Goal: Task Accomplishment & Management: Use online tool/utility

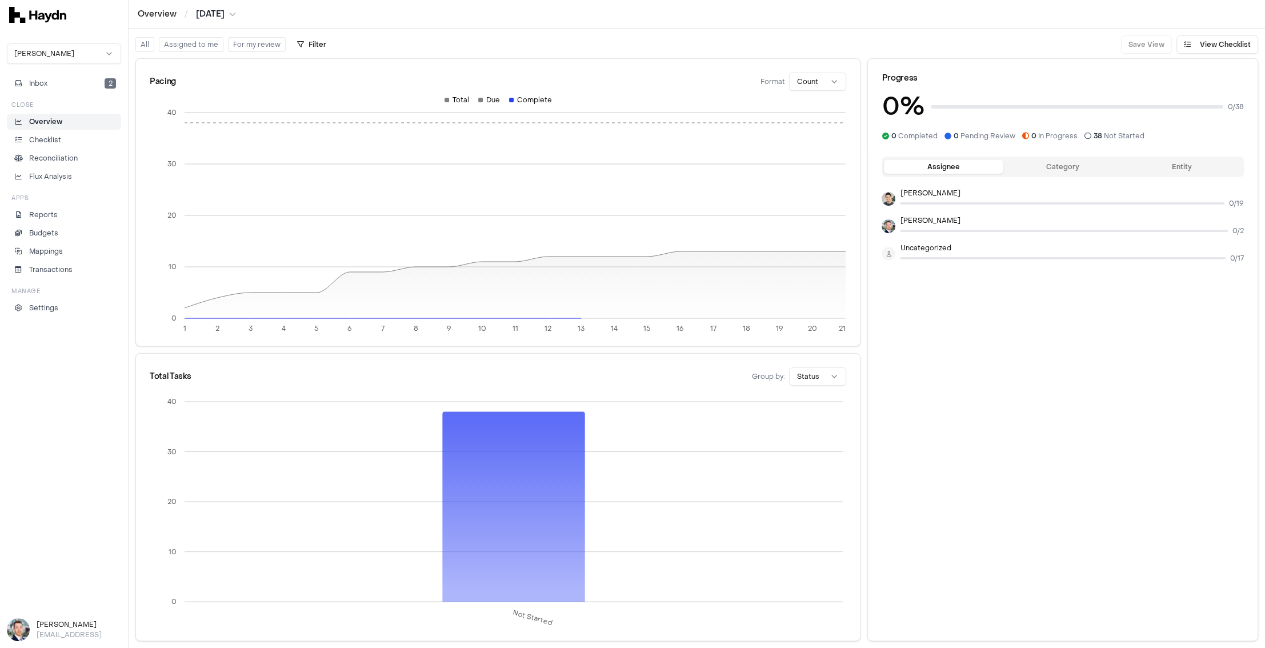
click at [94, 53] on html "Overview / [DATE] [PERSON_NAME] Inbox 2 Close Overview Checklist Reconciliation…" at bounding box center [632, 324] width 1265 height 648
click at [83, 36] on html "Overview / Jul 2025 Haydn Inbox 2 Close Overview Checklist Reconciliation Flux …" at bounding box center [632, 324] width 1265 height 648
click at [79, 54] on html "Overview / Jul 2025 Haydn Inbox 2 Close Overview Checklist Reconciliation Flux …" at bounding box center [632, 324] width 1265 height 648
click at [75, 33] on html "Overview / Jul 2025 Haydn Inbox 2 Close Overview Checklist Reconciliation Flux …" at bounding box center [632, 324] width 1265 height 648
click at [68, 52] on html "Overview / Jul 2025 Haydn Inbox 2 Close Overview Checklist Reconciliation Flux …" at bounding box center [632, 324] width 1265 height 648
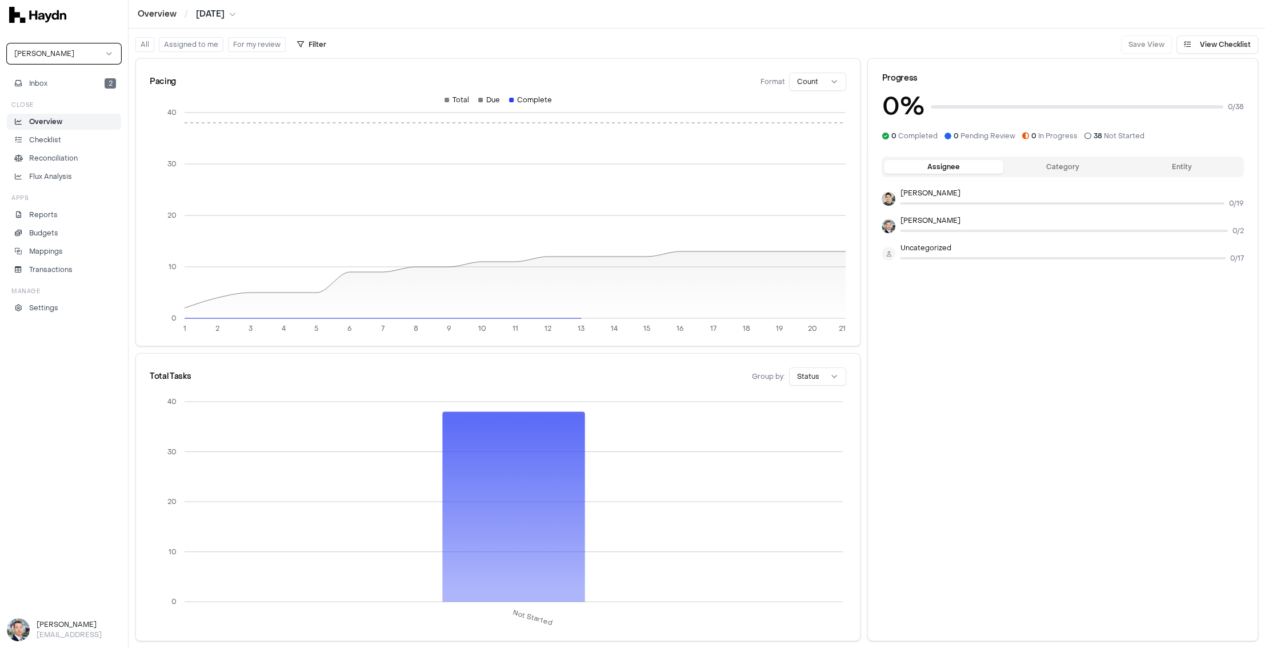
click at [69, 37] on html "Overview / Jul 2025 Haydn Inbox 2 Close Overview Checklist Reconciliation Flux …" at bounding box center [632, 324] width 1265 height 648
click at [72, 57] on html "Overview / Jul 2025 Haydn Inbox 2 Close Overview Checklist Reconciliation Flux …" at bounding box center [632, 324] width 1265 height 648
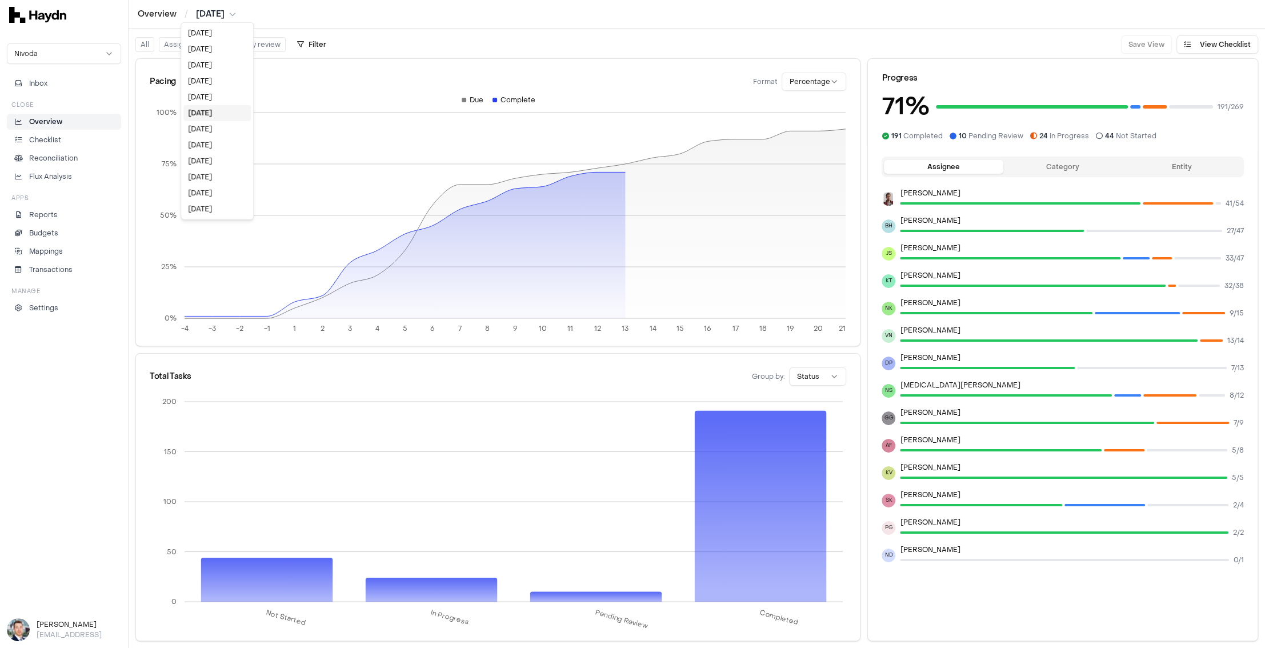
click at [230, 15] on html "Overview / Jul 2025 Nivoda Inbox Close Overview Checklist Reconciliation Flux A…" at bounding box center [632, 324] width 1265 height 648
click at [358, 17] on html "Overview / Jul 2025 Nivoda Inbox Close Overview Checklist Reconciliation Flux A…" at bounding box center [632, 324] width 1265 height 648
click at [214, 12] on html "Overview / Jul 2025 Nivoda Inbox Close Overview Checklist Reconciliation Flux A…" at bounding box center [632, 324] width 1265 height 648
click at [212, 99] on div "Aug 2025" at bounding box center [216, 97] width 67 height 16
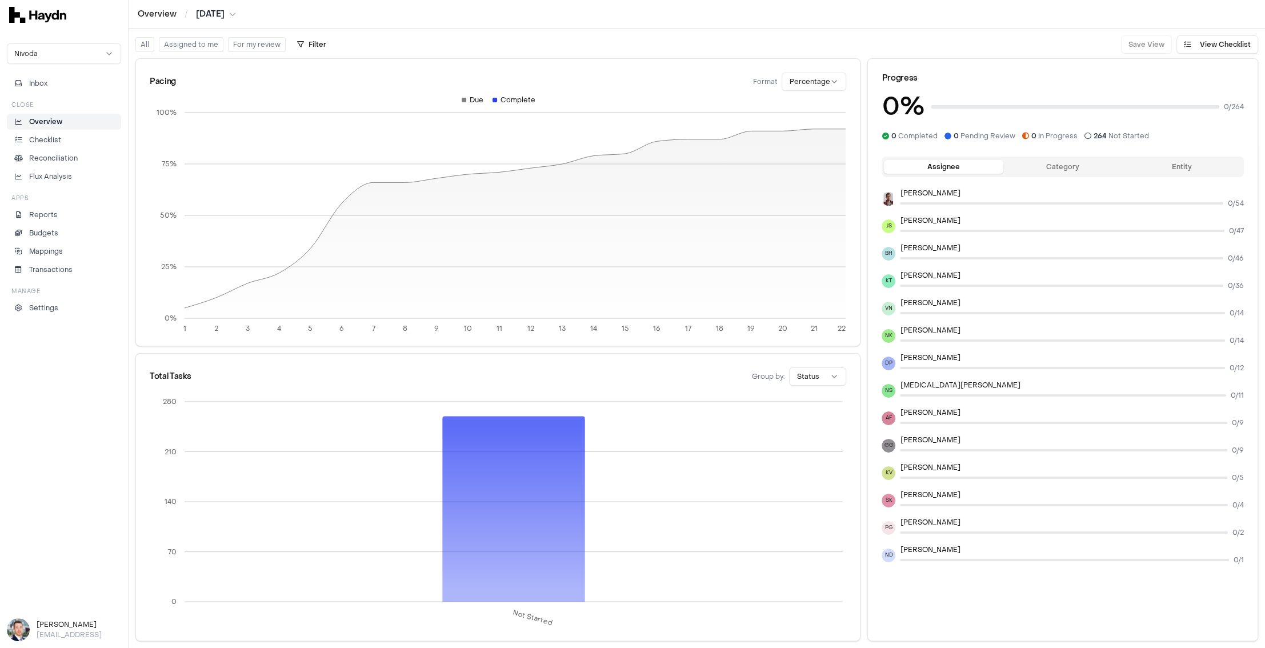
click at [225, 13] on html "Overview / Aug 2025 Nivoda Inbox Close Overview Checklist Reconciliation Flux A…" at bounding box center [632, 324] width 1265 height 648
click at [210, 141] on div "Jun 2025" at bounding box center [219, 145] width 67 height 16
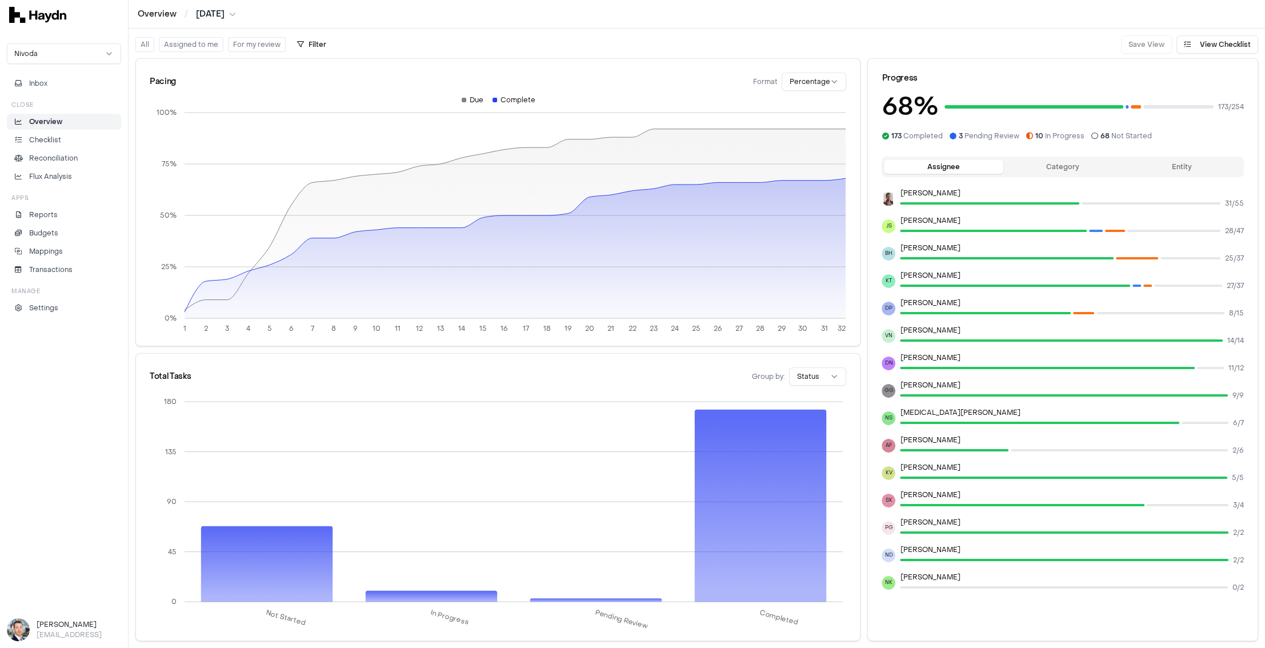
click at [223, 13] on html "Overview / Jun 2025 Nivoda Inbox Close Overview Checklist Reconciliation Flux A…" at bounding box center [632, 324] width 1265 height 648
click at [211, 94] on div "[DATE]" at bounding box center [218, 97] width 67 height 16
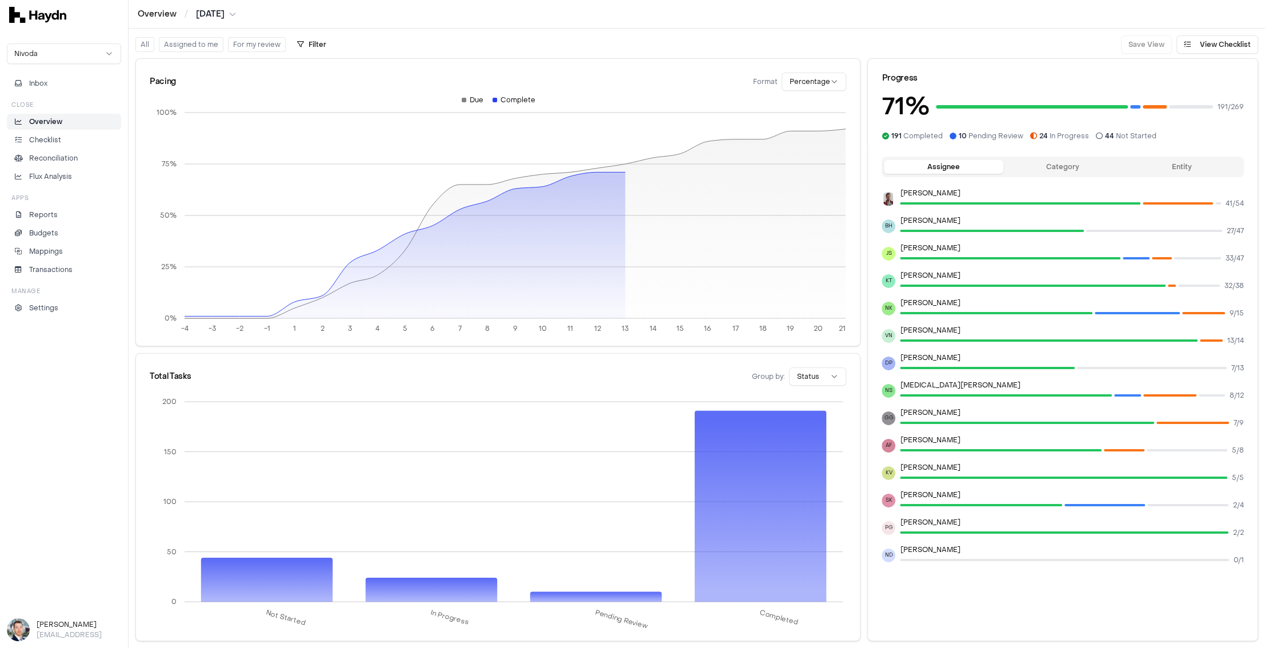
click at [1011, 172] on button "Category" at bounding box center [1062, 167] width 119 height 14
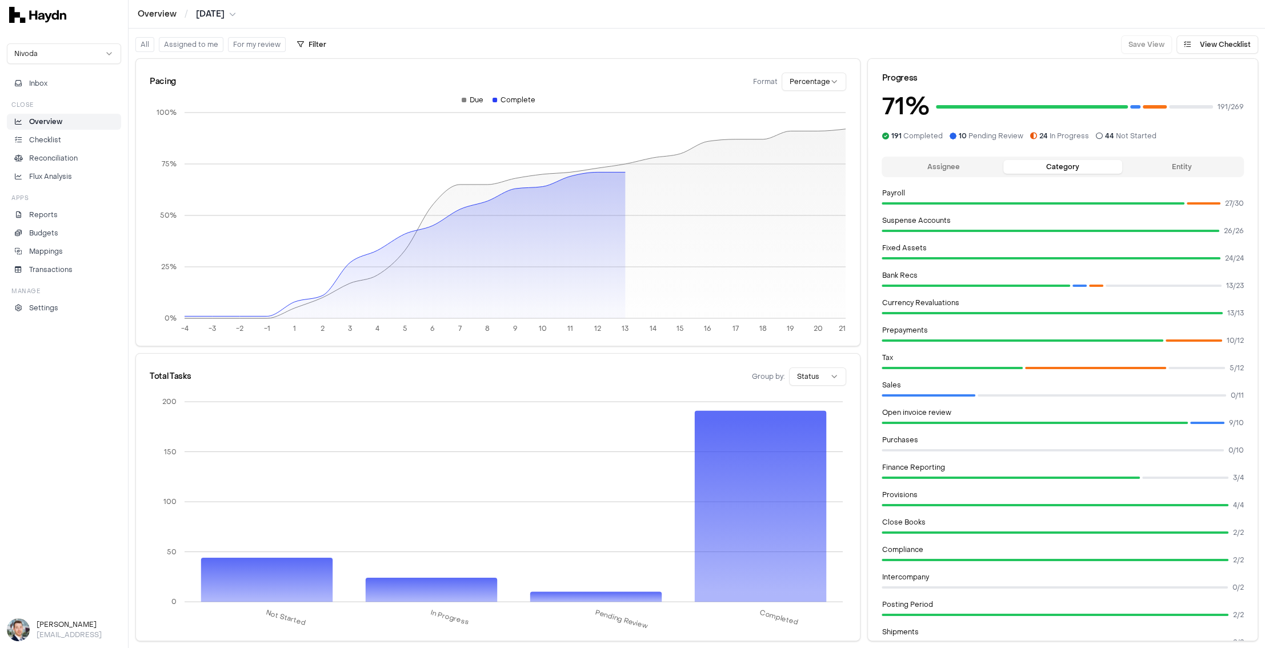
click at [1011, 168] on button "Entity" at bounding box center [1181, 167] width 119 height 14
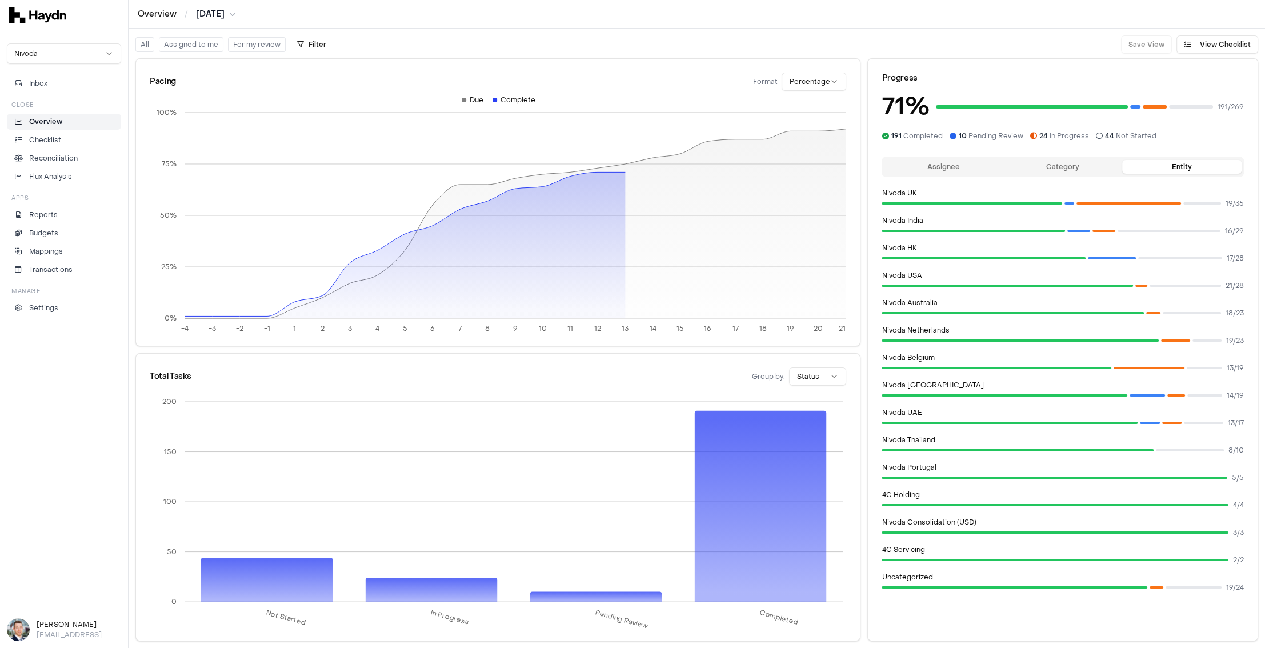
click at [961, 166] on button "Assignee" at bounding box center [943, 167] width 119 height 14
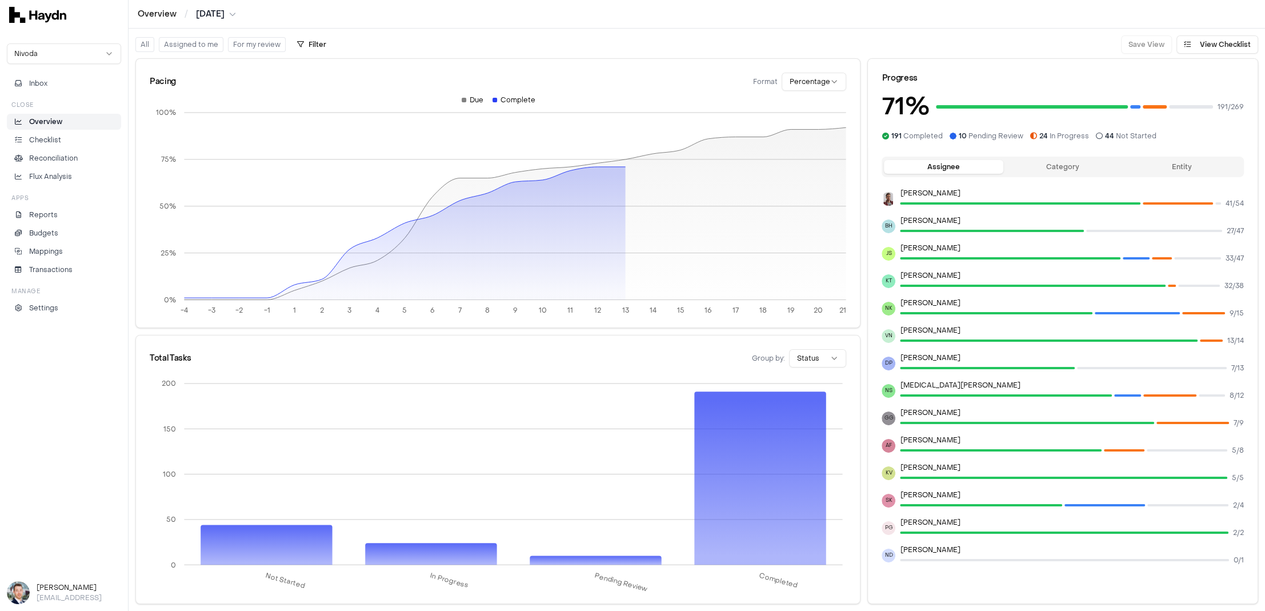
click at [805, 356] on html "Overview / Jul 2025 Nivoda Inbox Close Overview Checklist Reconciliation Flux A…" at bounding box center [632, 305] width 1265 height 611
click at [972, 188] on html "Overview / Jul 2025 Nivoda Inbox Close Overview Checklist Reconciliation Flux A…" at bounding box center [632, 305] width 1265 height 611
click at [1011, 163] on button "Category" at bounding box center [1062, 167] width 119 height 14
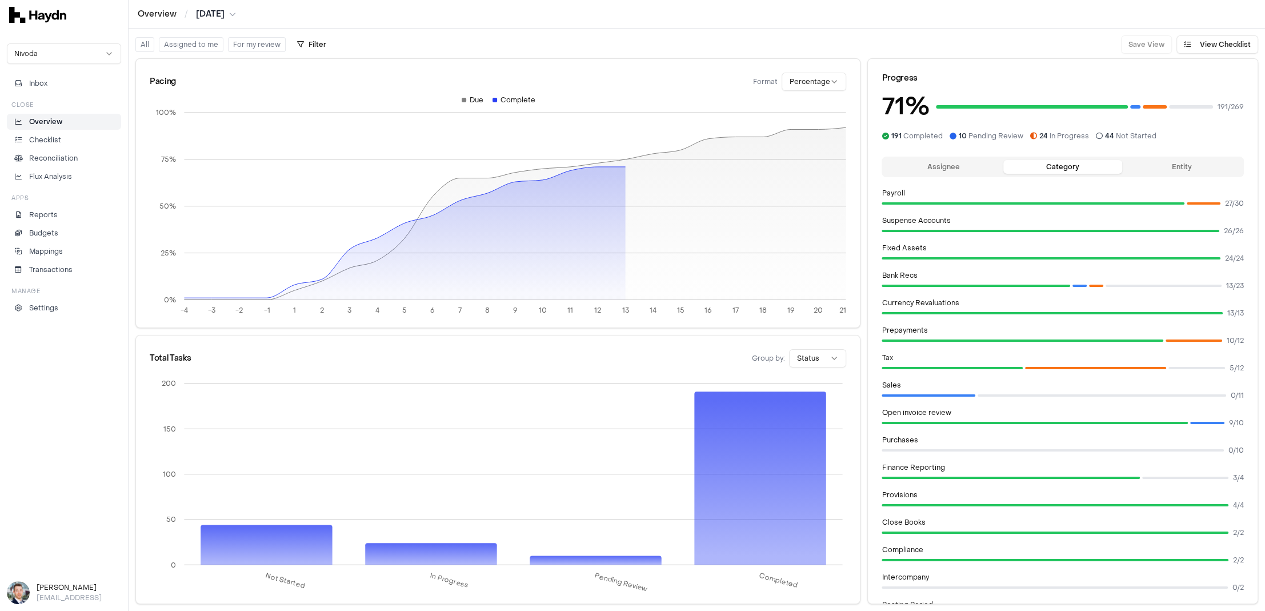
click at [1011, 158] on div "Assignee Category Entity" at bounding box center [1062, 166] width 362 height 21
click at [1011, 167] on button "Entity" at bounding box center [1181, 167] width 119 height 14
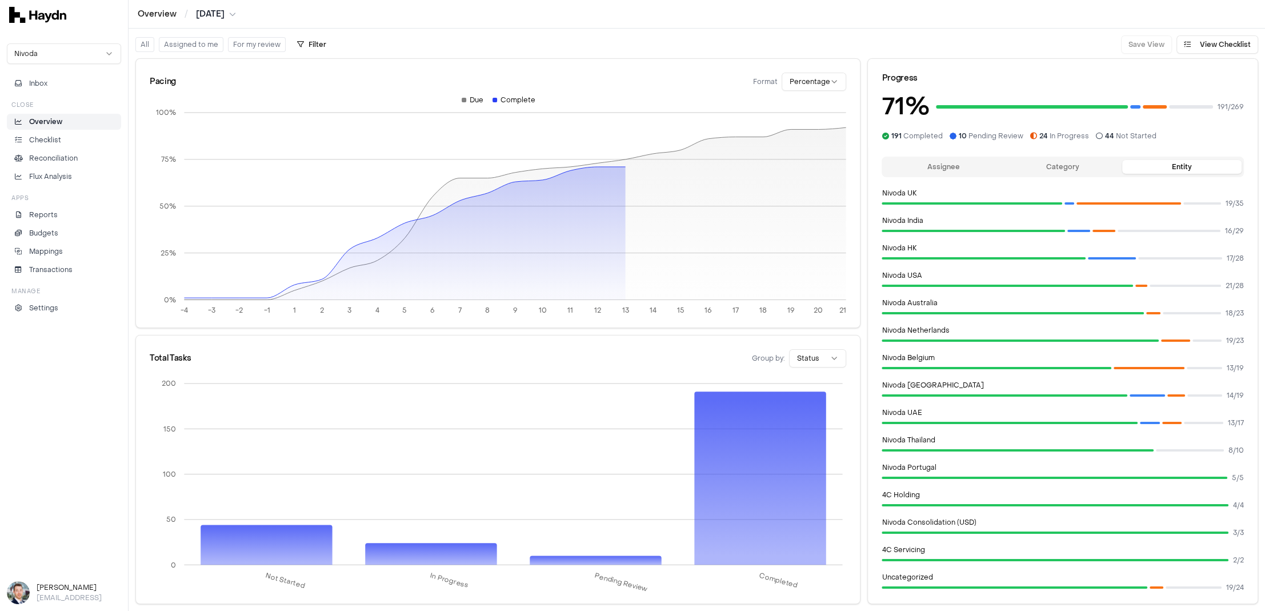
click at [936, 165] on button "Assignee" at bounding box center [943, 167] width 119 height 14
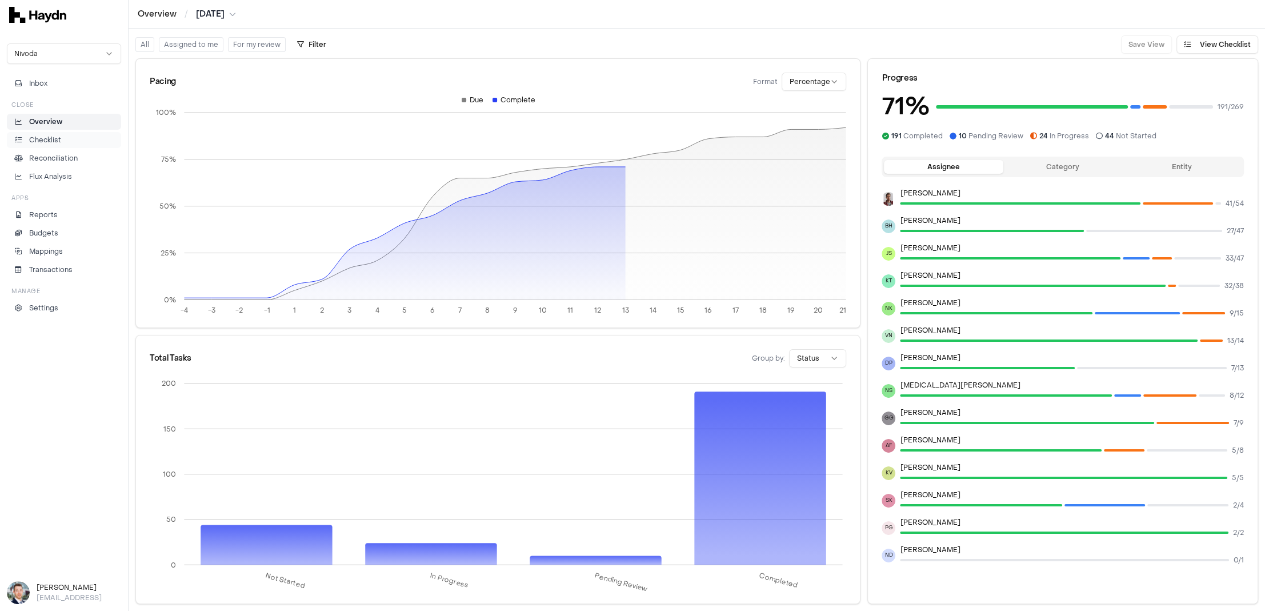
click at [60, 139] on p "Checklist" at bounding box center [45, 140] width 32 height 10
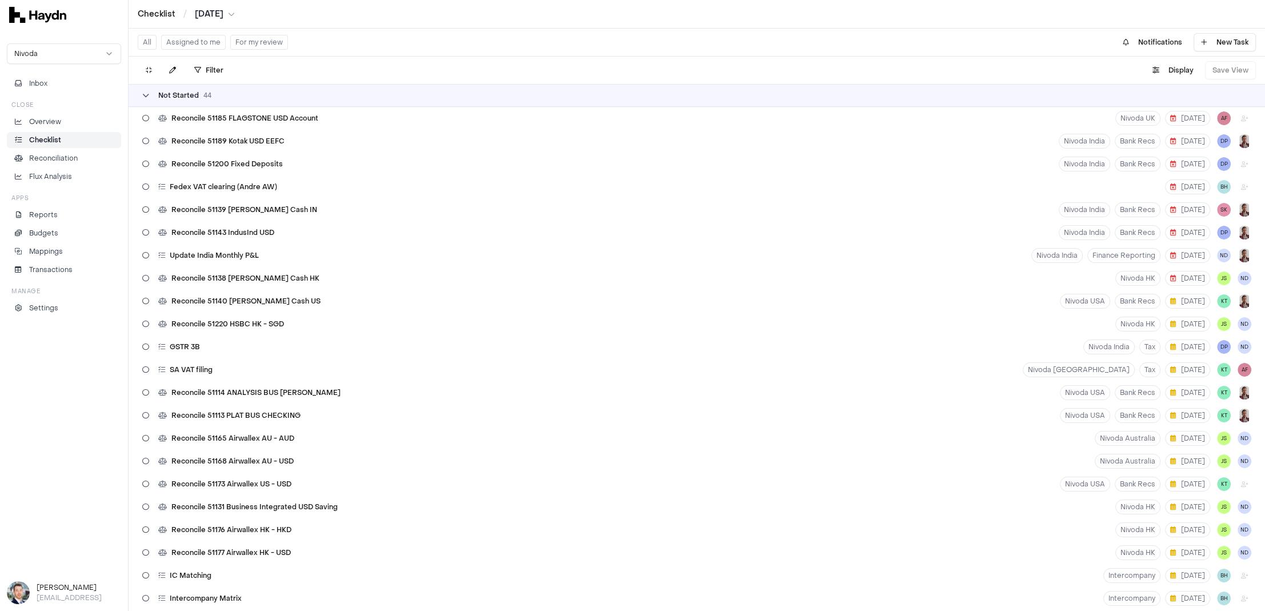
click at [178, 93] on span "Not Started" at bounding box center [178, 95] width 41 height 9
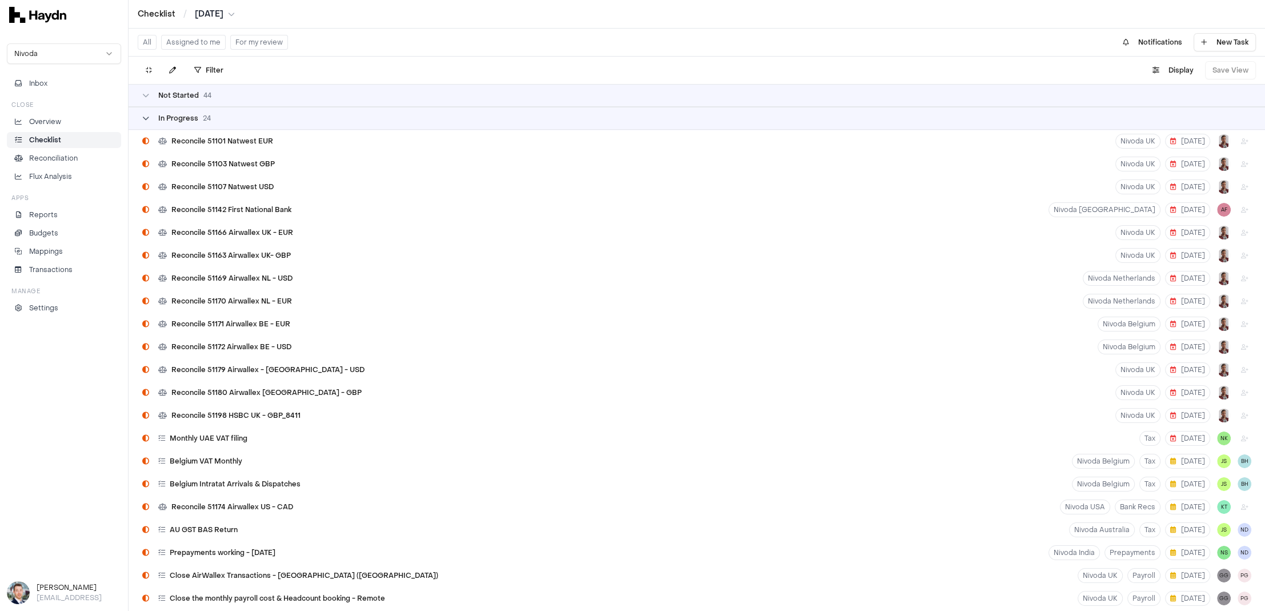
click at [174, 122] on span "In Progress" at bounding box center [178, 118] width 40 height 9
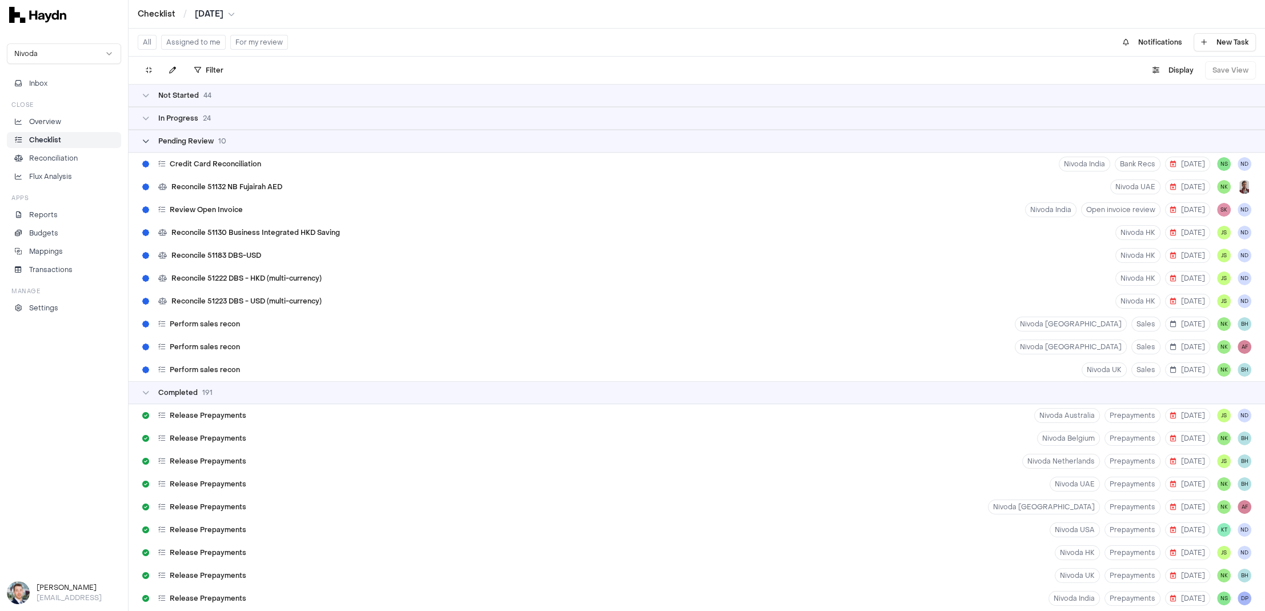
click at [187, 141] on span "Pending Review" at bounding box center [185, 141] width 55 height 9
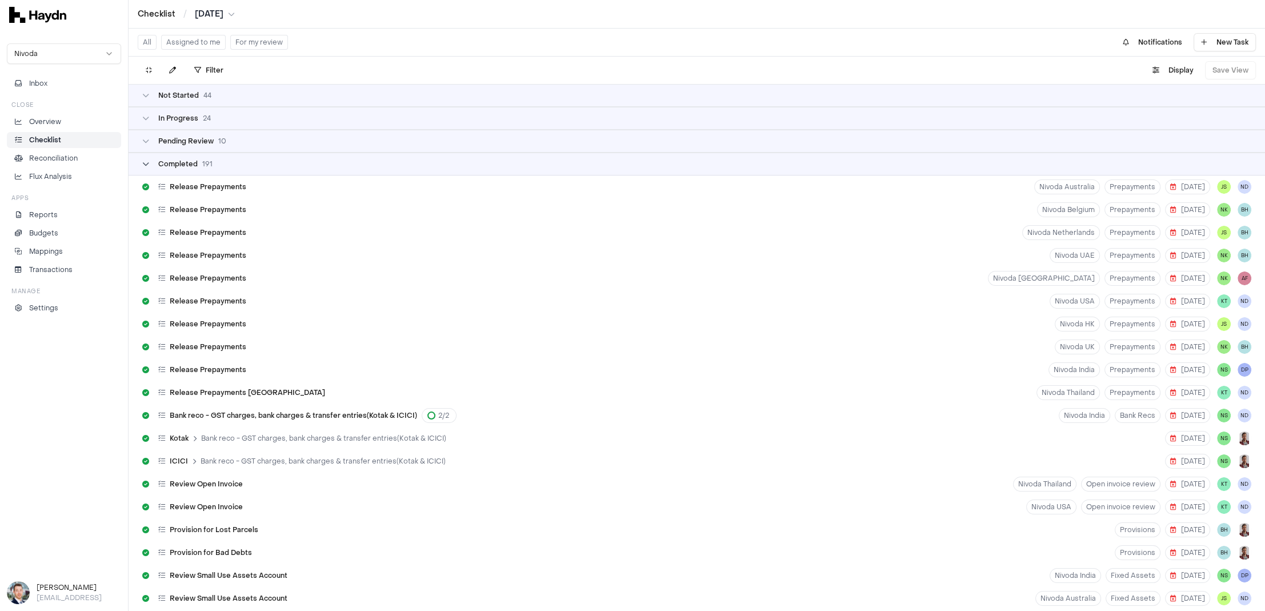
click at [192, 163] on span "Completed" at bounding box center [177, 163] width 39 height 9
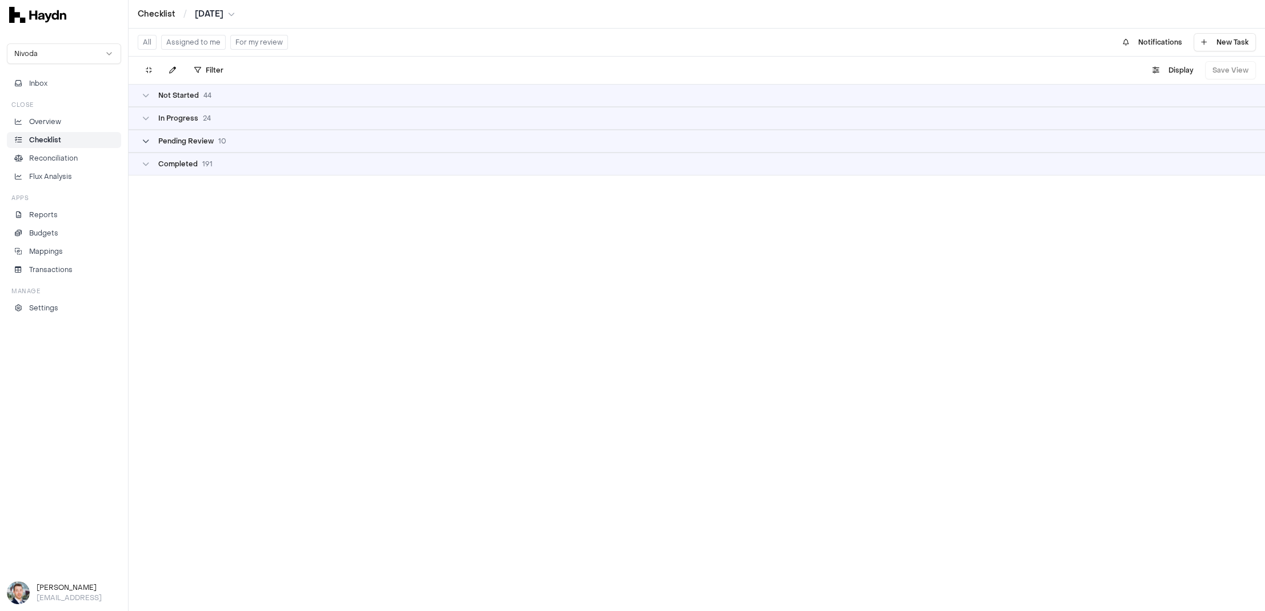
click at [219, 140] on span "10" at bounding box center [222, 141] width 8 height 9
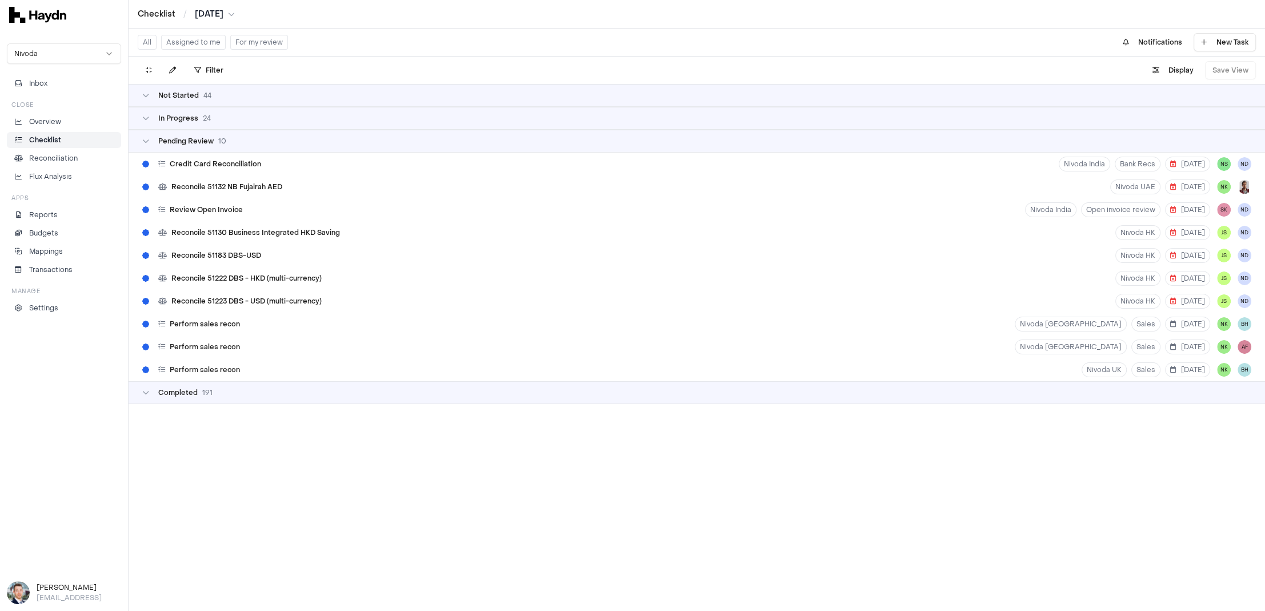
click at [211, 116] on div "In Progress 24" at bounding box center [696, 118] width 1109 height 9
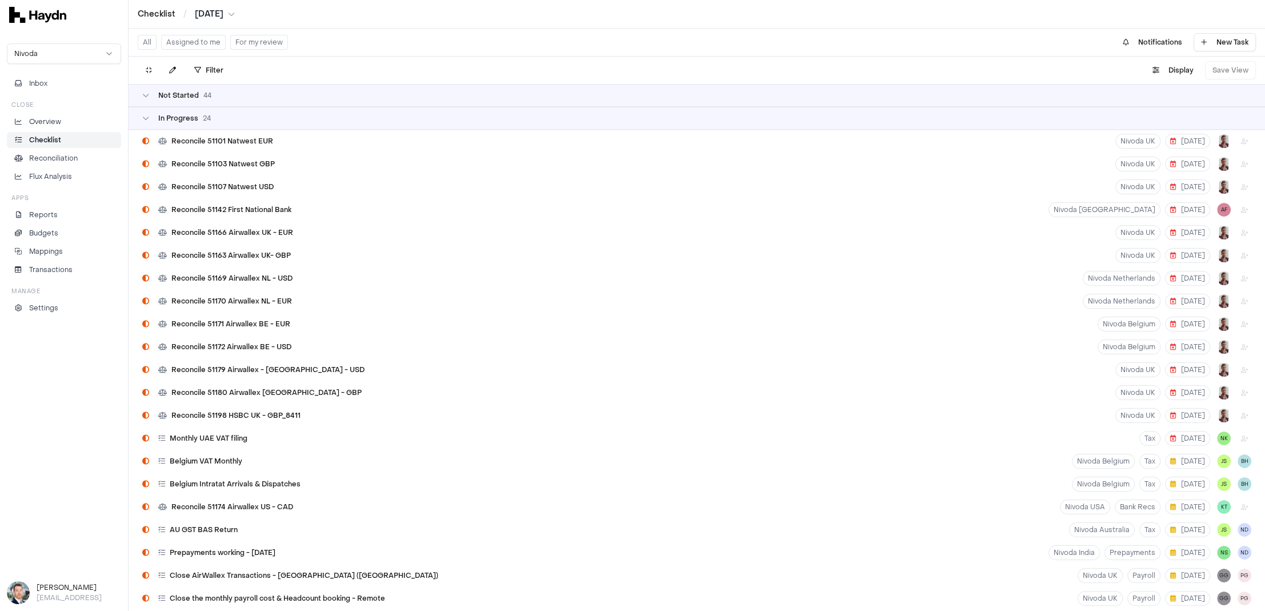
click at [210, 113] on div "In Progress 24" at bounding box center [697, 118] width 1136 height 23
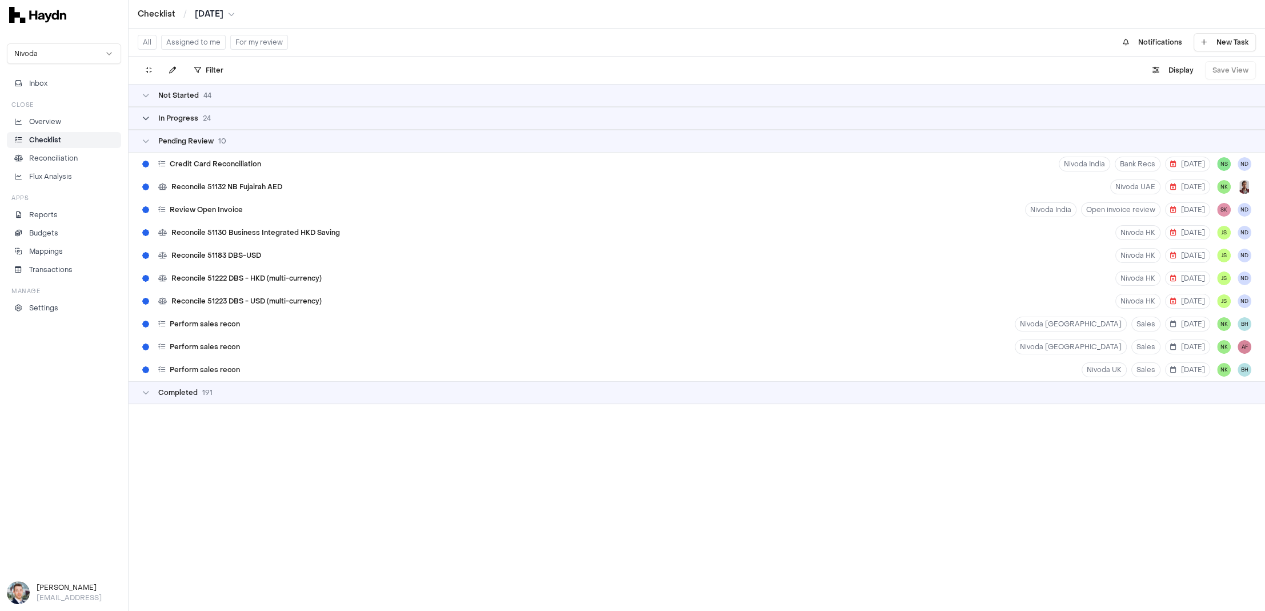
click at [203, 114] on span "24" at bounding box center [207, 118] width 8 height 9
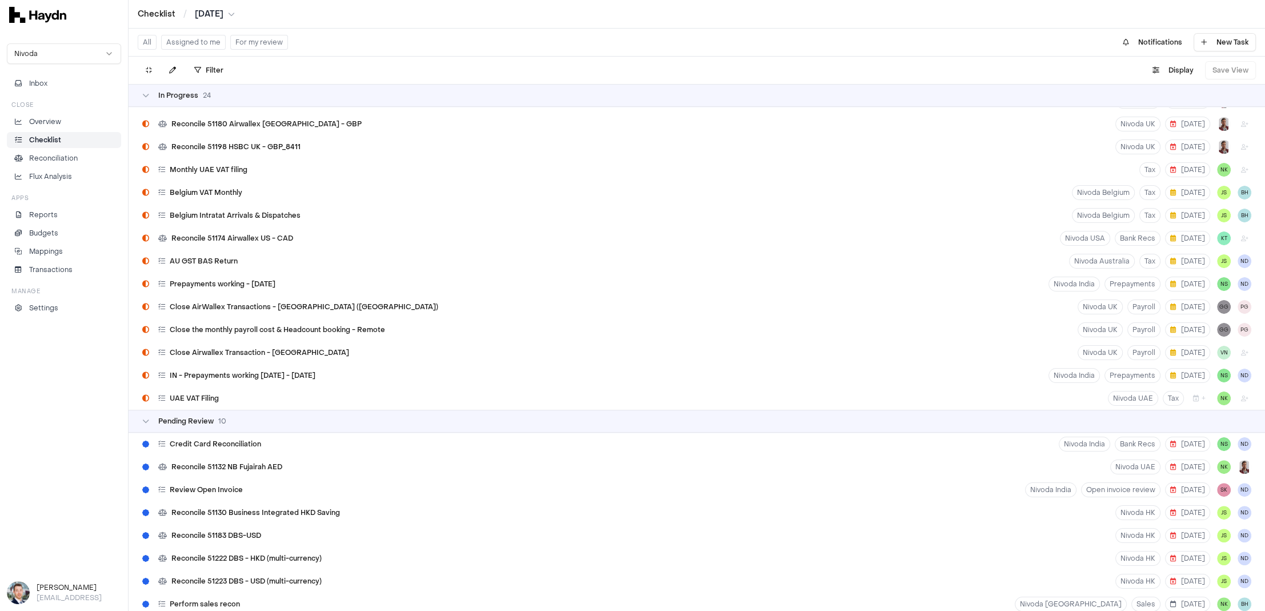
scroll to position [364, 0]
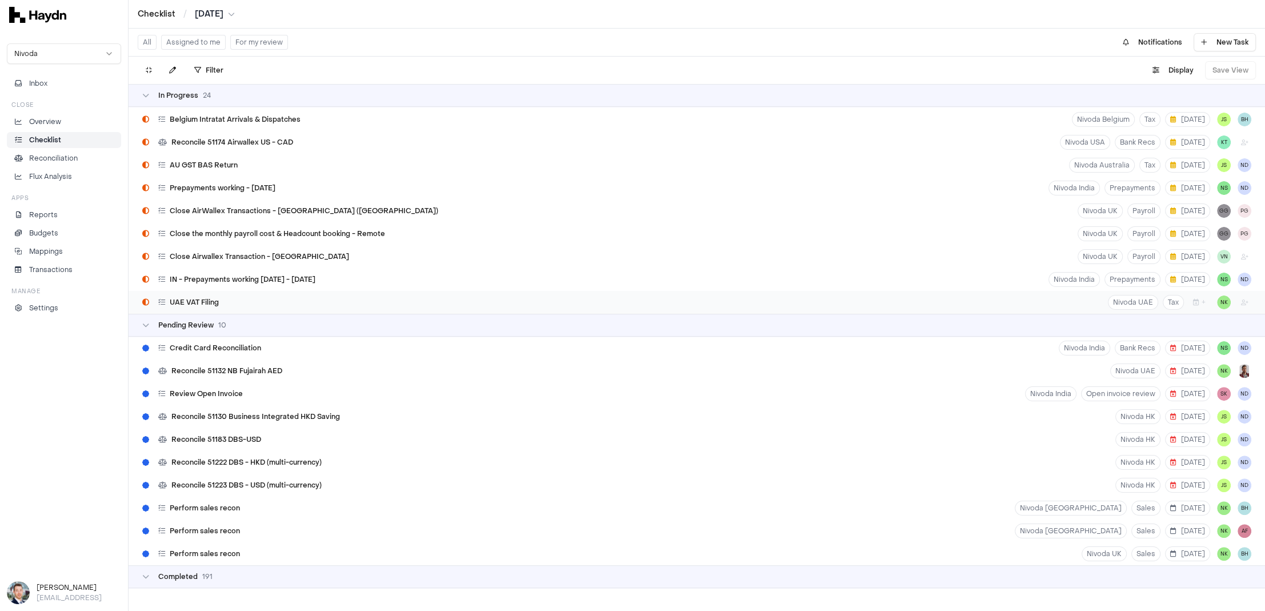
click at [195, 299] on span "UAE VAT Filing" at bounding box center [194, 302] width 49 height 9
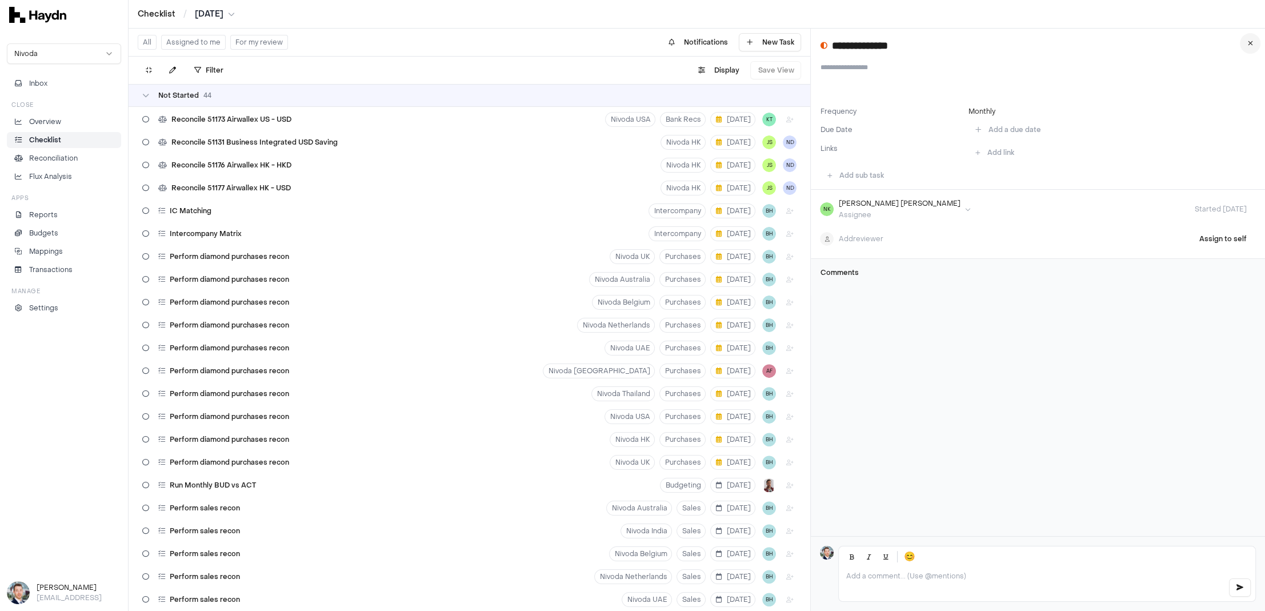
click at [1011, 42] on icon at bounding box center [1249, 43] width 5 height 7
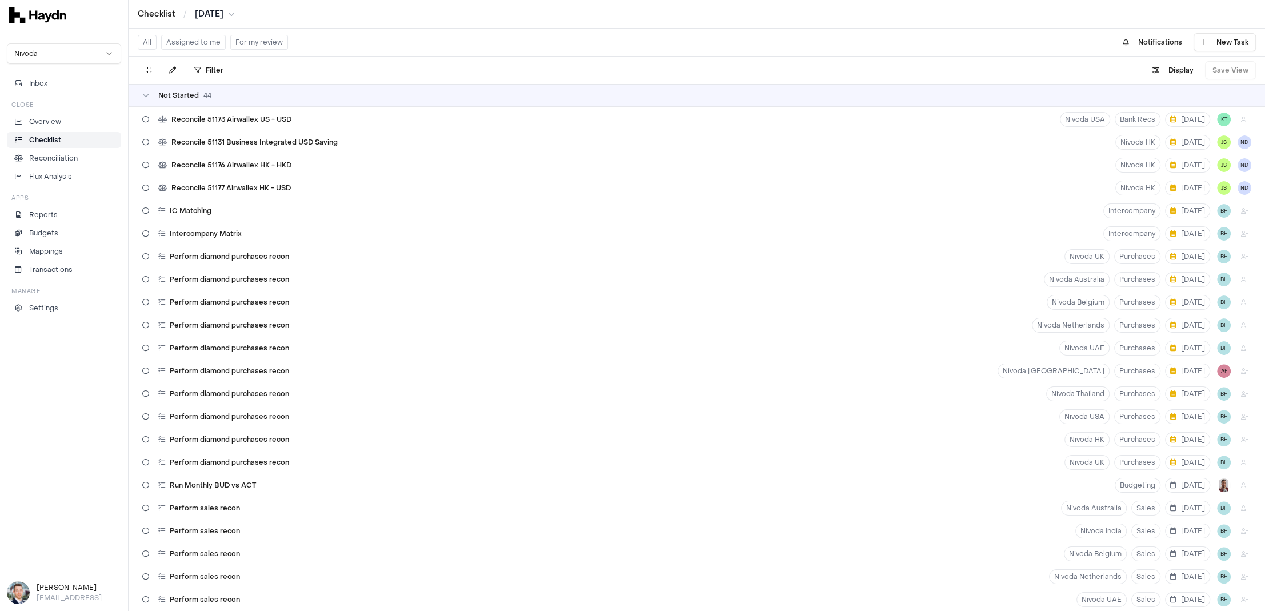
click at [244, 42] on button "For my review" at bounding box center [259, 42] width 58 height 15
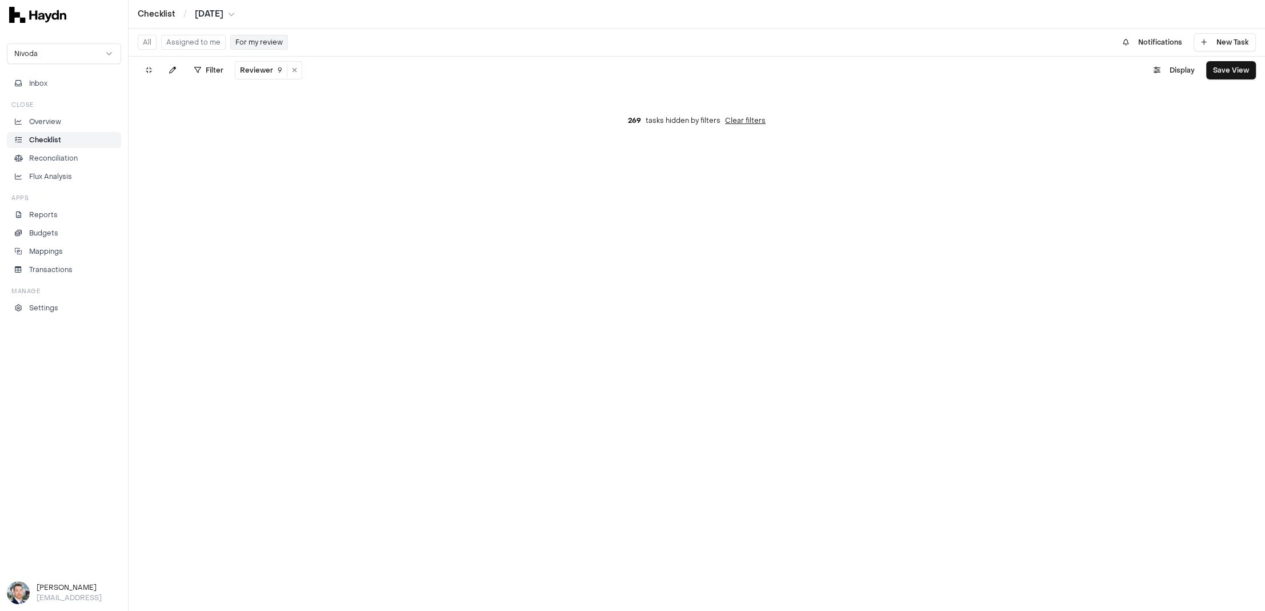
click at [153, 41] on button "All" at bounding box center [147, 42] width 19 height 15
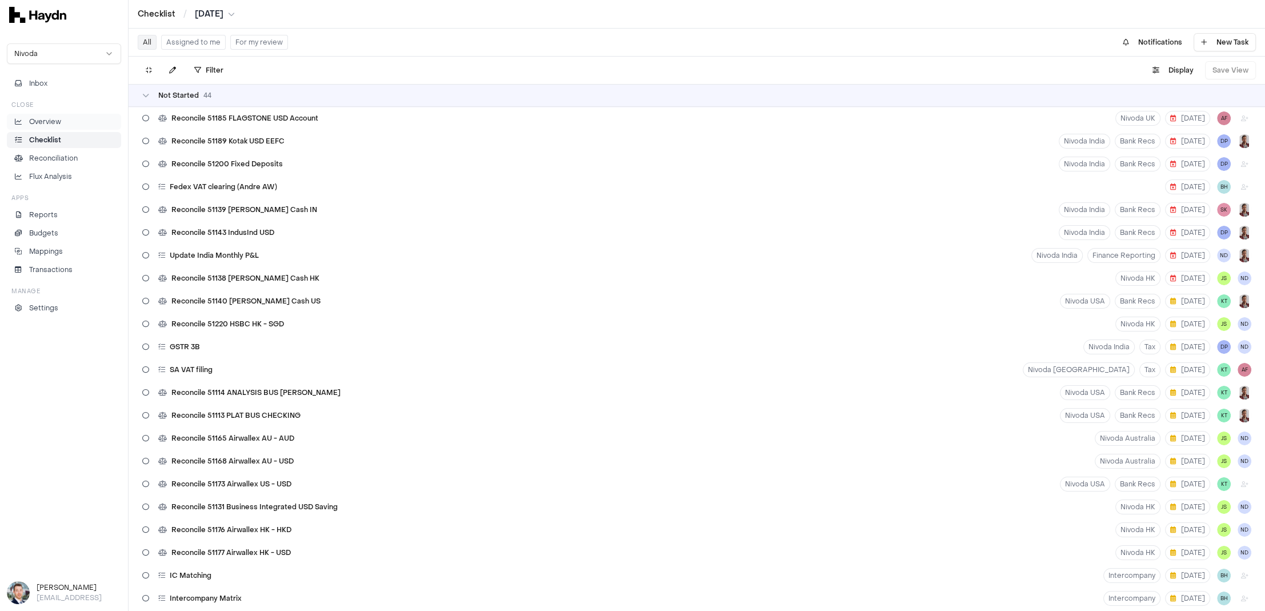
click at [72, 120] on li "Overview" at bounding box center [64, 122] width 104 height 10
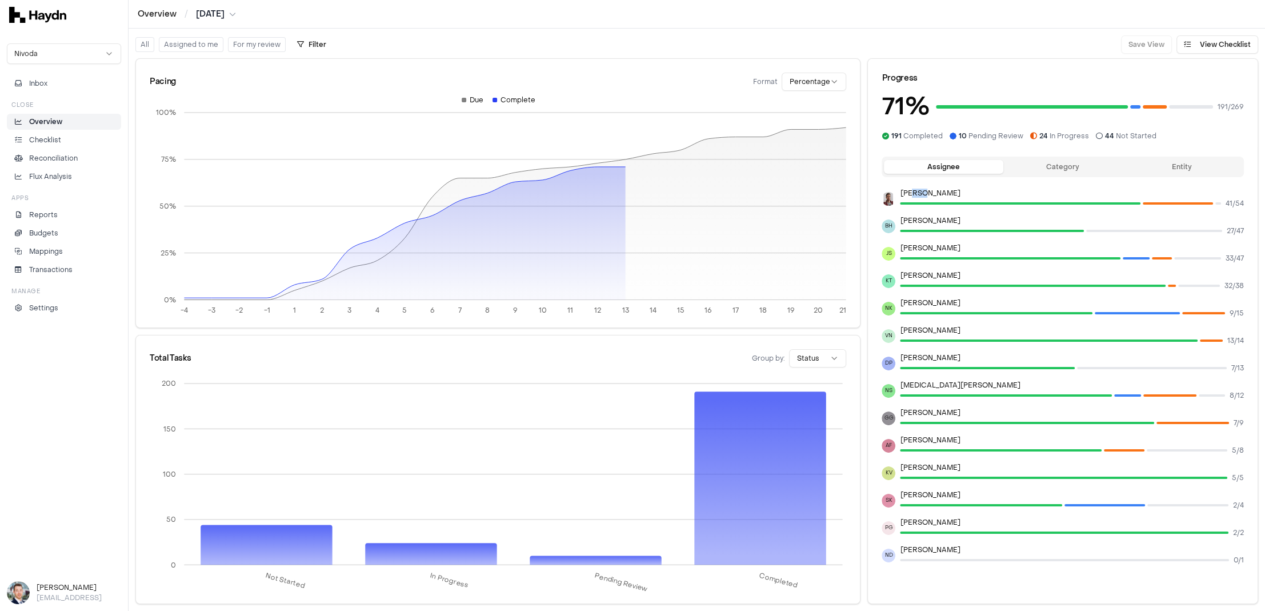
drag, startPoint x: 910, startPoint y: 190, endPoint x: 921, endPoint y: 193, distance: 11.4
click at [921, 193] on p "[PERSON_NAME]" at bounding box center [1072, 192] width 344 height 9
click at [53, 139] on p "Checklist" at bounding box center [45, 140] width 32 height 10
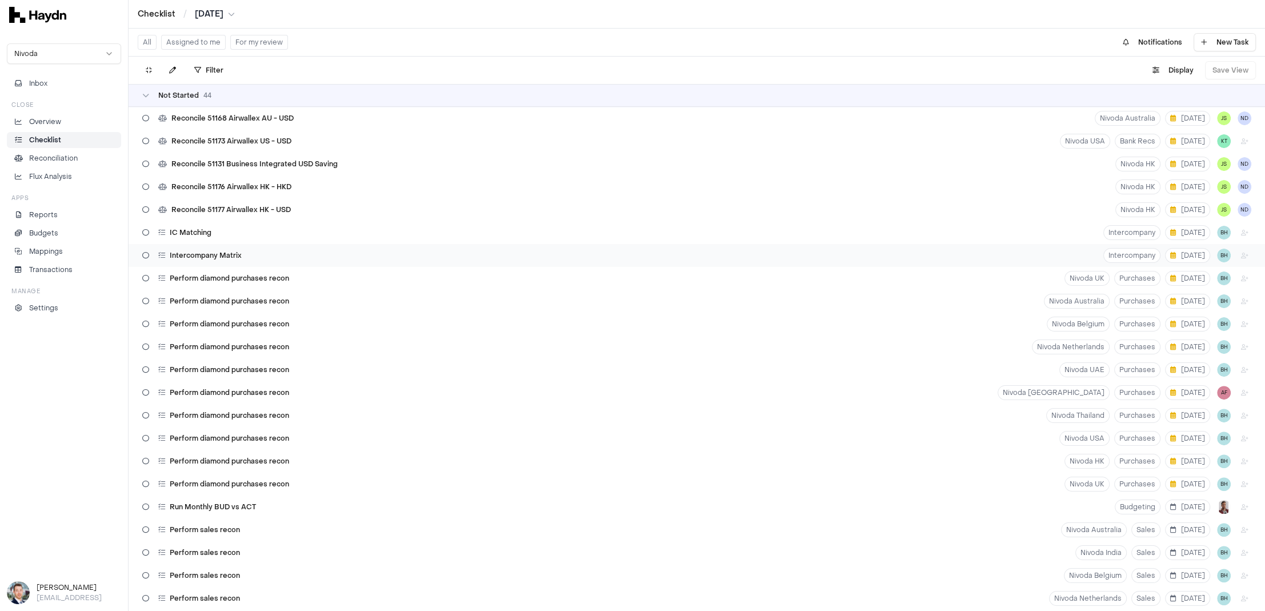
scroll to position [295, 0]
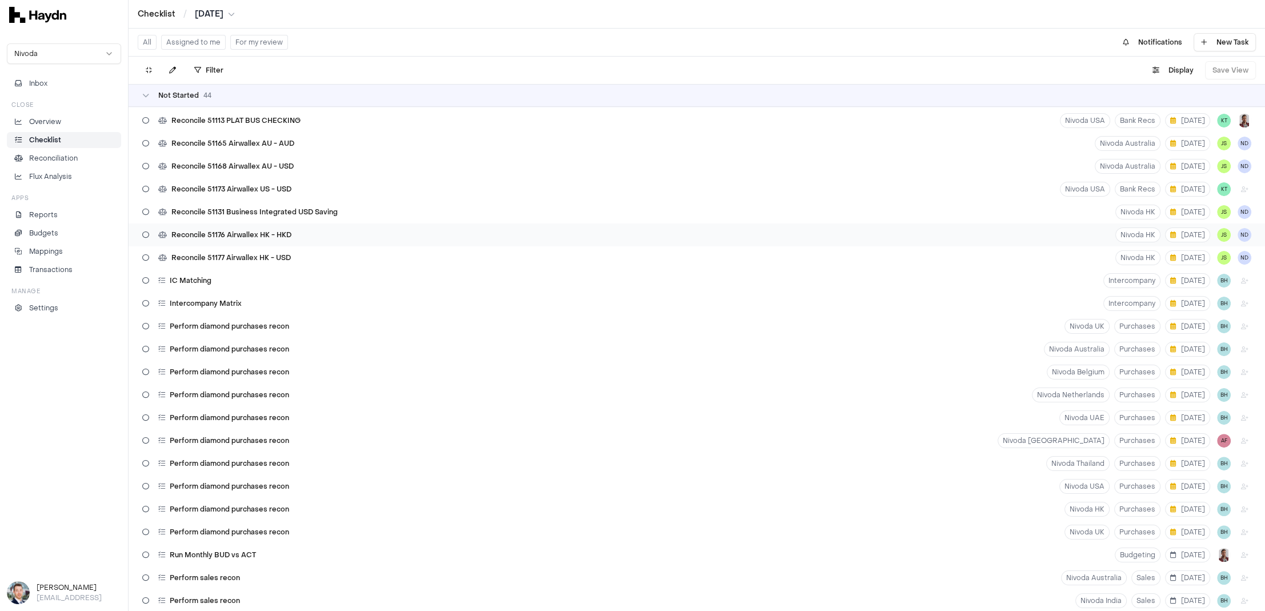
click at [233, 233] on span "Reconcile 51176 Airwallex HK - HKD" at bounding box center [231, 234] width 120 height 9
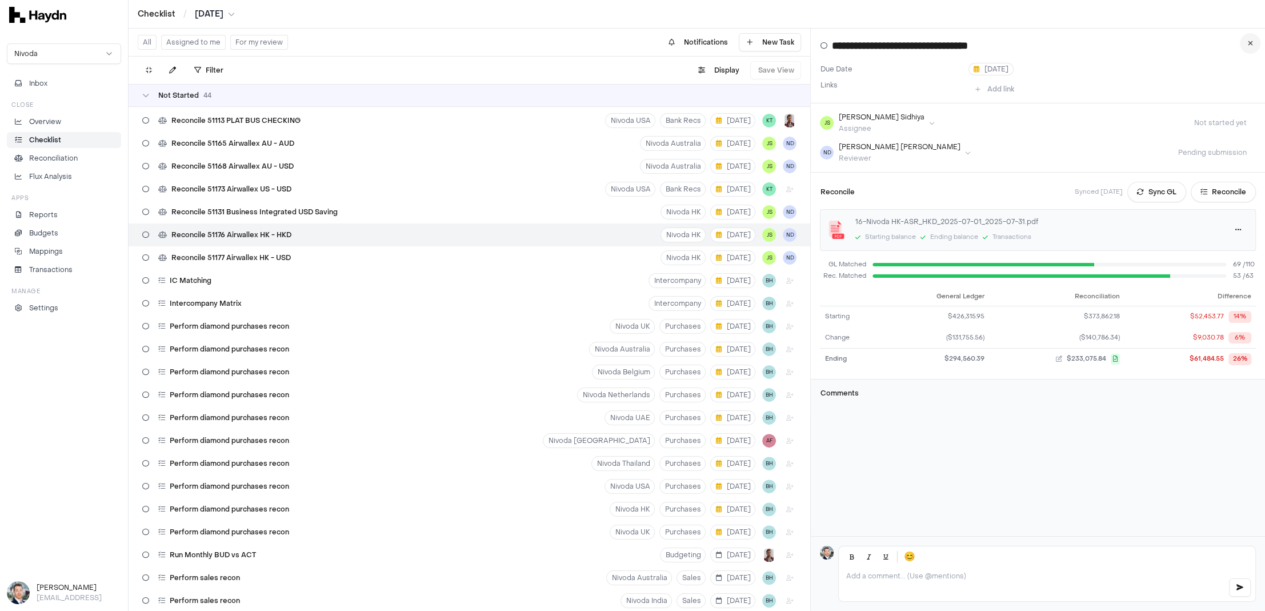
click at [1011, 41] on icon at bounding box center [1249, 43] width 5 height 7
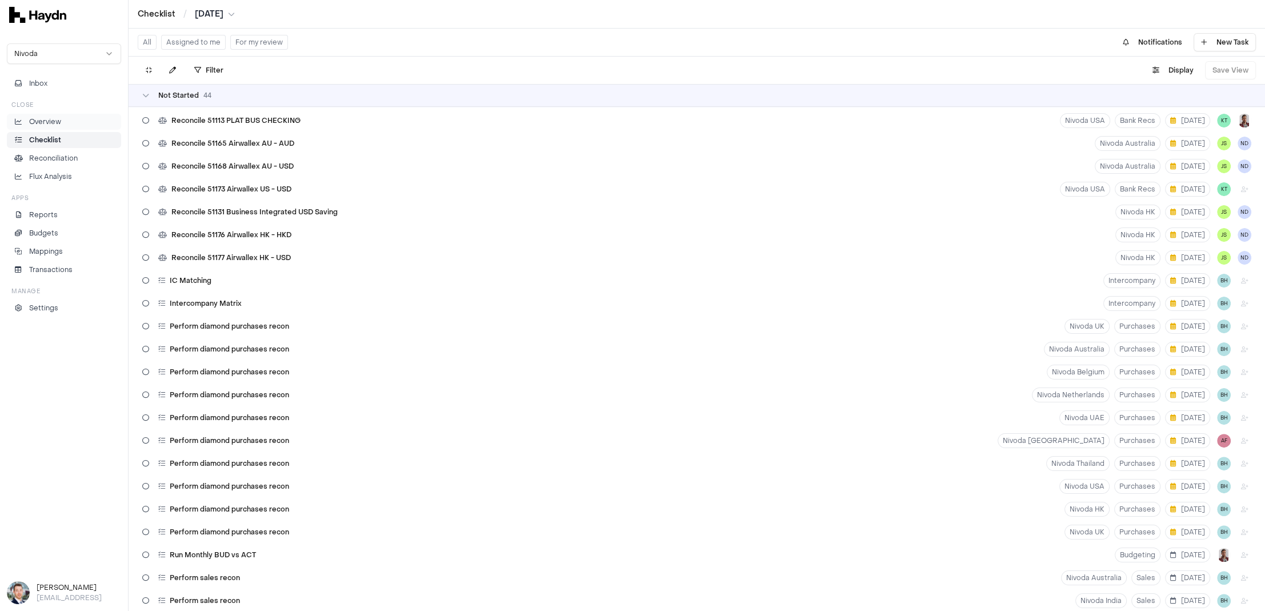
click at [51, 119] on p "Overview" at bounding box center [45, 122] width 32 height 10
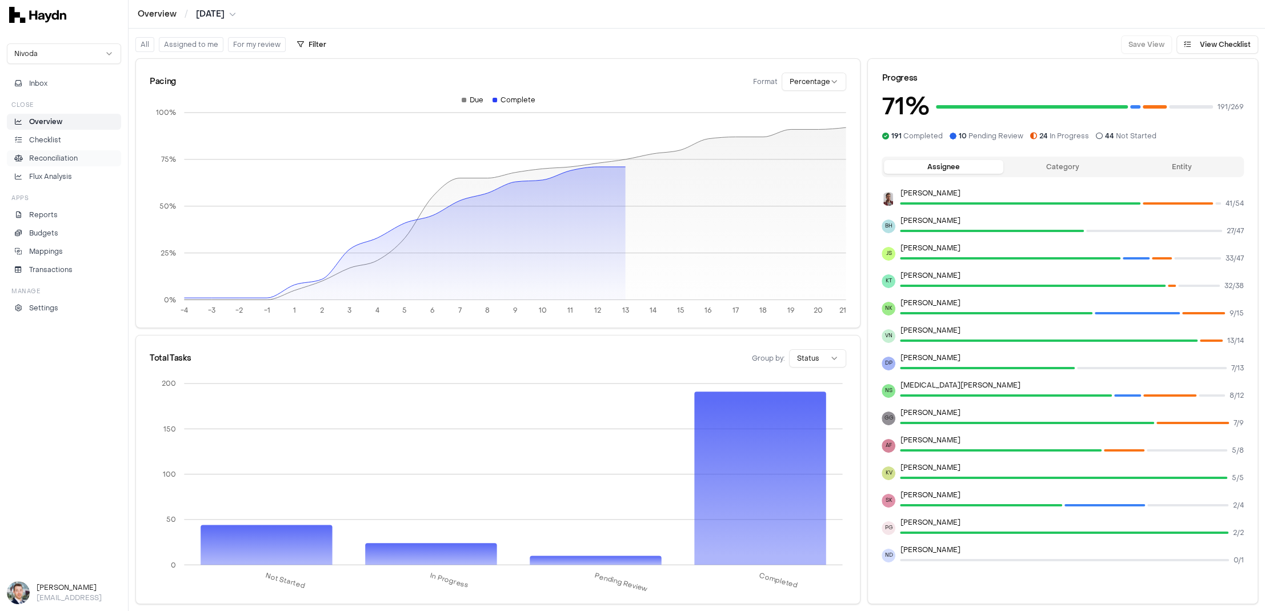
click at [69, 154] on p "Reconciliation" at bounding box center [53, 158] width 49 height 10
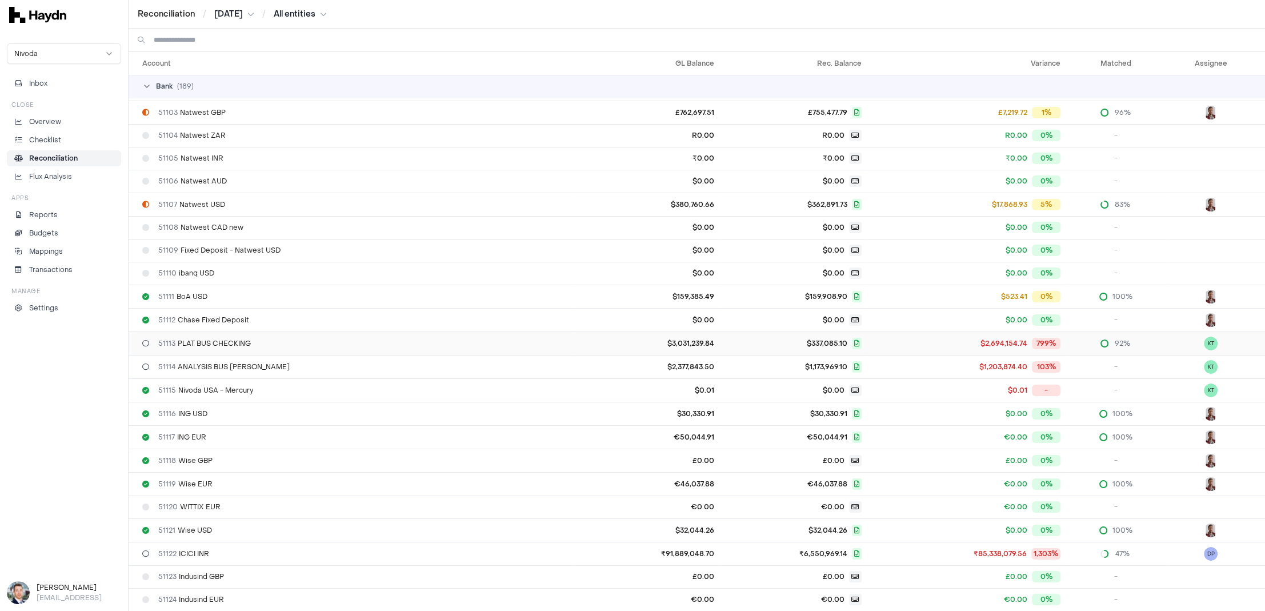
scroll to position [52, 0]
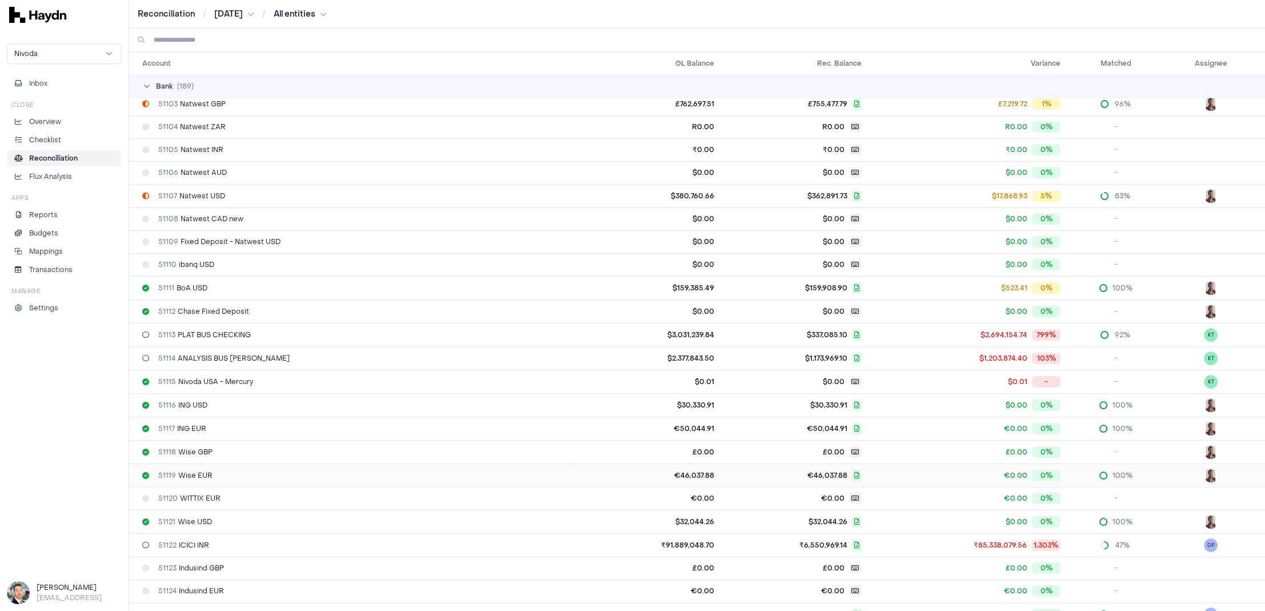
click at [204, 471] on span "51119 Wise EUR" at bounding box center [185, 475] width 54 height 9
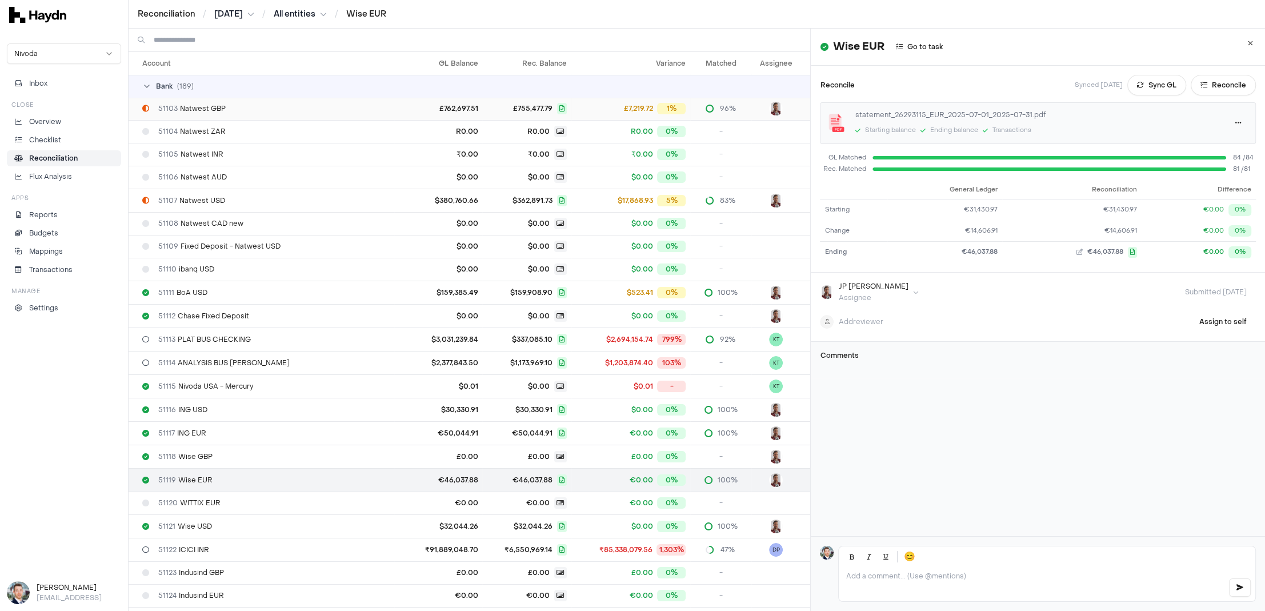
scroll to position [46, 0]
click at [1011, 85] on button "Reconcile" at bounding box center [1222, 85] width 65 height 21
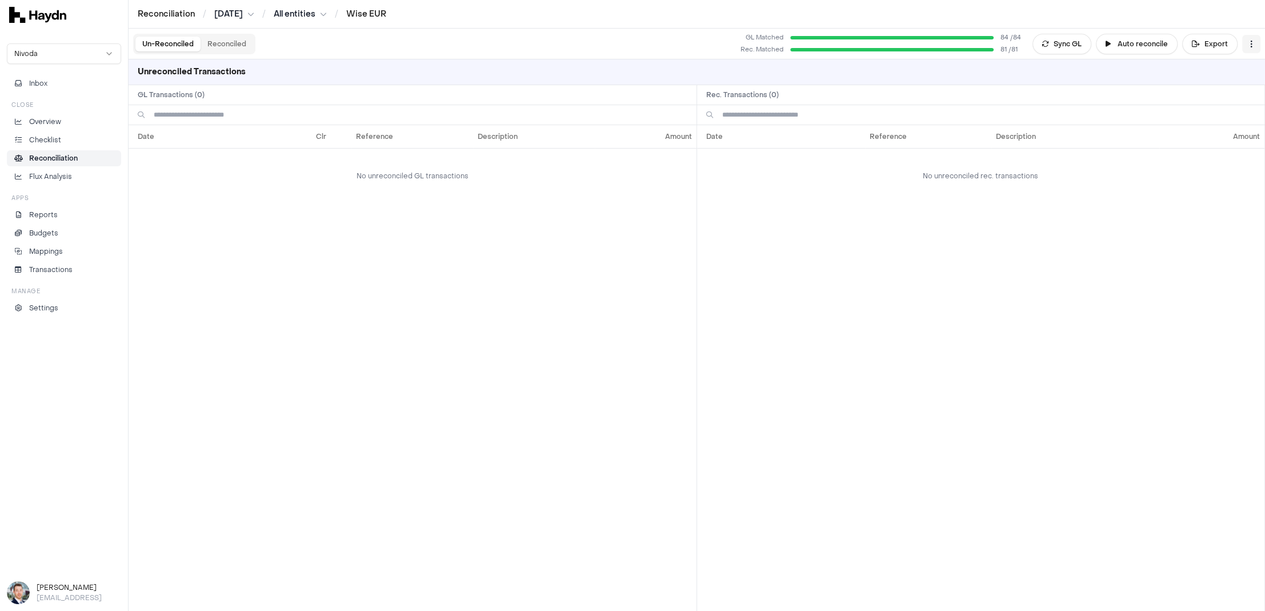
click at [1011, 45] on html "Reconciliation / Jul 2025 / All entities / Wise EUR Nivoda Inbox Close Overview…" at bounding box center [632, 305] width 1265 height 611
click at [1011, 66] on div "Reset" at bounding box center [1205, 66] width 104 height 16
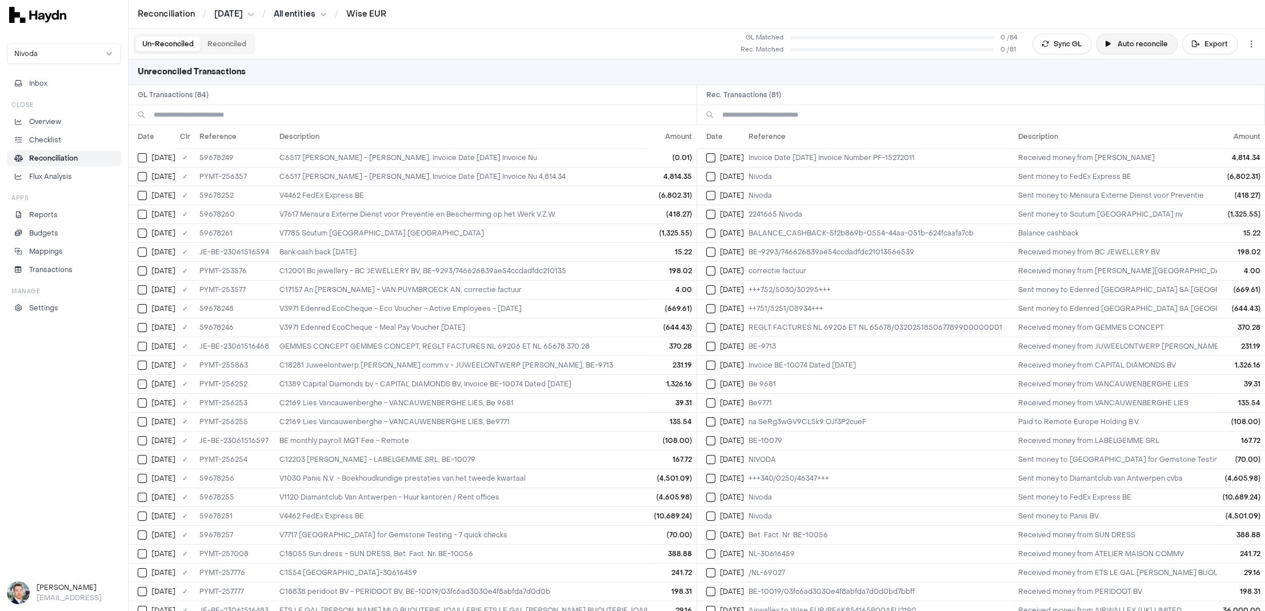
click at [1011, 46] on button "Auto reconcile" at bounding box center [1136, 44] width 82 height 21
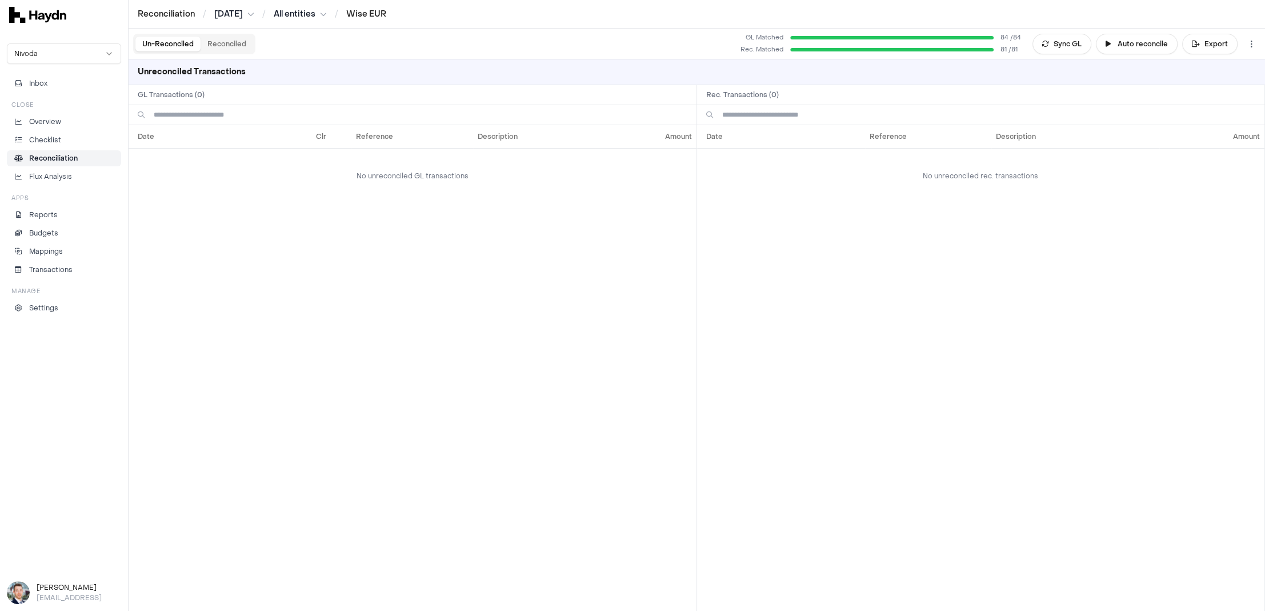
click at [1011, 46] on html "Reconciliation / Jul 2025 / All entities / Wise EUR Nivoda Inbox Close Overview…" at bounding box center [632, 305] width 1265 height 611
click at [1011, 69] on div "Reset" at bounding box center [1205, 66] width 104 height 16
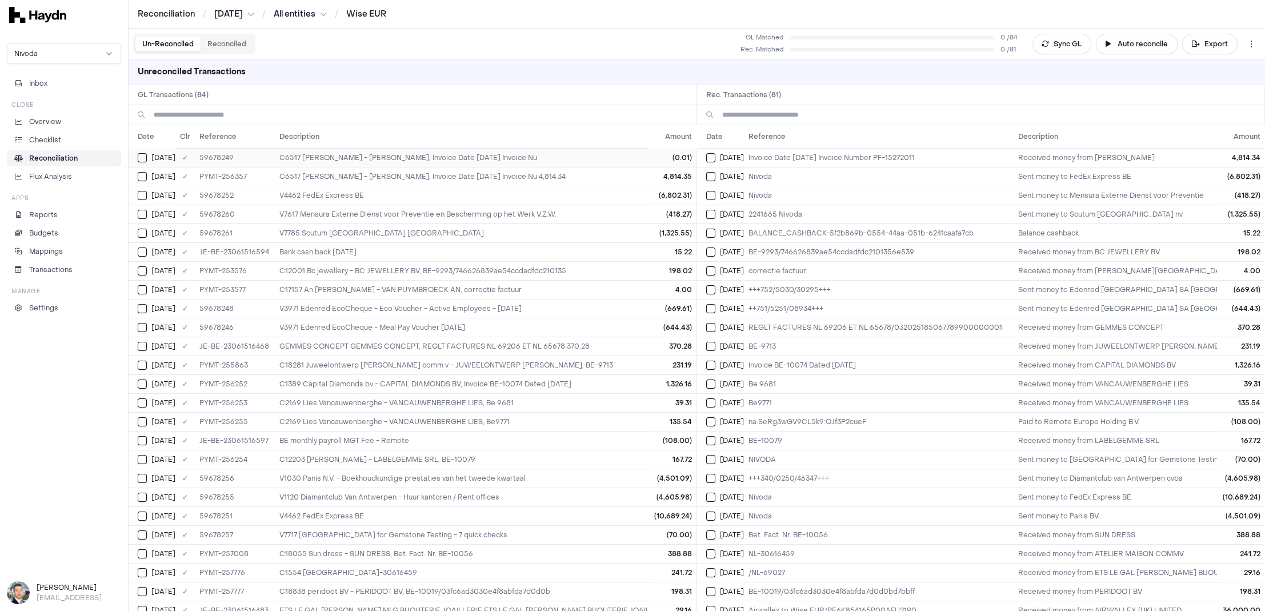
click at [143, 155] on button "Select GL transaction 8041836" at bounding box center [142, 157] width 9 height 9
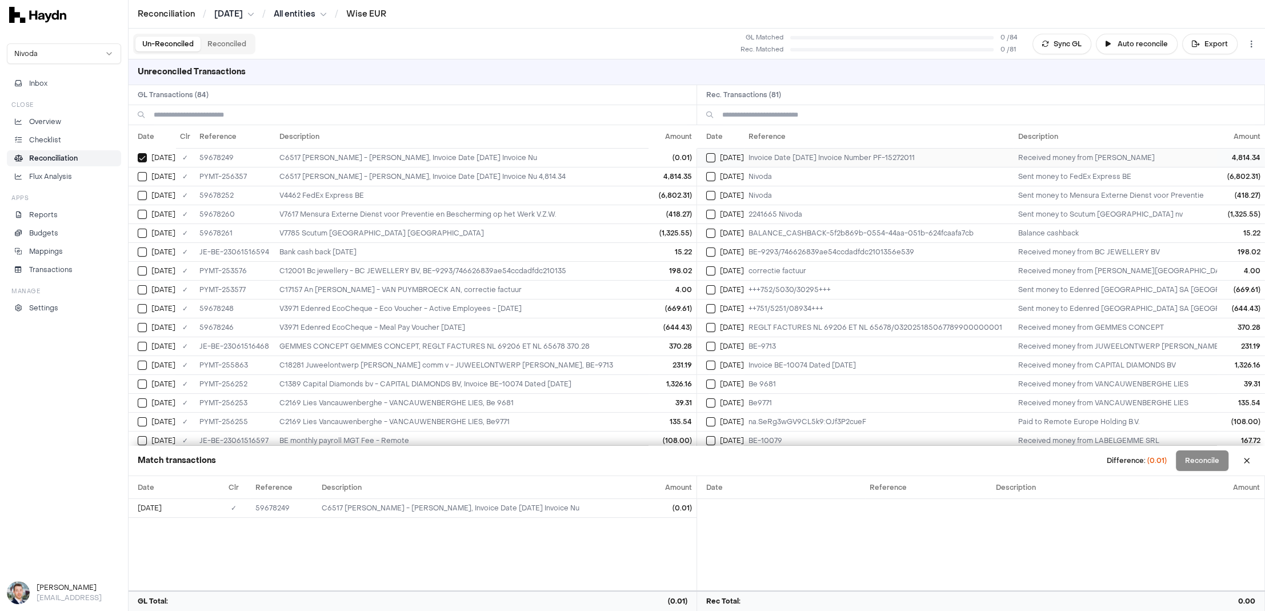
click at [712, 153] on button "Select reconciliation transaction 13513" at bounding box center [710, 157] width 9 height 9
click at [83, 155] on li "Reconciliation" at bounding box center [64, 158] width 104 height 10
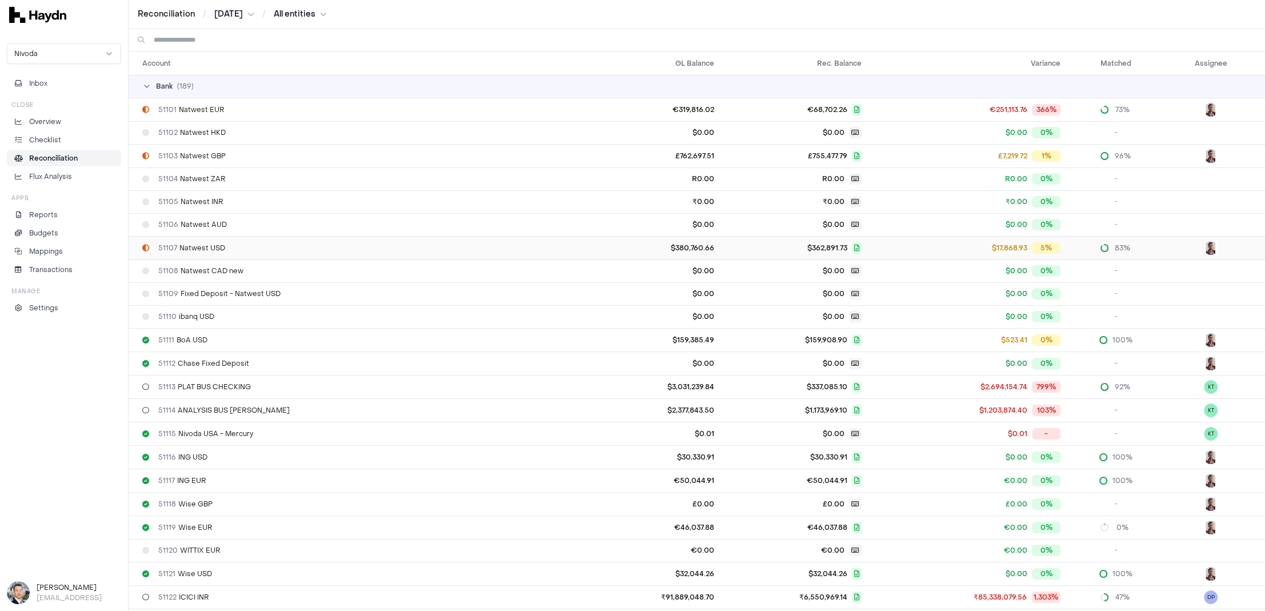
click at [206, 243] on span "51107 Natwest USD" at bounding box center [191, 247] width 67 height 9
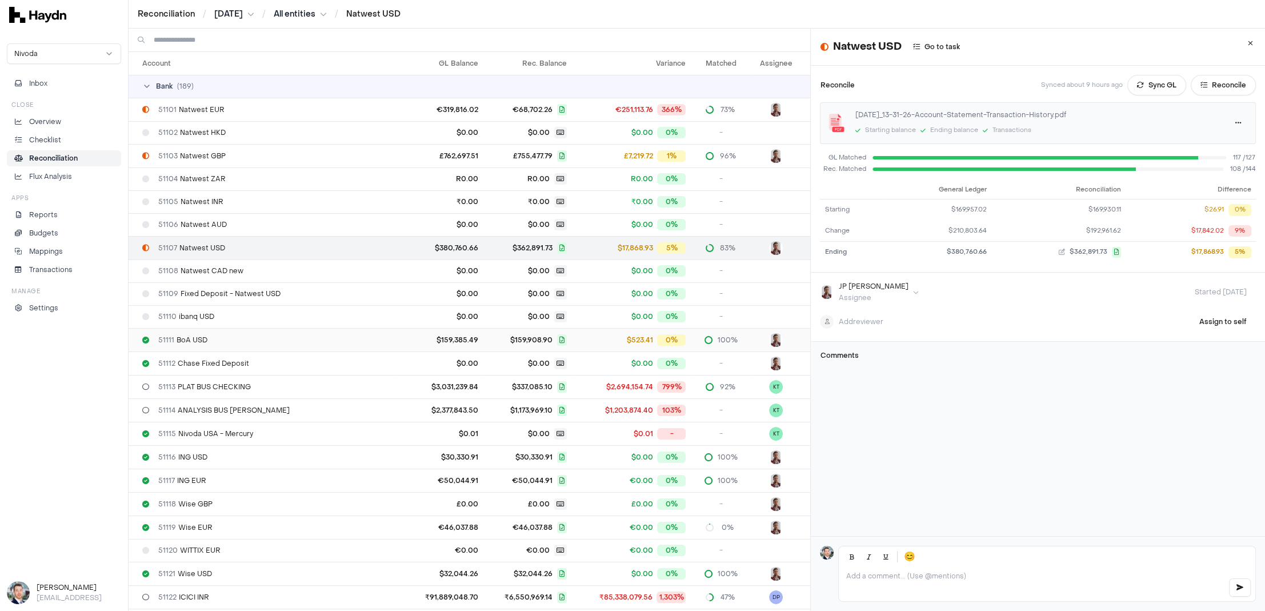
click at [247, 344] on td "51111 BoA USD" at bounding box center [262, 339] width 266 height 23
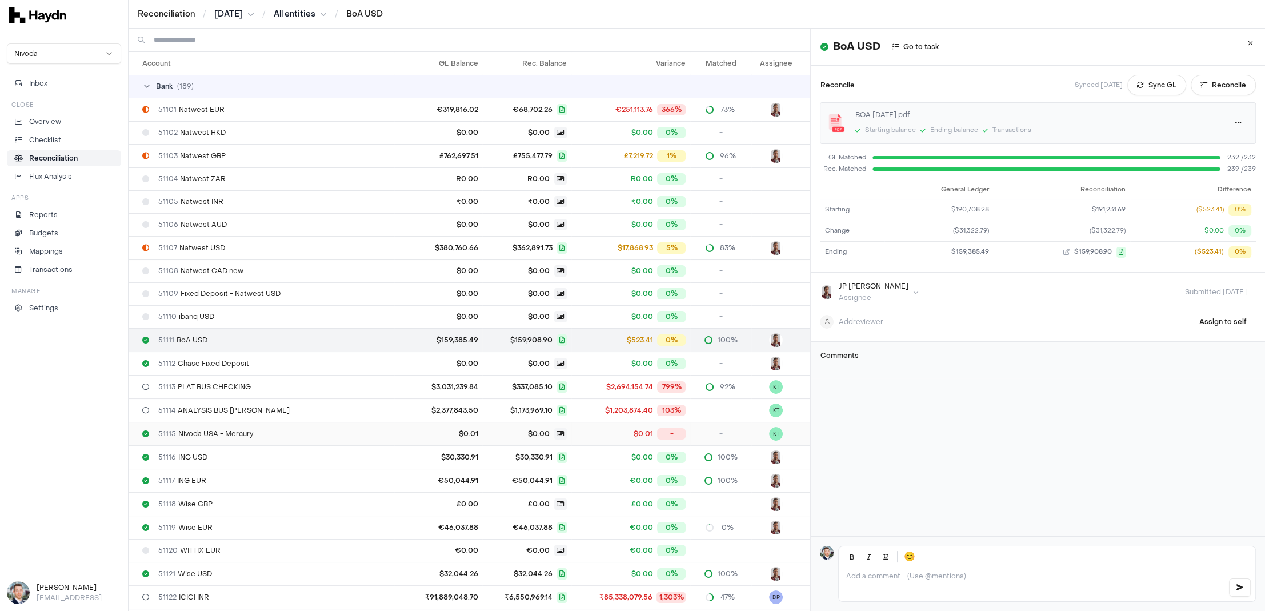
click at [231, 439] on td "51115 Nivoda USA - Mercury" at bounding box center [262, 433] width 266 height 23
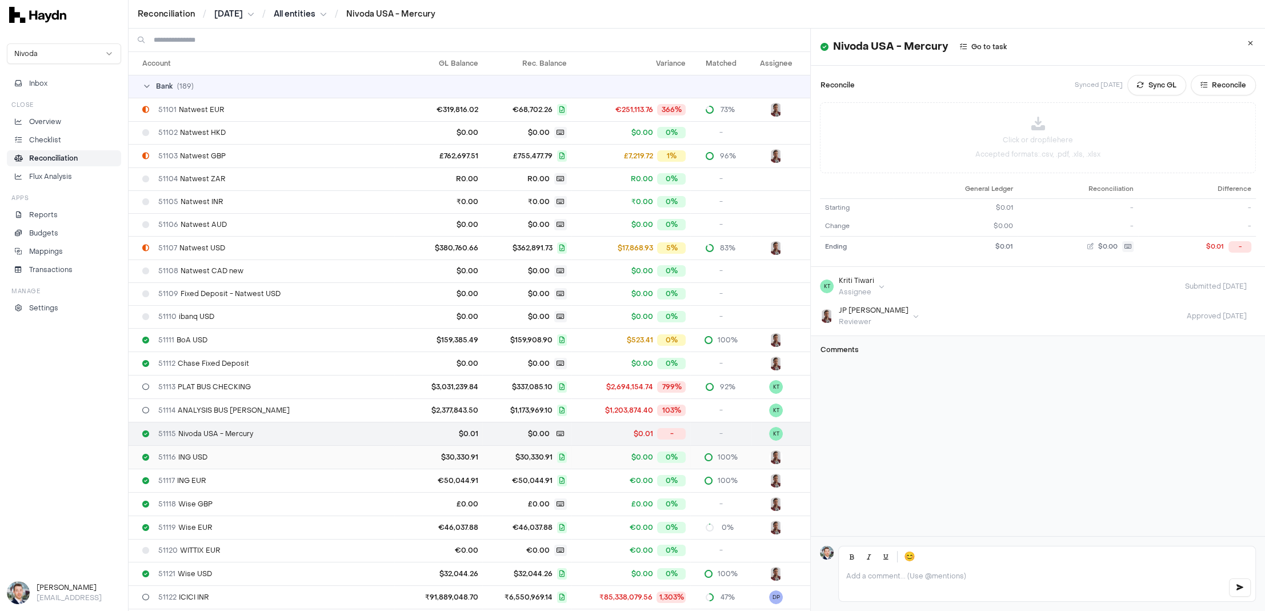
click at [230, 455] on div "51116 ING USD" at bounding box center [265, 456] width 247 height 9
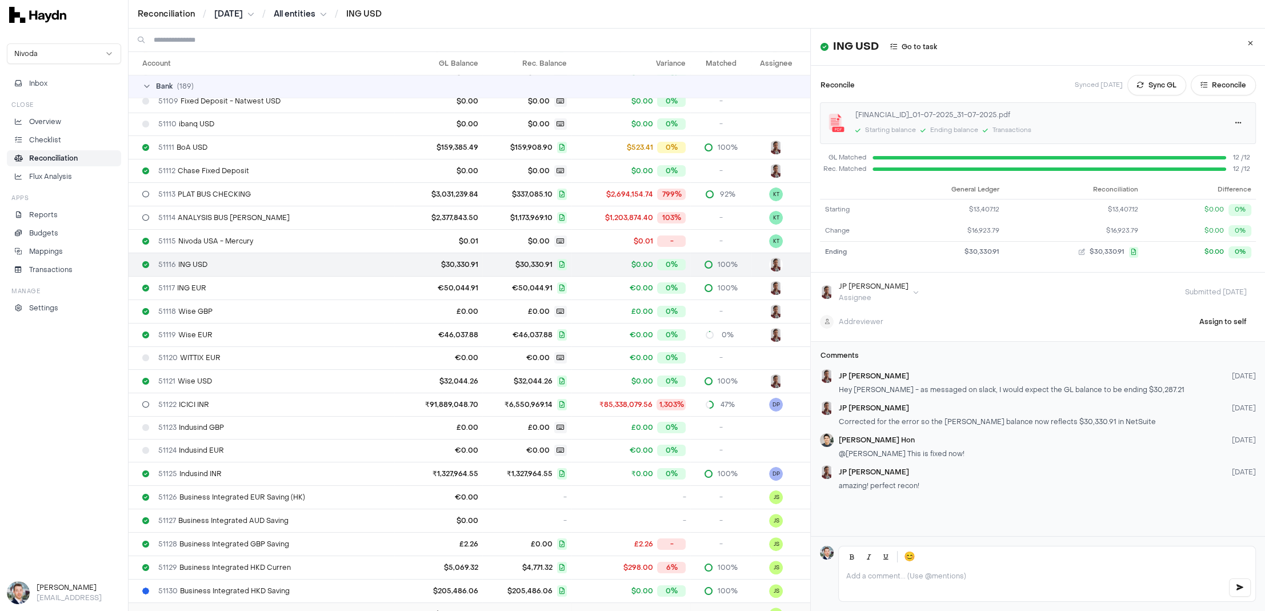
scroll to position [346, 0]
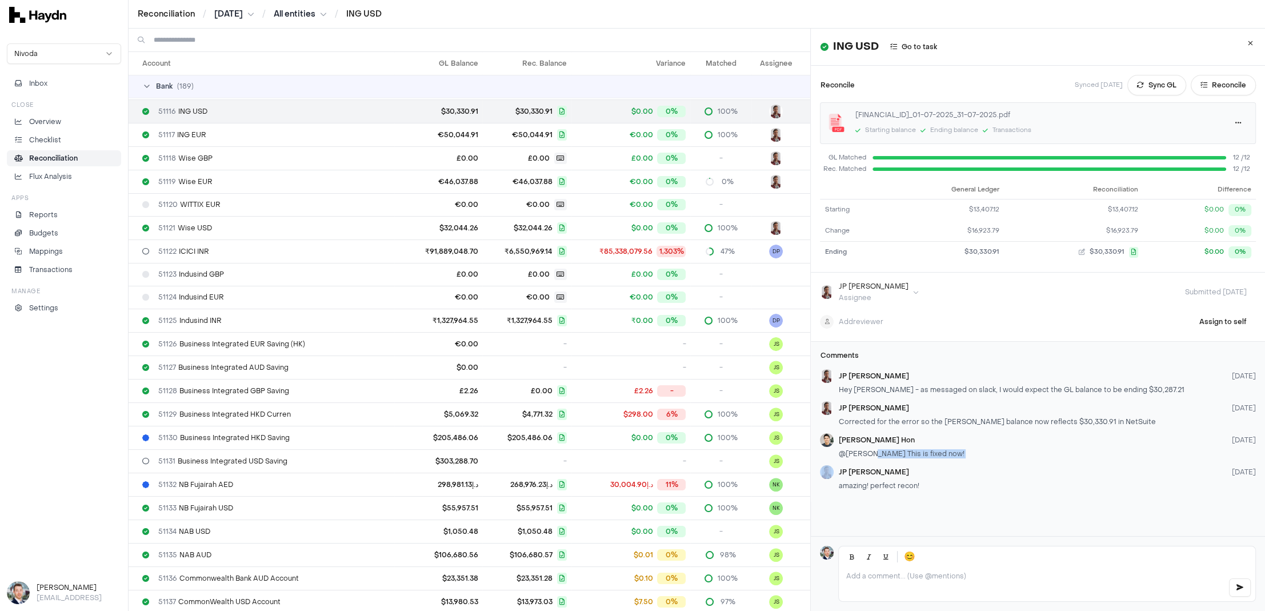
drag, startPoint x: 870, startPoint y: 453, endPoint x: 906, endPoint y: 460, distance: 36.6
click at [906, 460] on div "JP Smit 14 days ago Hey Jeremy - as messaged on slack, I would expect the GL ba…" at bounding box center [1038, 430] width 436 height 123
drag, startPoint x: 914, startPoint y: 453, endPoint x: 930, endPoint y: 432, distance: 26.0
click at [914, 453] on span "@JP Smit This is fixed now!" at bounding box center [901, 453] width 126 height 9
drag, startPoint x: 987, startPoint y: 422, endPoint x: 1045, endPoint y: 444, distance: 62.4
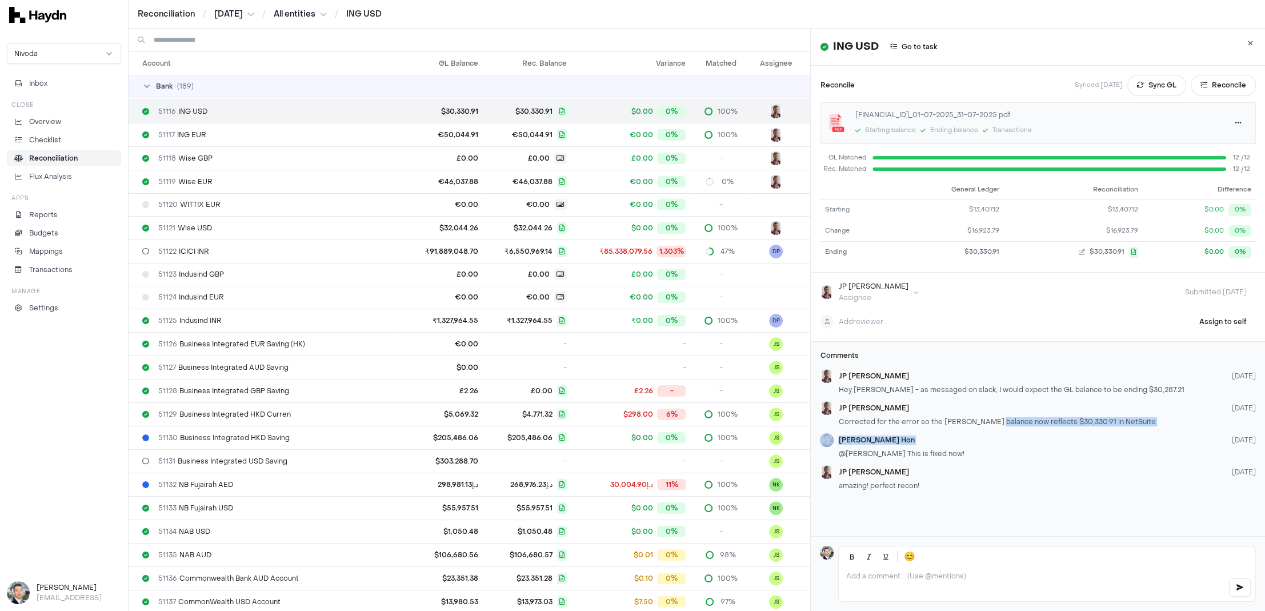
click at [1011, 441] on div "JP Smit 14 days ago Hey Jeremy - as messaged on slack, I would expect the GL ba…" at bounding box center [1038, 430] width 436 height 123
click at [942, 475] on div "JP Smit 14 days ago amazing! perfect recon!" at bounding box center [1047, 478] width 418 height 27
click at [1011, 43] on icon at bounding box center [1249, 43] width 5 height 7
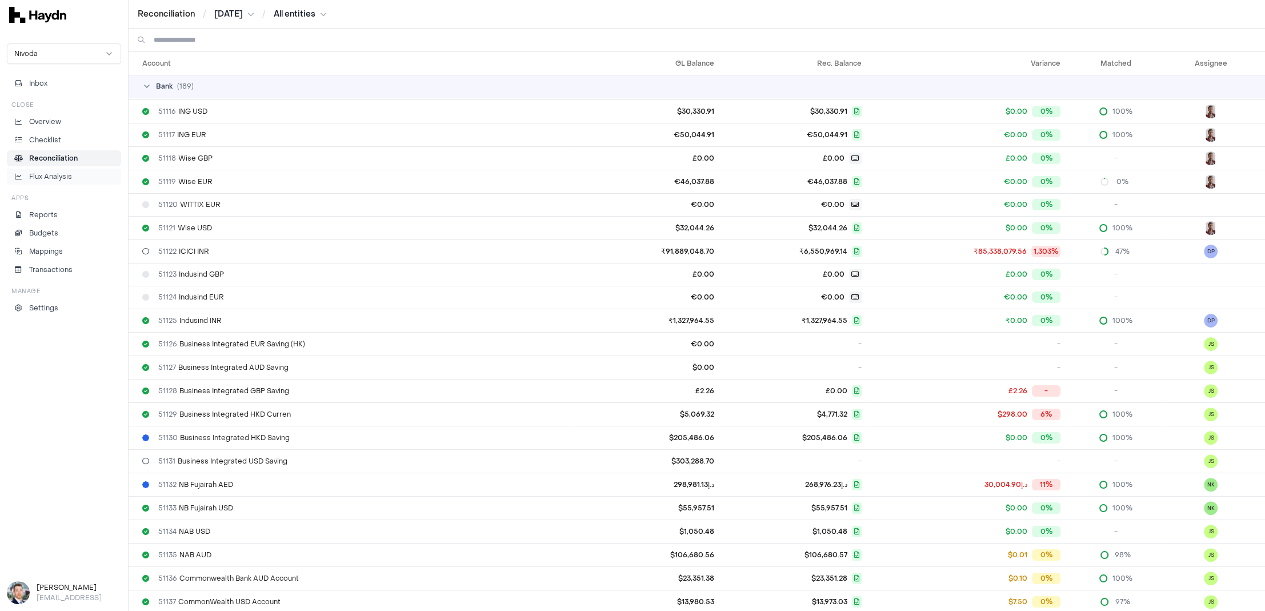
click at [47, 171] on p "Flux Analysis" at bounding box center [50, 176] width 43 height 10
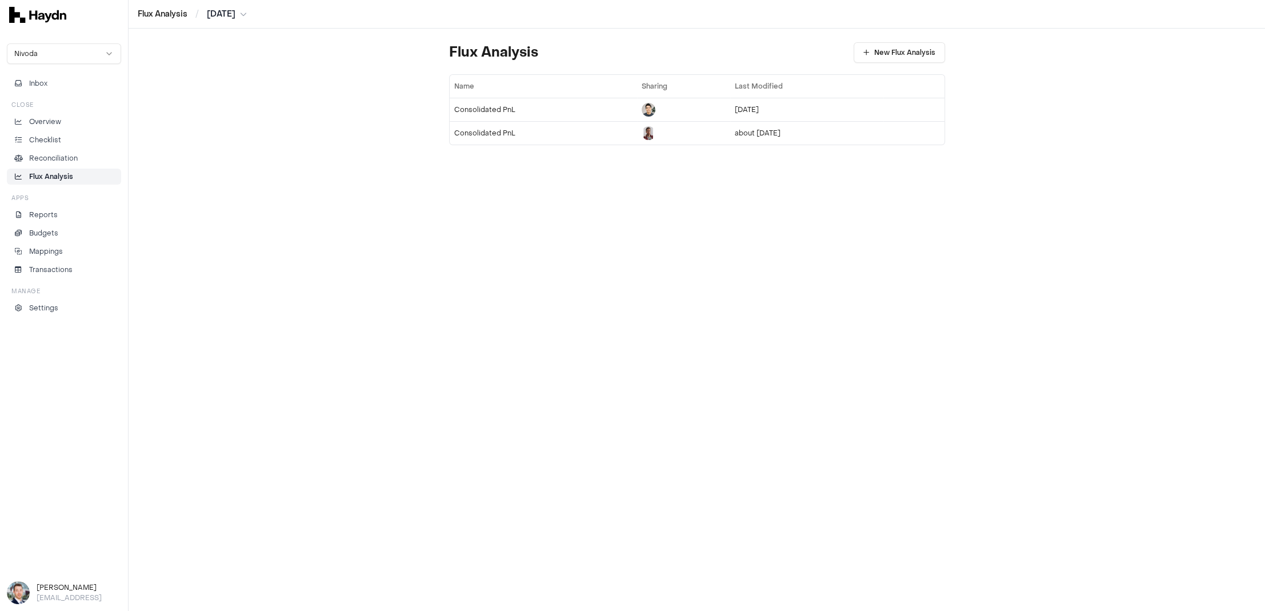
click at [80, 58] on html "Flux Analysis / Jul 2025 Nivoda Inbox Close Overview Checklist Reconciliation F…" at bounding box center [632, 305] width 1265 height 611
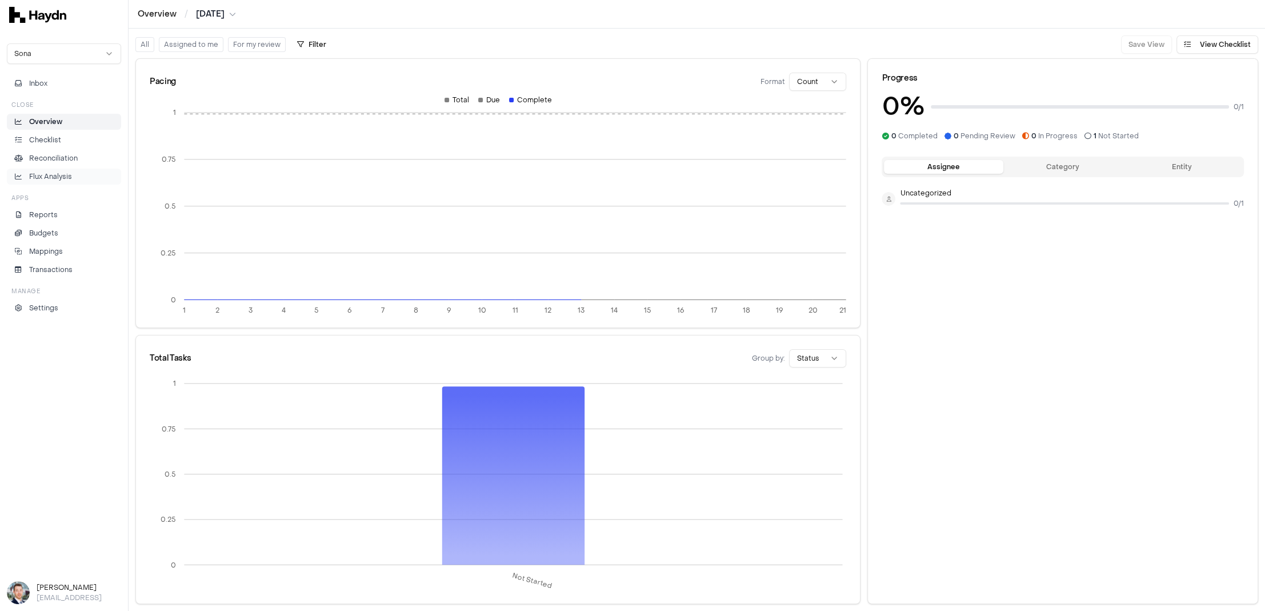
click at [50, 168] on link "Flux Analysis" at bounding box center [64, 176] width 114 height 16
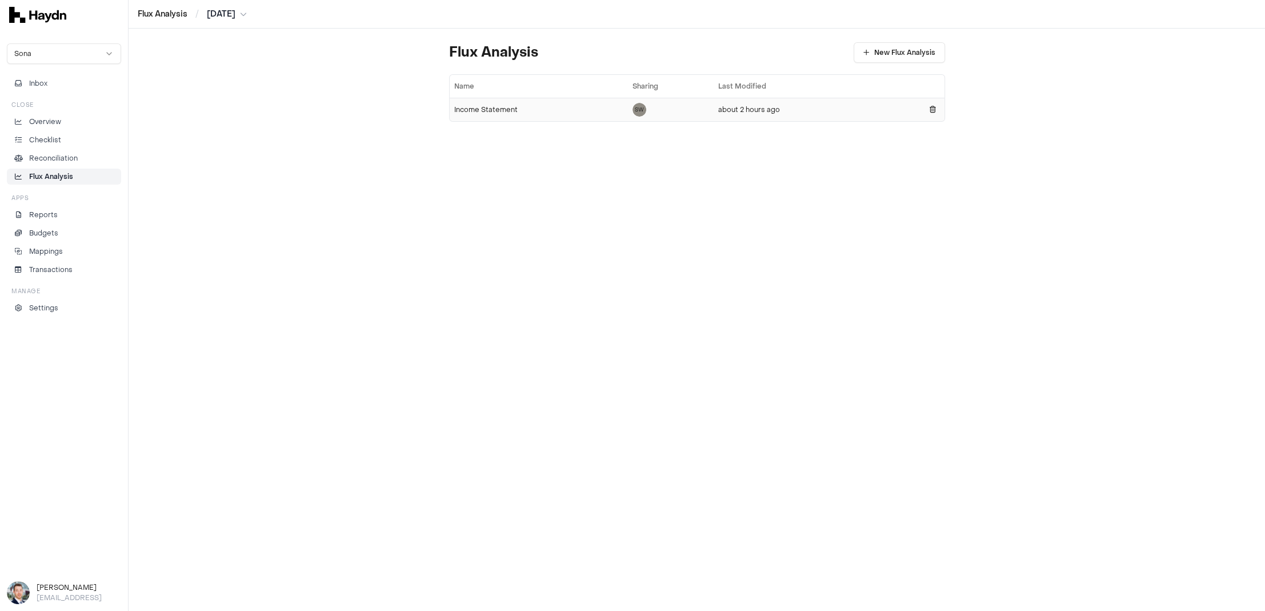
click at [483, 110] on div "Income Statement" at bounding box center [538, 109] width 169 height 9
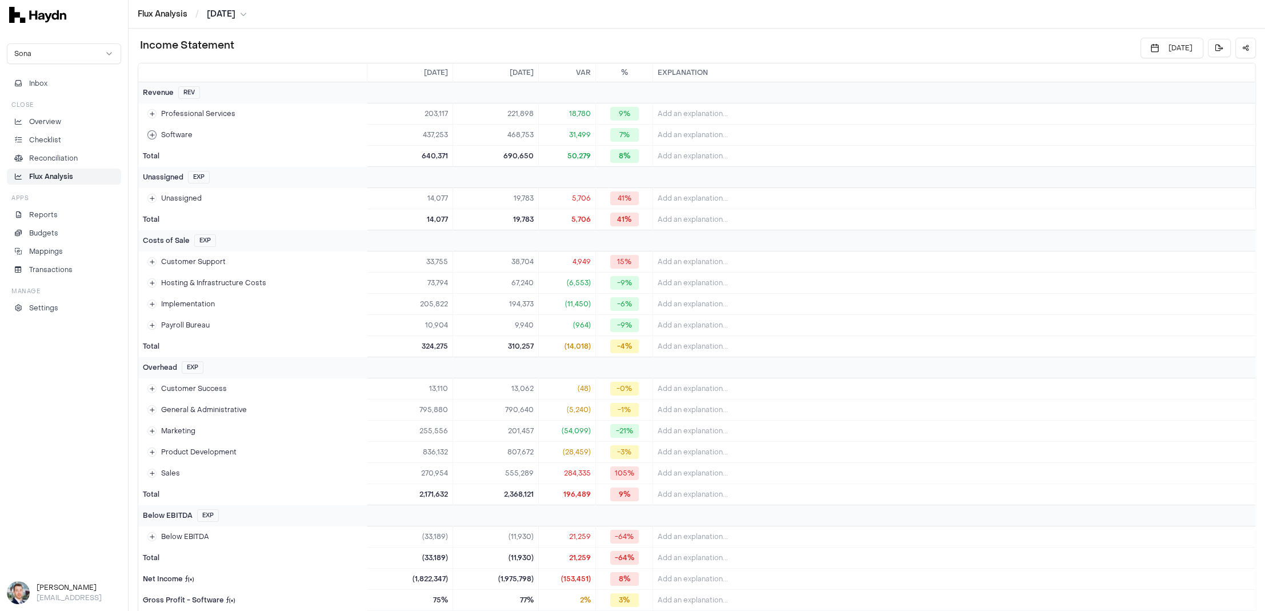
click at [150, 132] on icon at bounding box center [152, 135] width 5 height 6
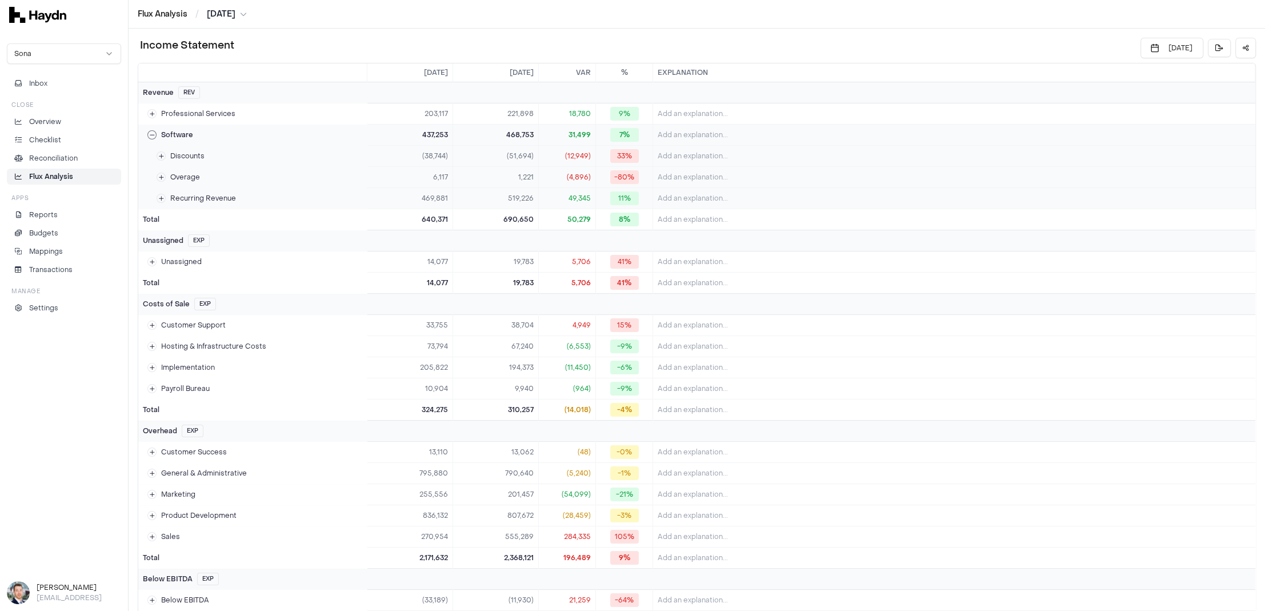
click at [150, 132] on icon at bounding box center [152, 135] width 5 height 6
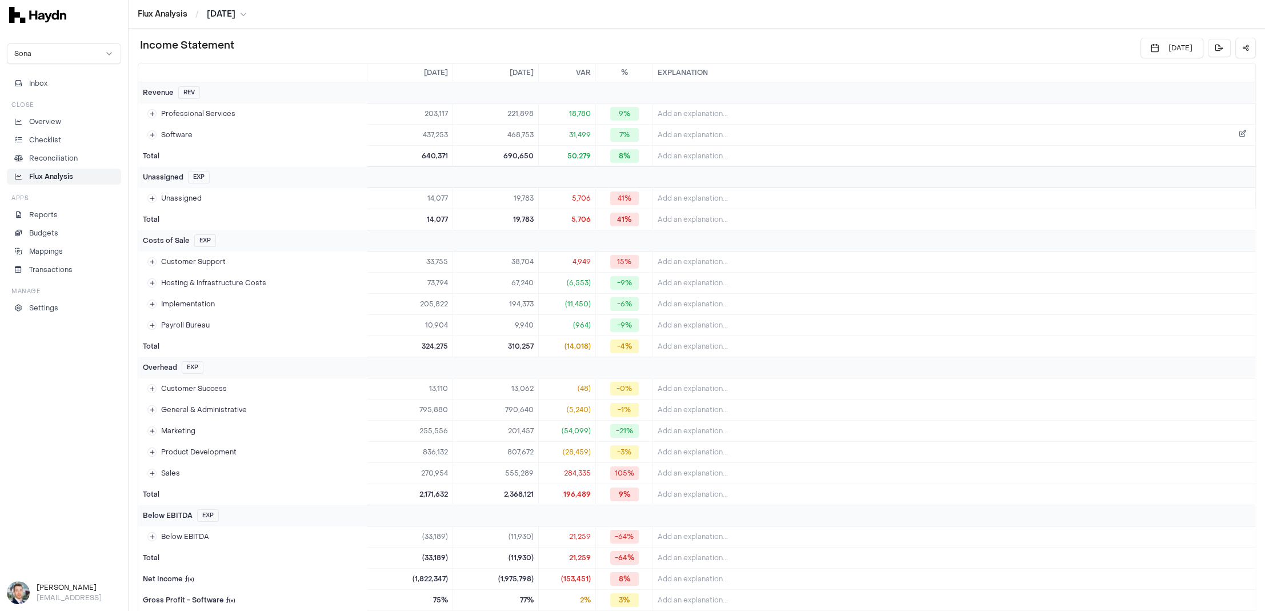
click at [680, 131] on span "Add an explanation..." at bounding box center [692, 134] width 70 height 9
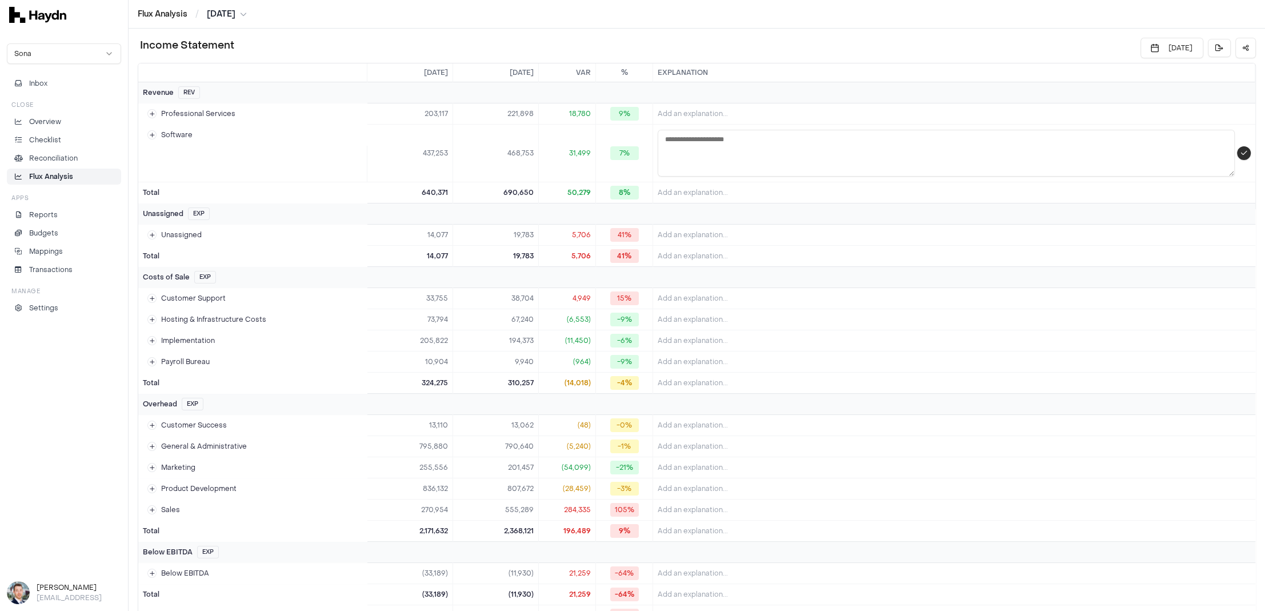
click at [1011, 152] on icon "submit" at bounding box center [1243, 153] width 6 height 7
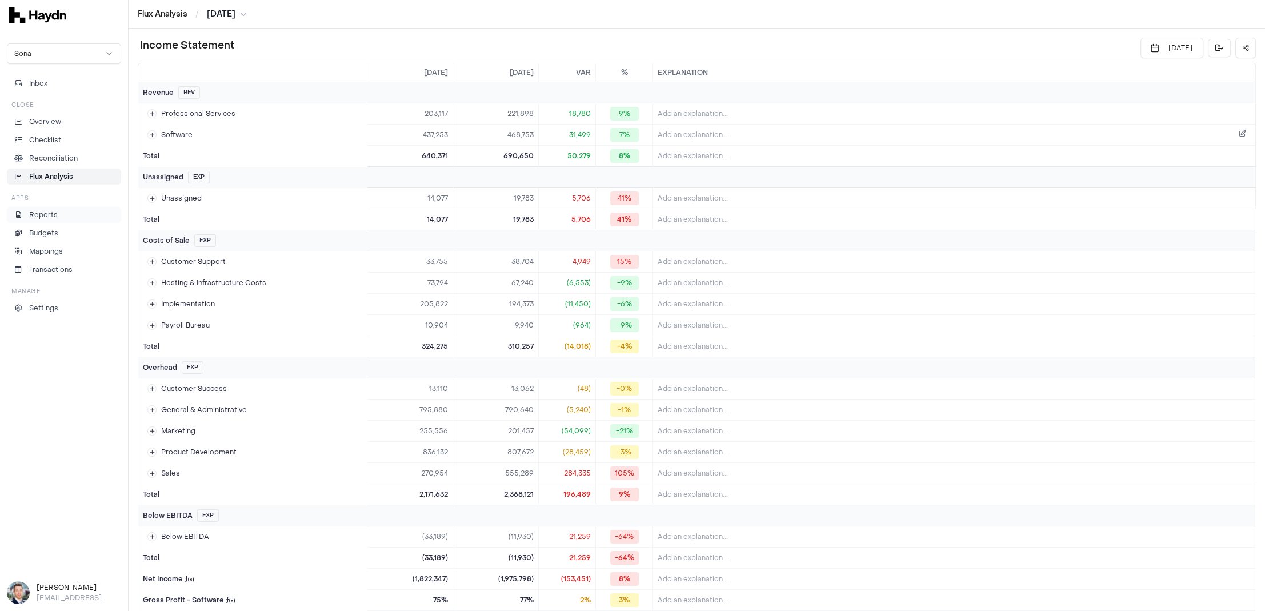
click at [50, 210] on p "Reports" at bounding box center [43, 215] width 29 height 10
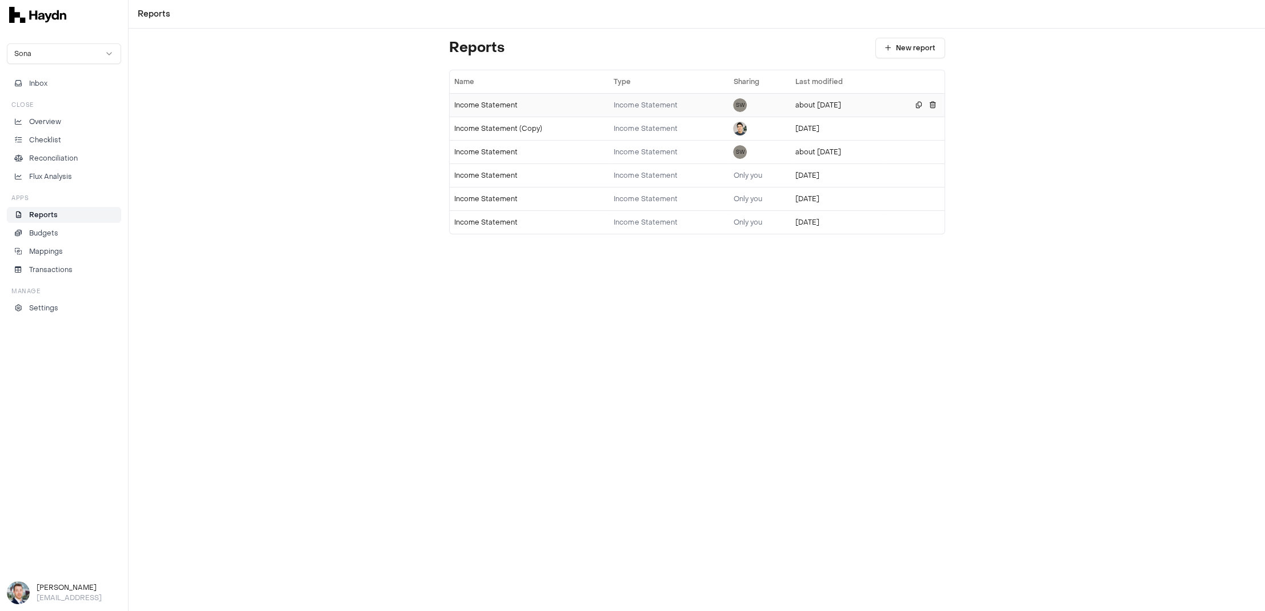
click at [497, 101] on div "Income Statement" at bounding box center [529, 105] width 151 height 9
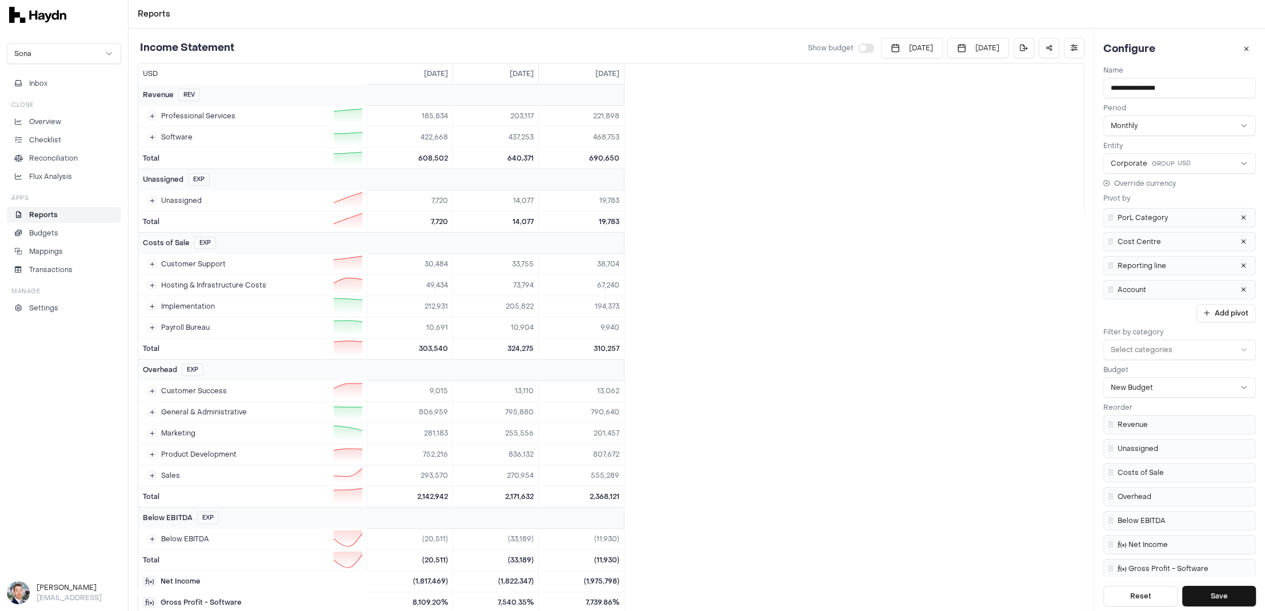
click at [858, 48] on button "button" at bounding box center [866, 47] width 16 height 9
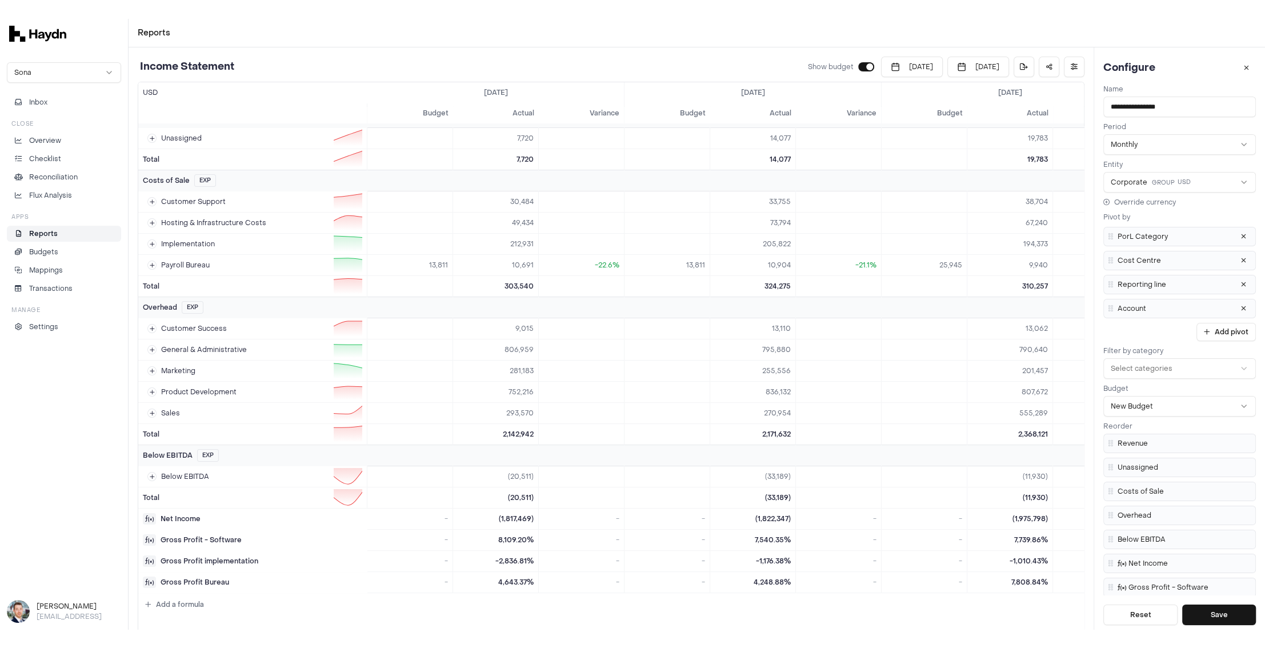
scroll to position [134, 0]
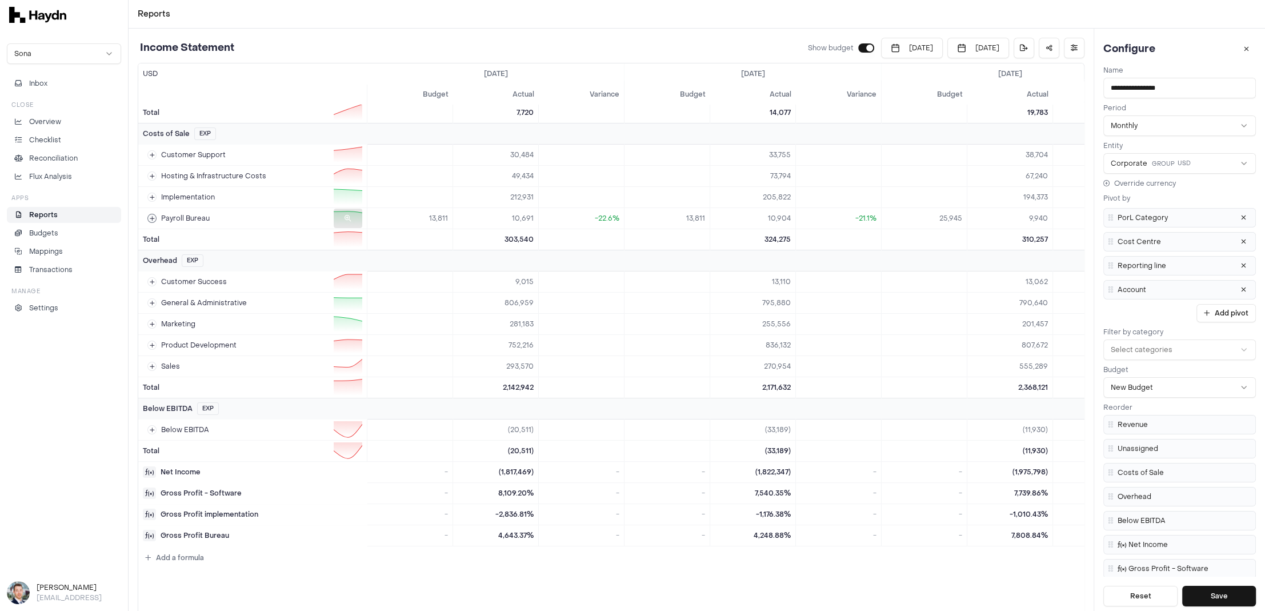
click at [153, 215] on icon at bounding box center [152, 218] width 5 height 6
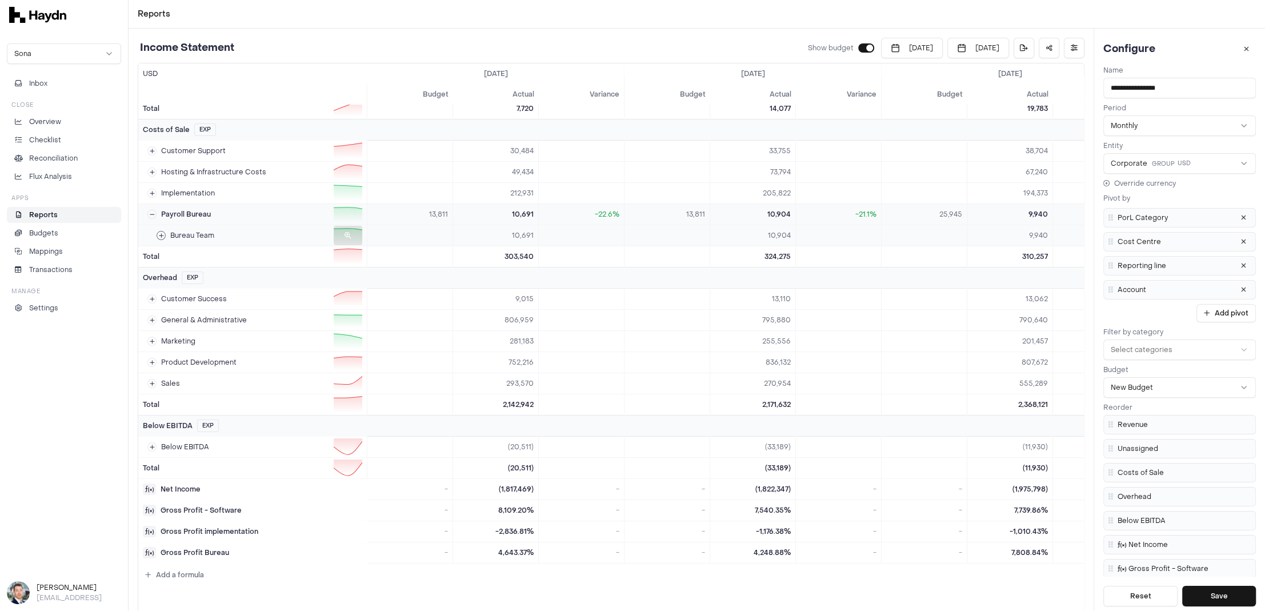
click at [159, 232] on icon at bounding box center [161, 235] width 5 height 6
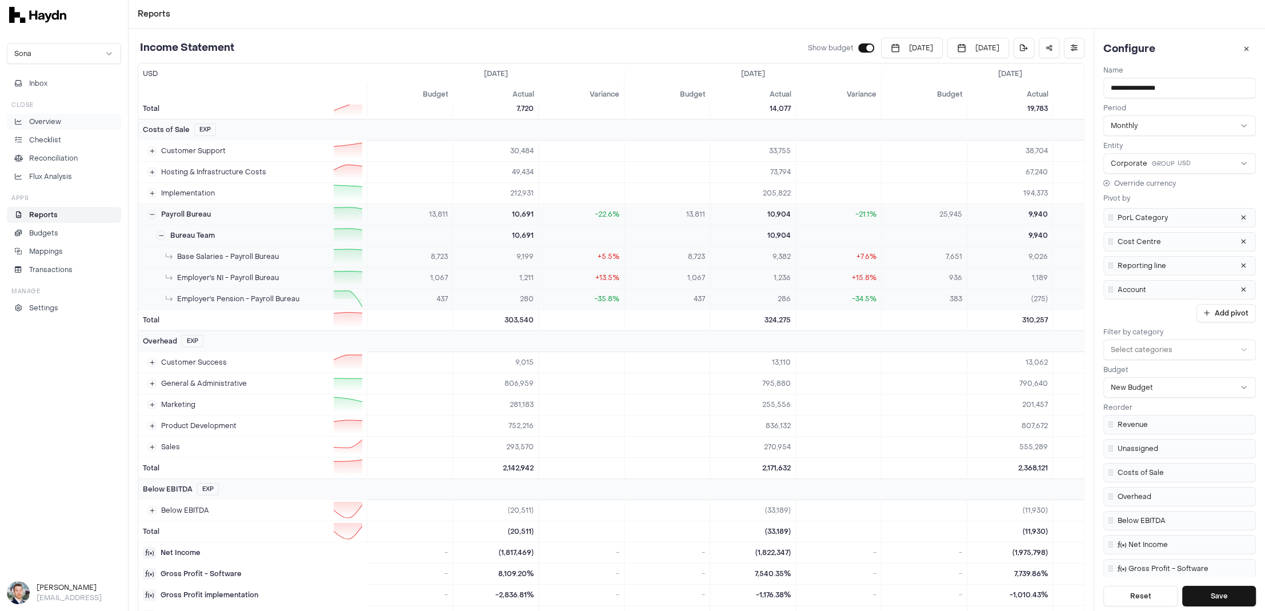
click at [53, 125] on p "Overview" at bounding box center [45, 122] width 32 height 10
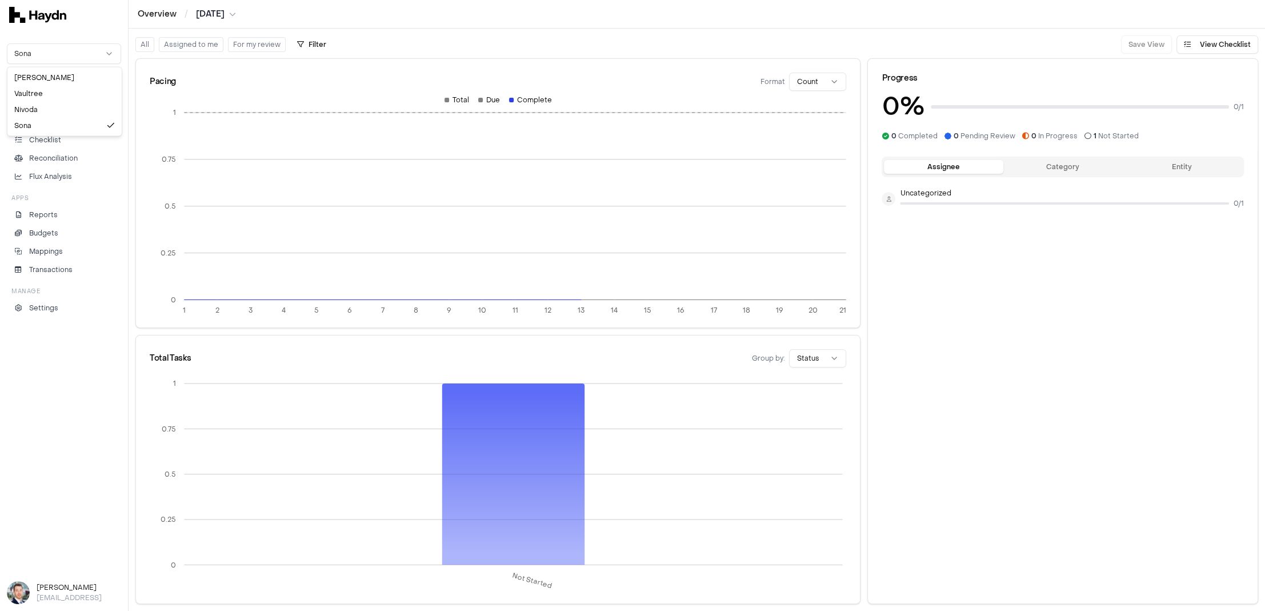
click at [79, 44] on html "Overview / Jul 2025 Sona Inbox Close Overview Checklist Reconciliation Flux Ana…" at bounding box center [632, 305] width 1265 height 611
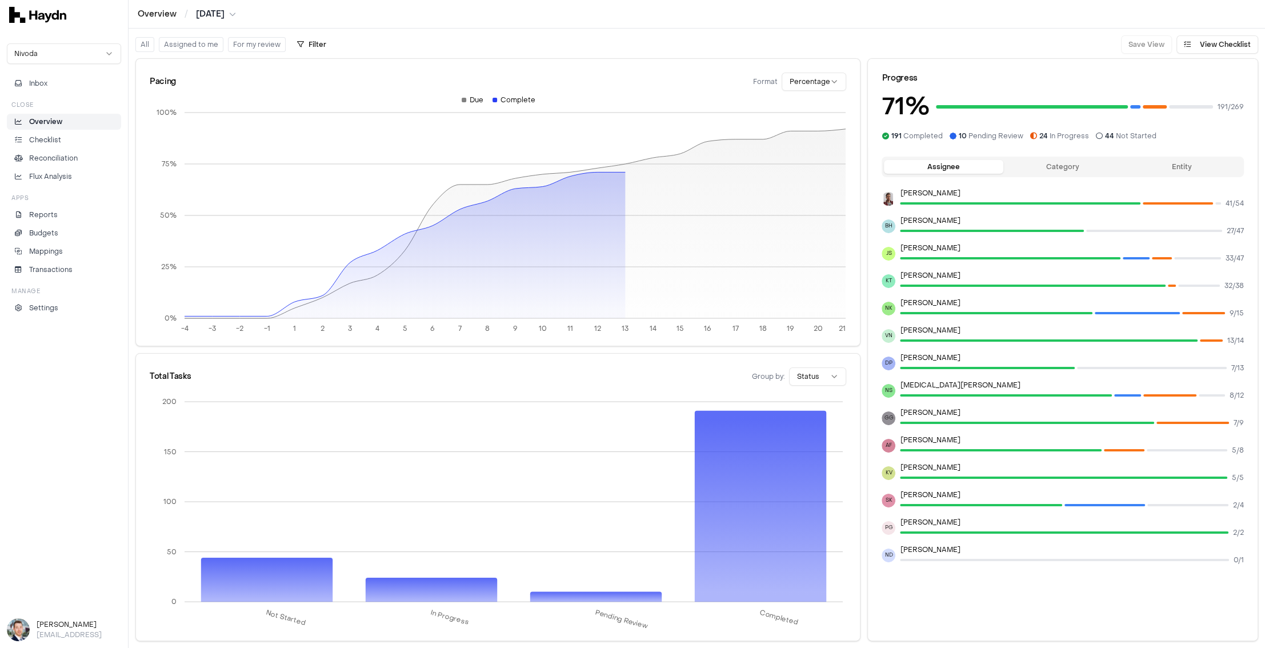
click at [66, 128] on link "Overview" at bounding box center [64, 122] width 114 height 16
click at [60, 141] on p "Checklist" at bounding box center [45, 140] width 32 height 10
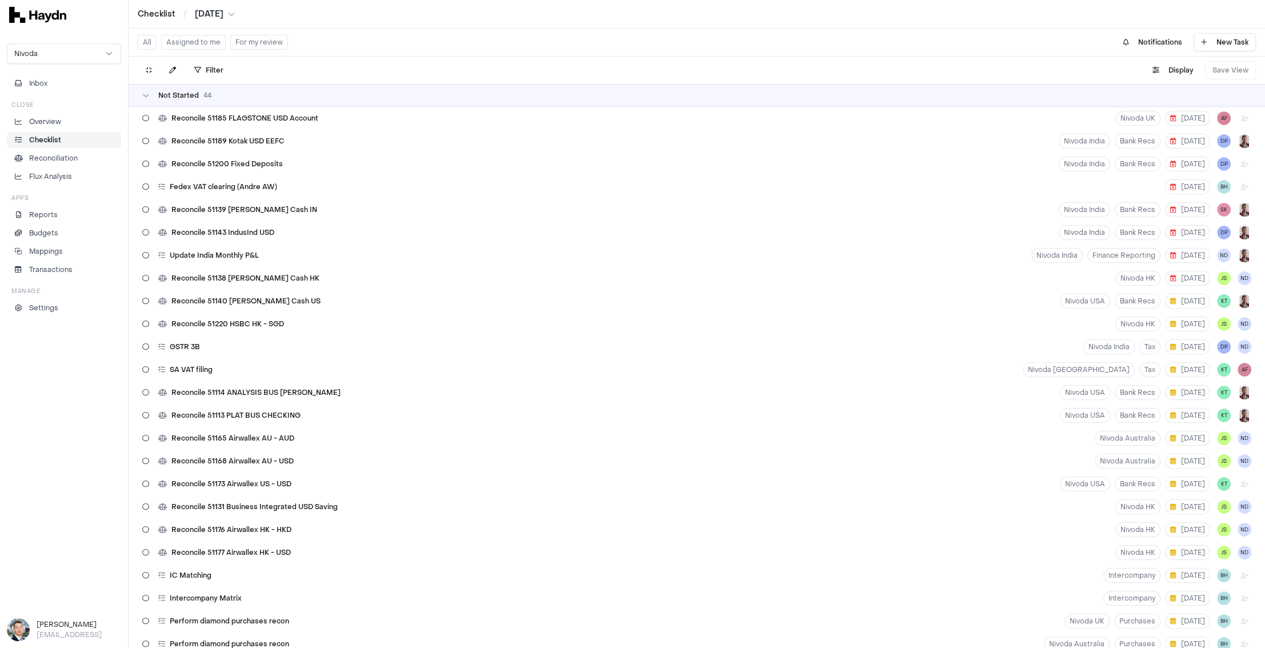
click at [141, 97] on div "Not Started 44" at bounding box center [697, 95] width 1136 height 23
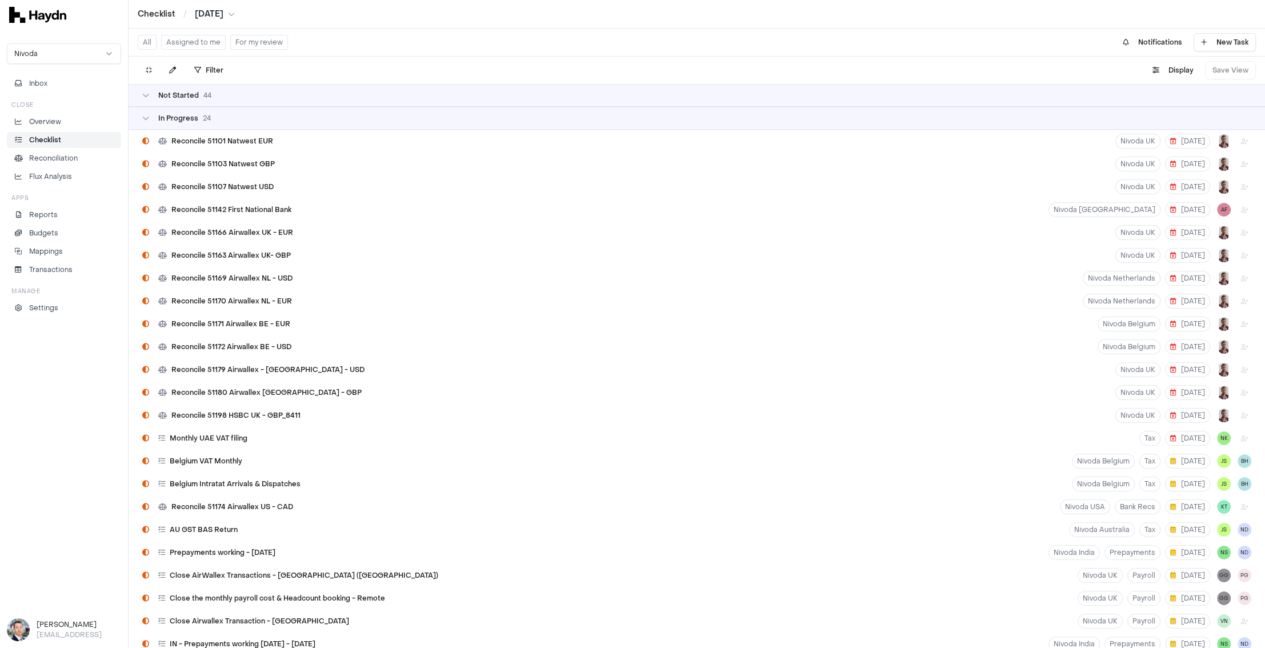
click at [147, 110] on div "In Progress 24" at bounding box center [697, 118] width 1136 height 23
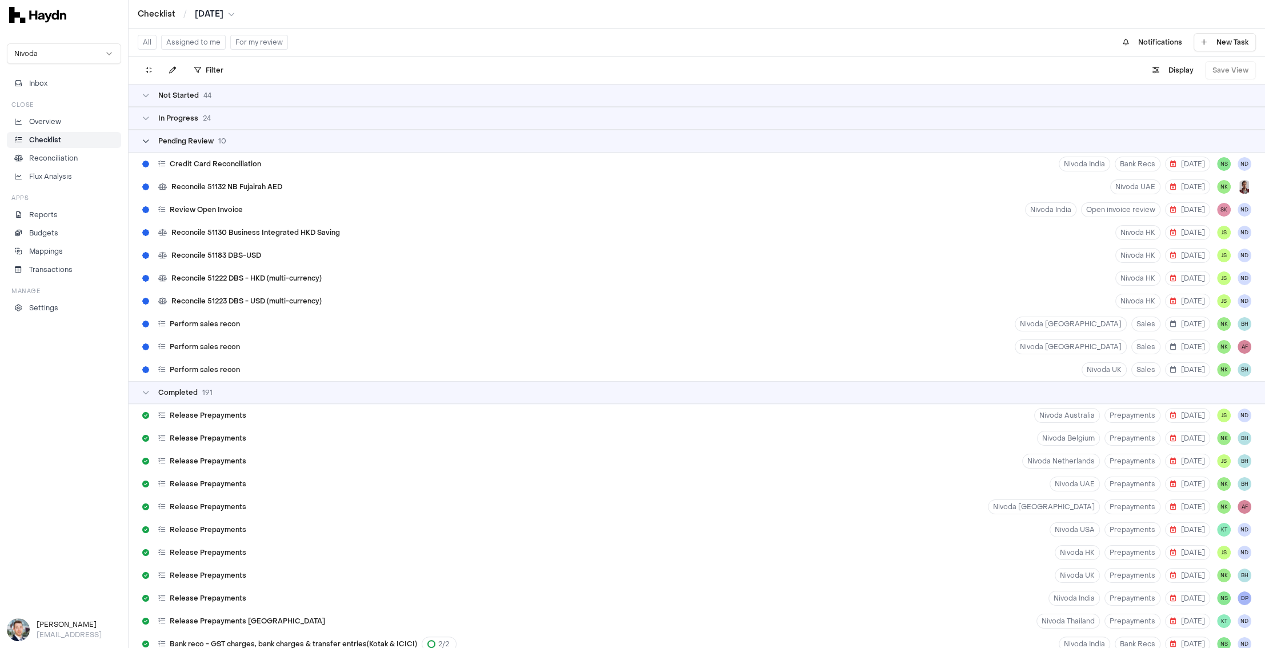
click at [145, 145] on div "Pending Review 10" at bounding box center [184, 141] width 84 height 9
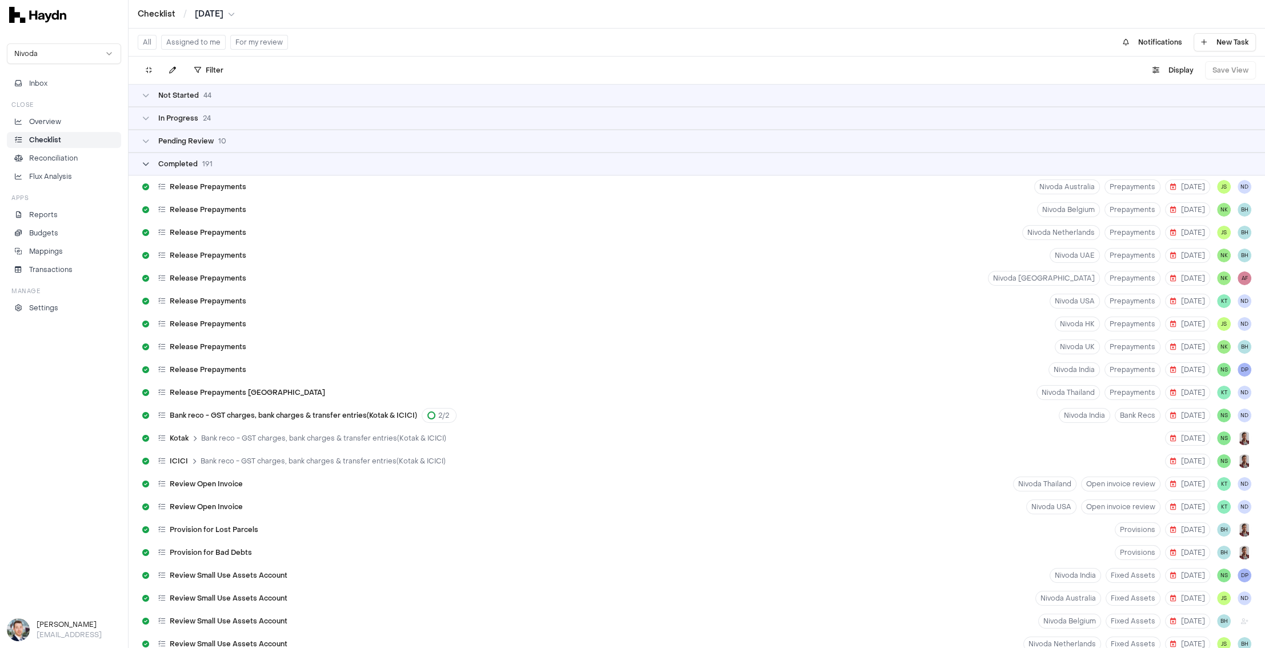
click at [144, 160] on icon at bounding box center [145, 163] width 7 height 7
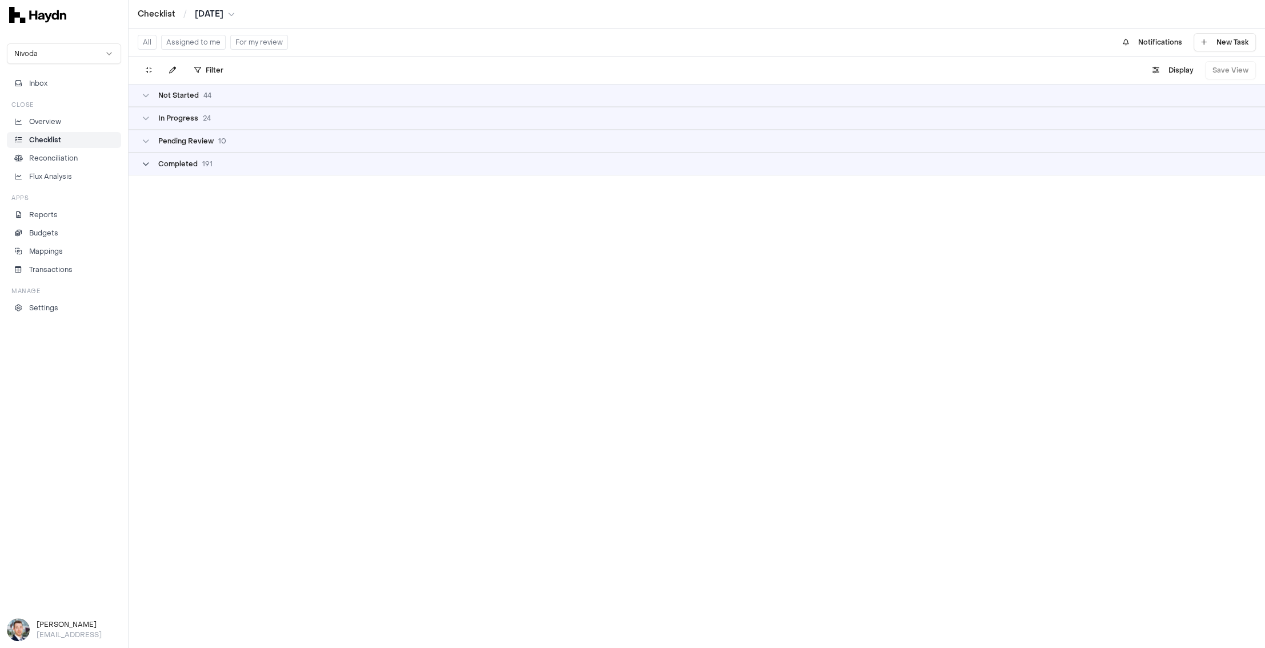
click at [143, 160] on icon at bounding box center [145, 163] width 7 height 7
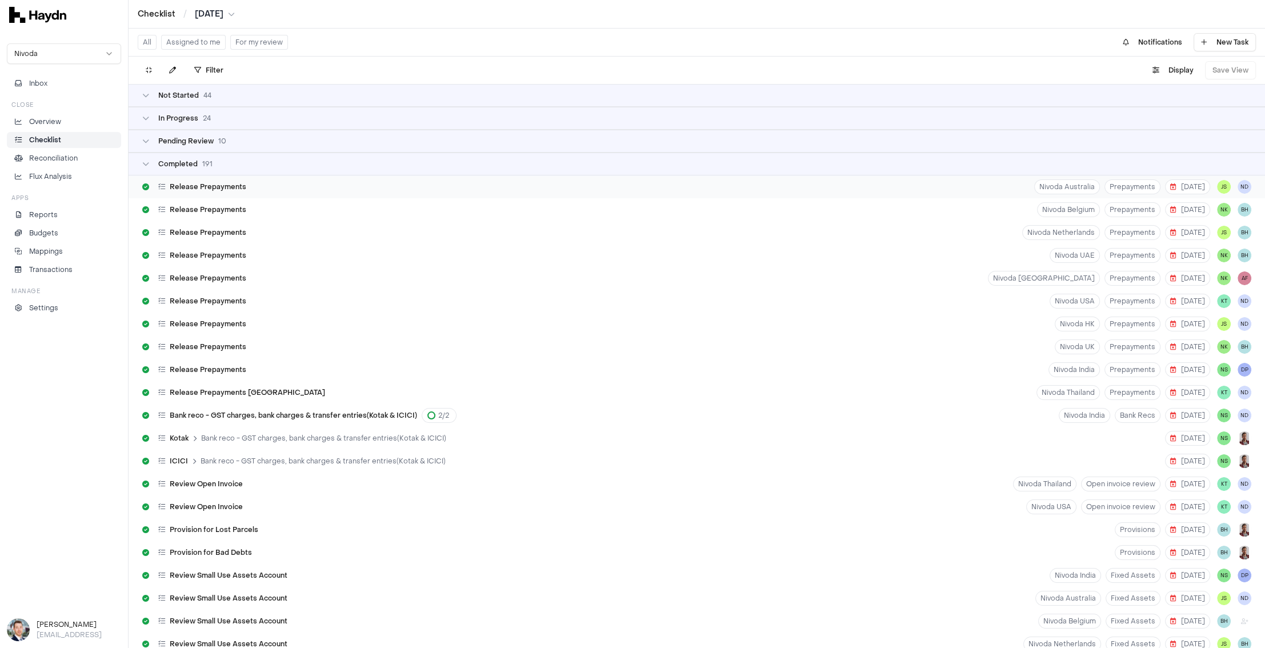
click at [191, 188] on span "Release Prepayments" at bounding box center [208, 186] width 77 height 9
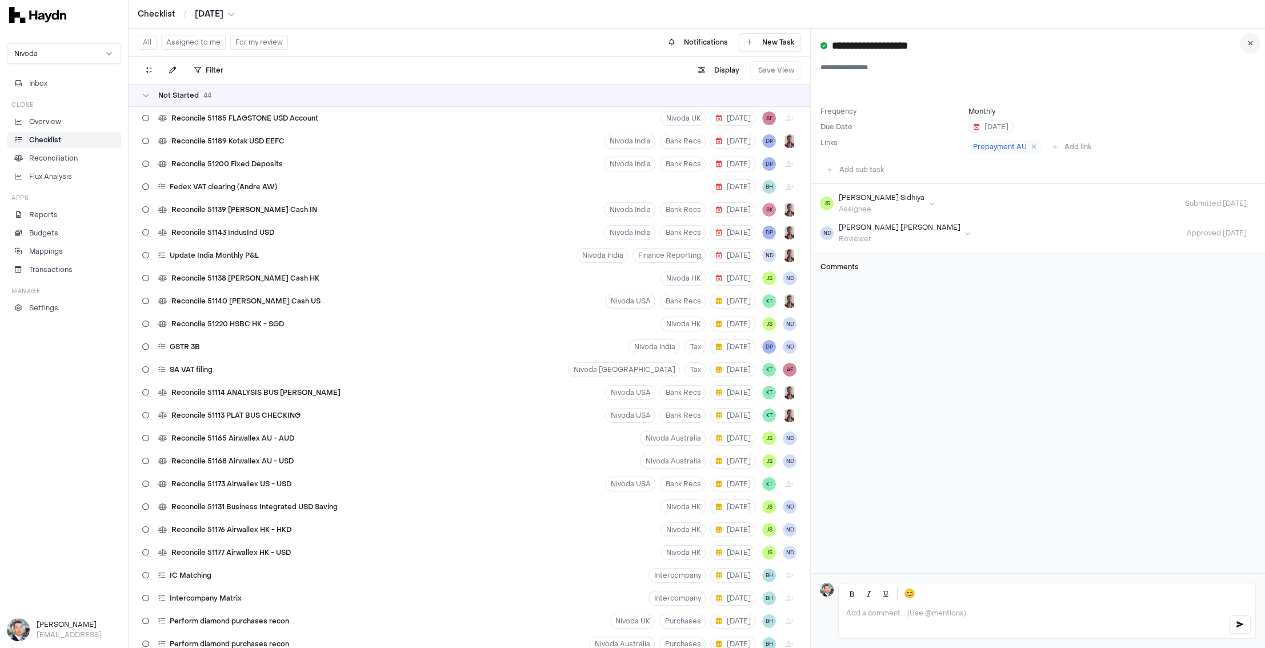
click at [1011, 42] on button at bounding box center [1249, 43] width 21 height 21
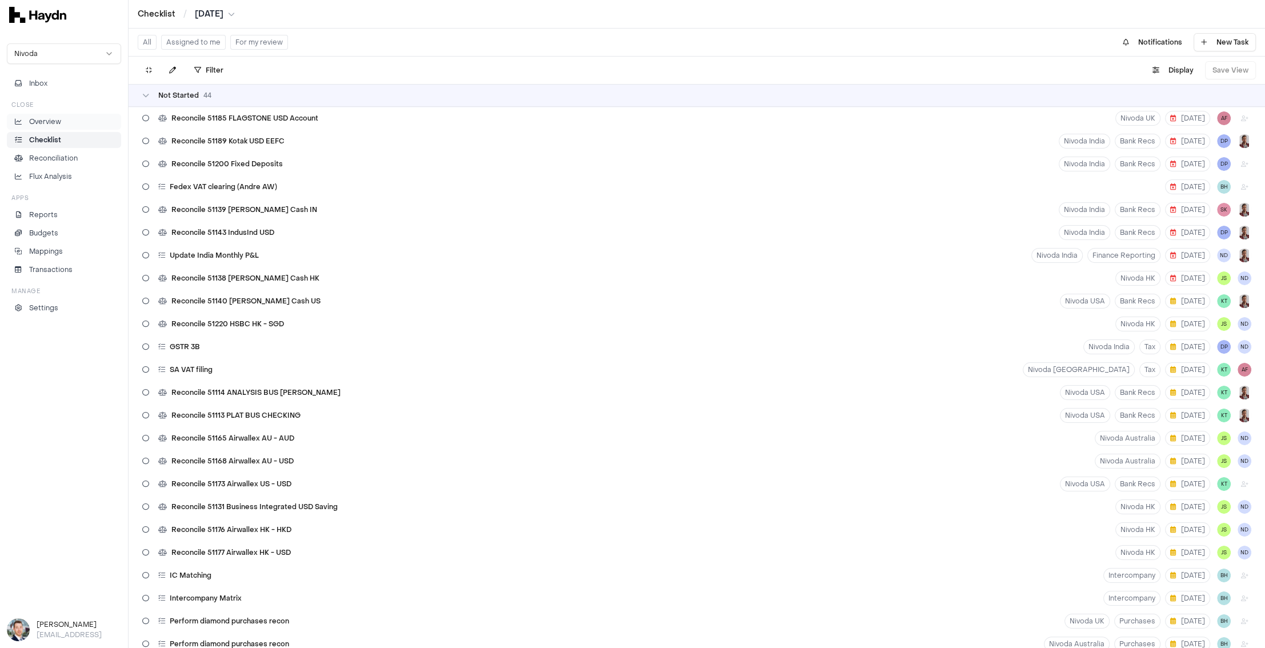
click at [46, 119] on p "Overview" at bounding box center [45, 122] width 32 height 10
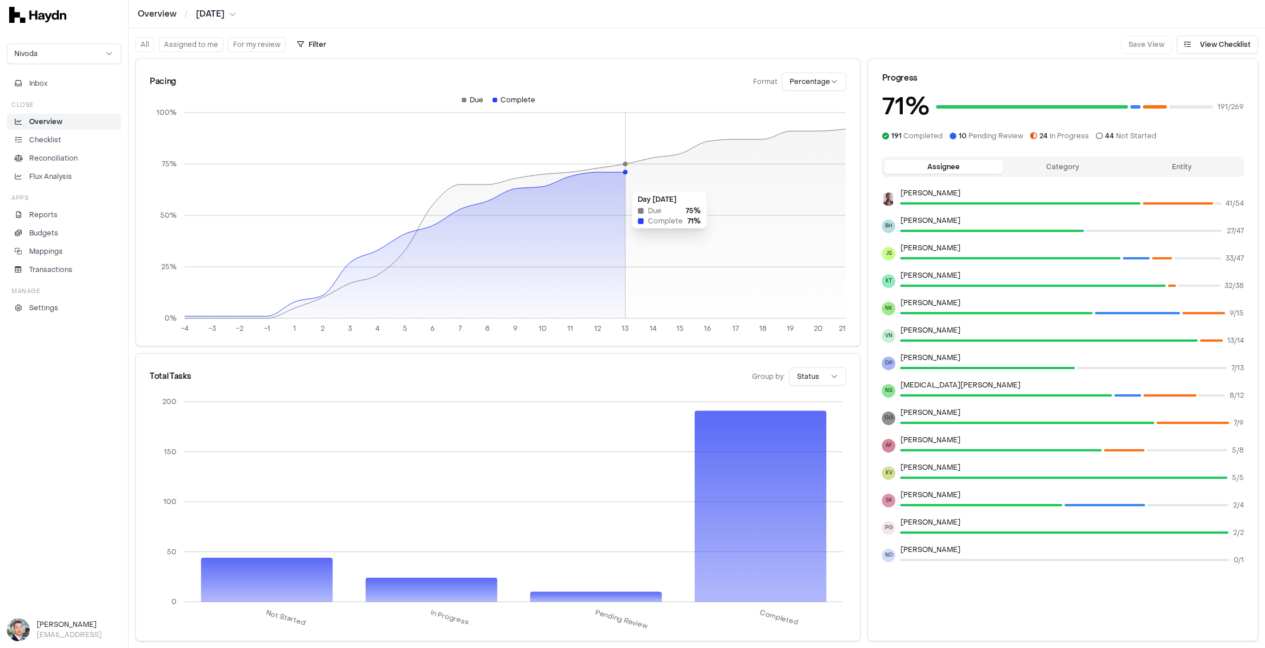
drag, startPoint x: 460, startPoint y: 212, endPoint x: 619, endPoint y: 185, distance: 161.1
click at [619, 185] on icon at bounding box center [404, 245] width 441 height 146
click at [1011, 164] on button "Category" at bounding box center [1062, 167] width 119 height 14
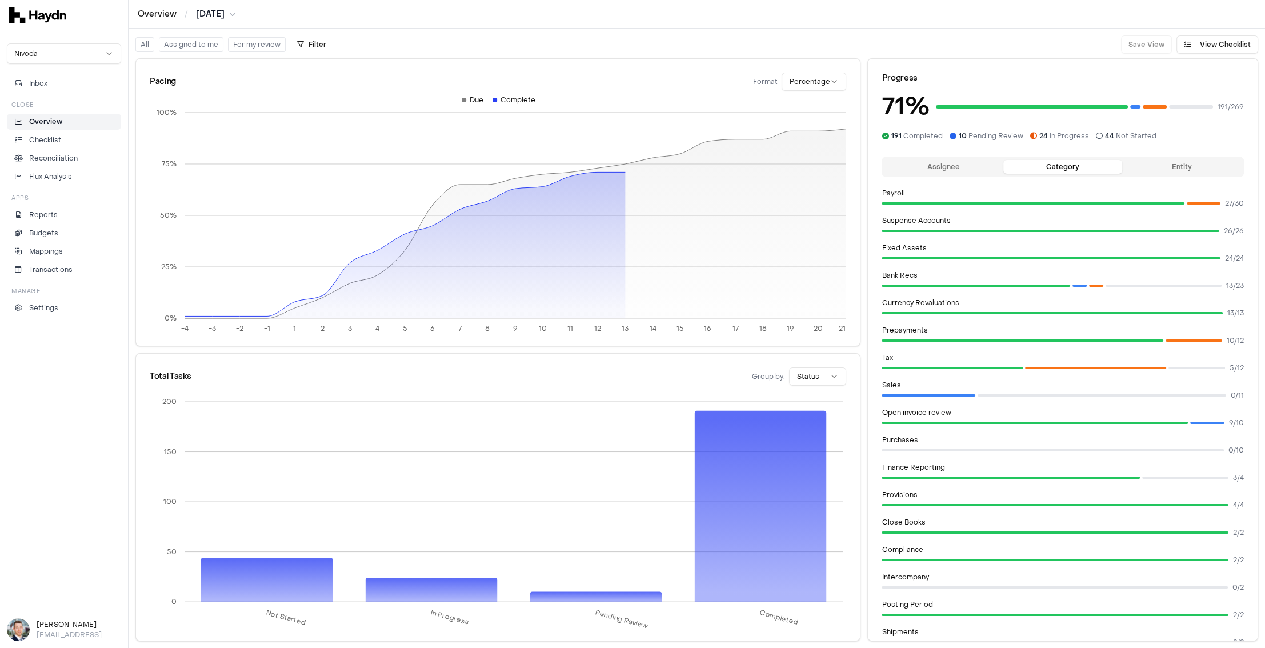
click at [905, 164] on button "Assignee" at bounding box center [943, 167] width 119 height 14
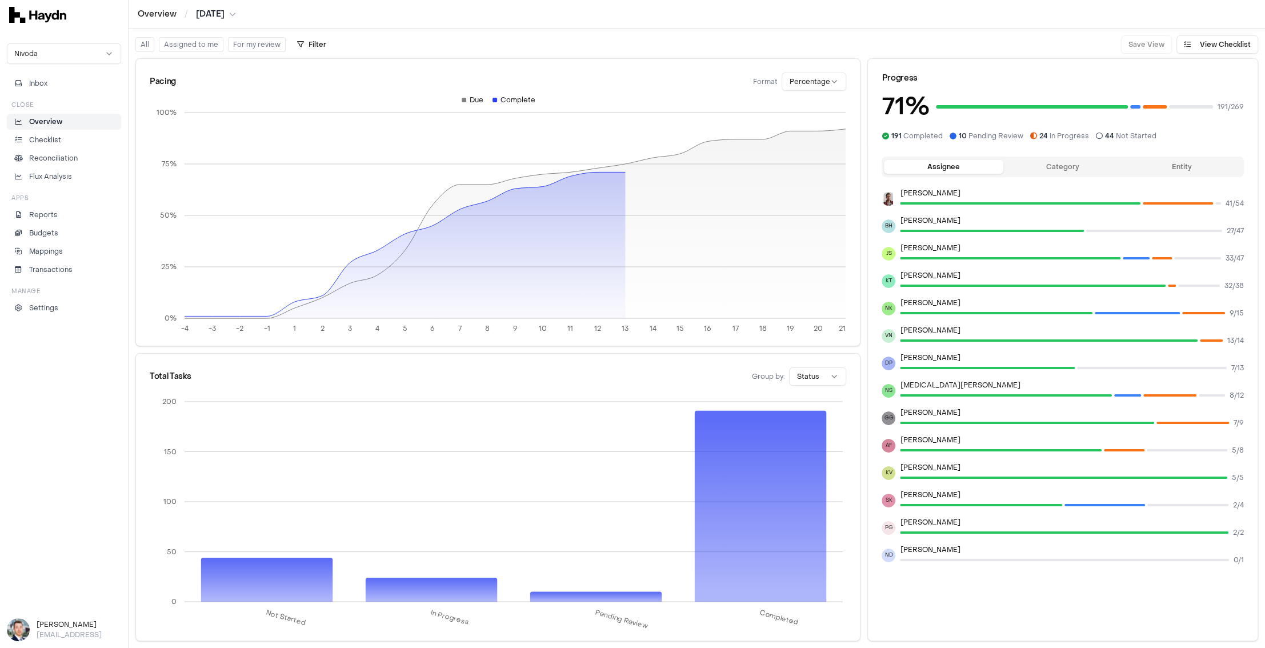
click at [1011, 160] on button "Entity" at bounding box center [1181, 167] width 119 height 14
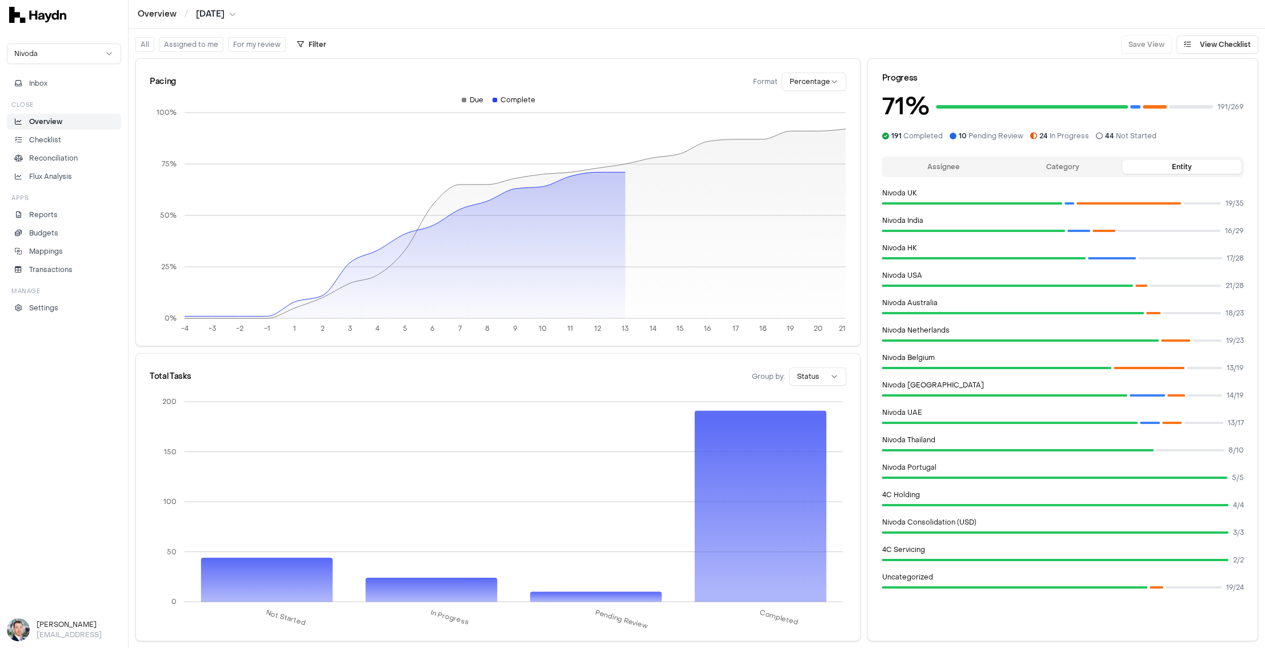
click at [1011, 163] on button "Category" at bounding box center [1062, 167] width 119 height 14
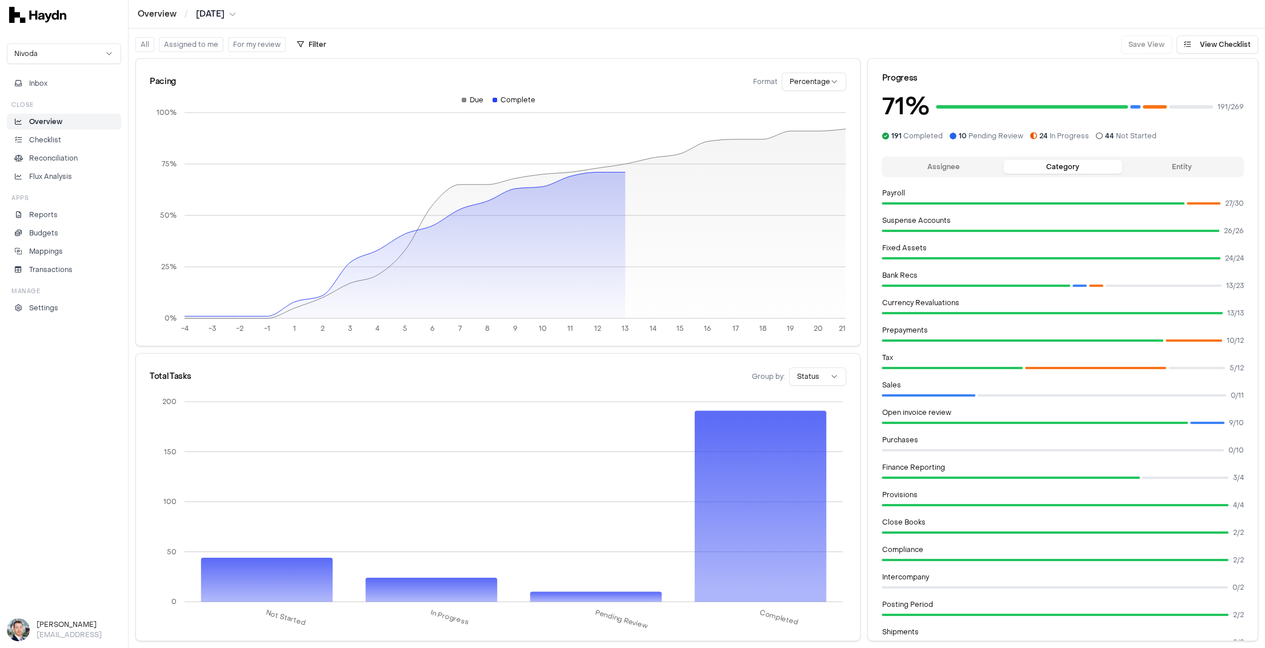
click at [975, 163] on button "Assignee" at bounding box center [943, 167] width 119 height 14
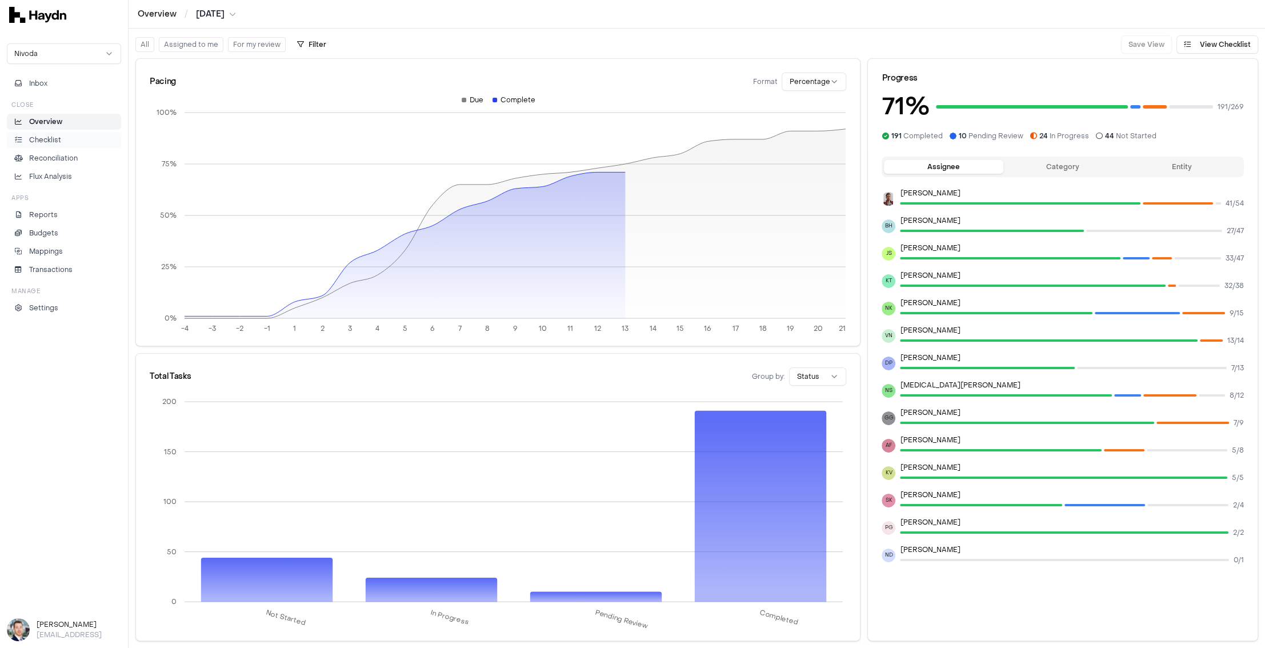
click at [50, 142] on p "Checklist" at bounding box center [45, 140] width 32 height 10
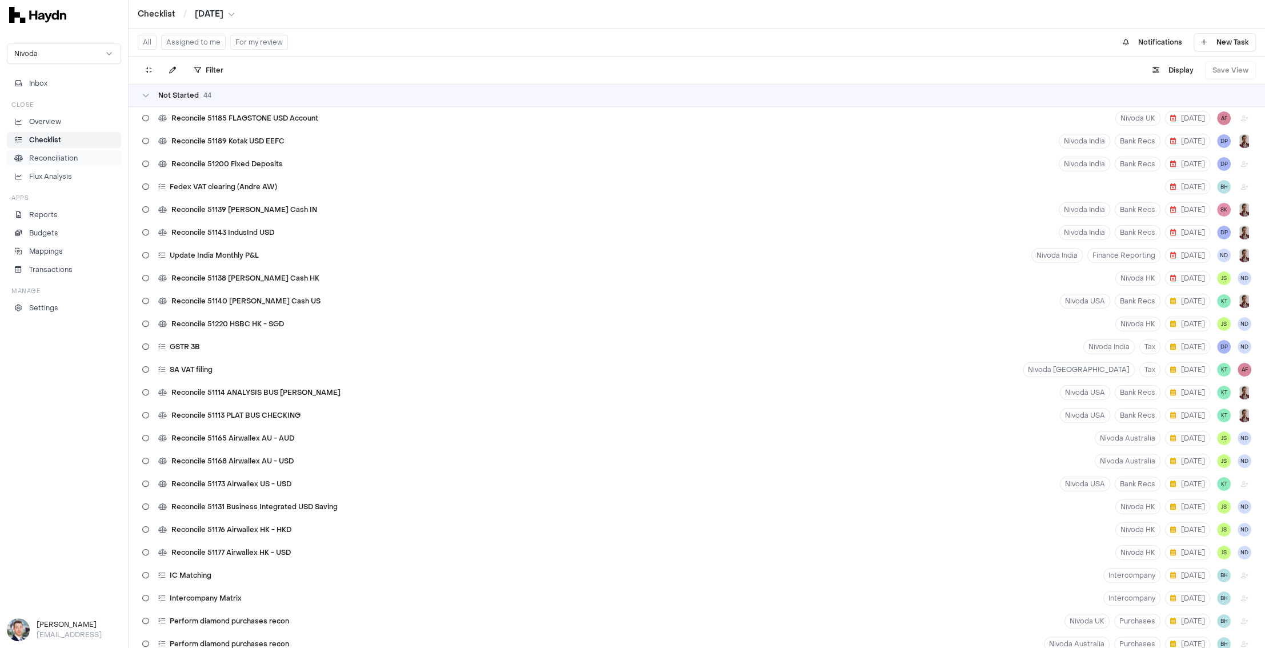
click at [55, 158] on p "Reconciliation" at bounding box center [53, 158] width 49 height 10
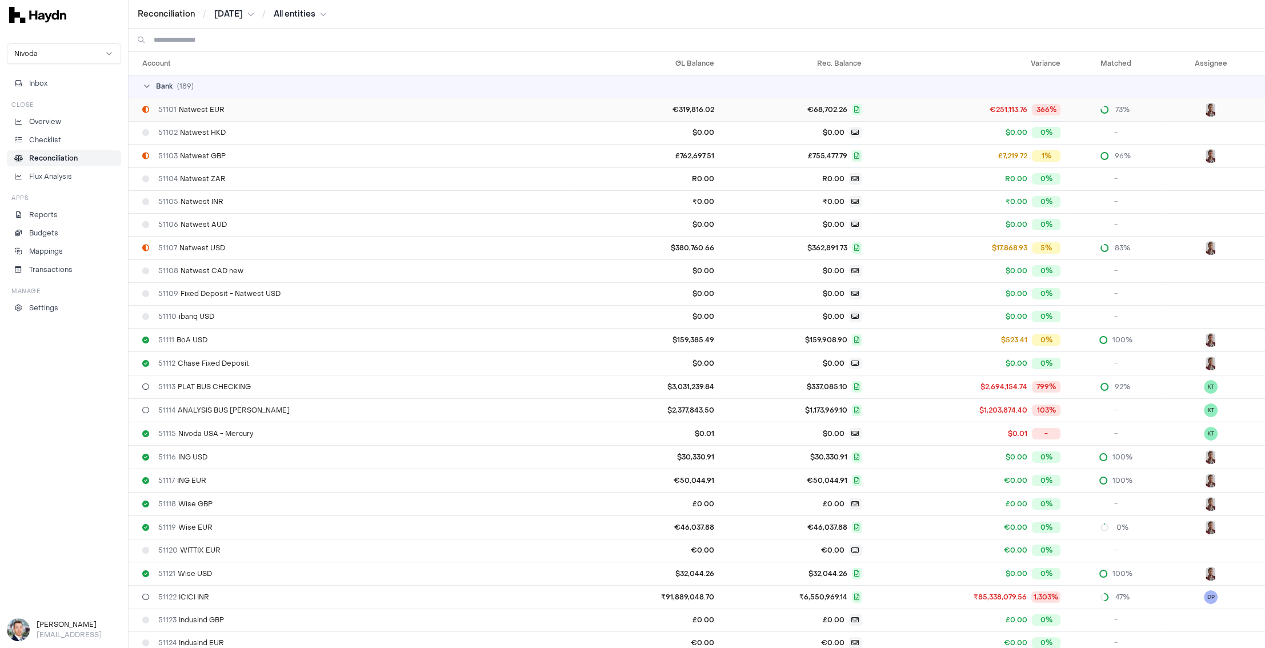
click at [548, 110] on div "51101 Natwest EUR" at bounding box center [354, 109] width 425 height 9
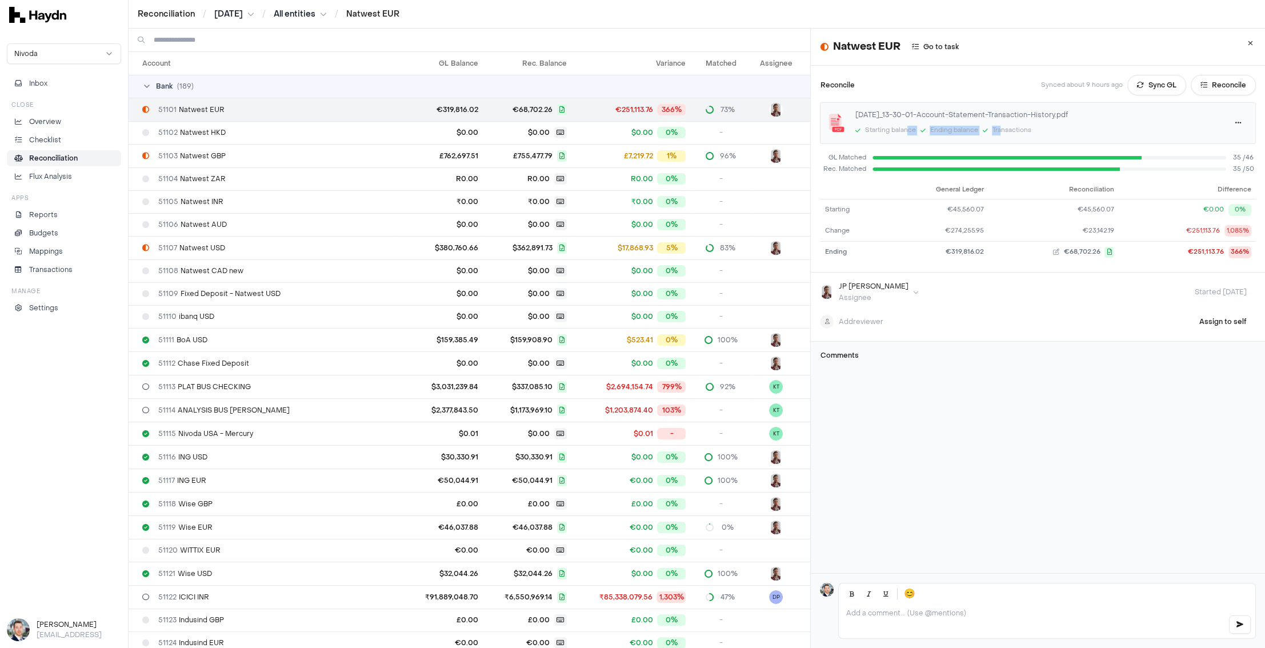
drag, startPoint x: 1001, startPoint y: 129, endPoint x: 908, endPoint y: 131, distance: 93.1
click at [908, 131] on div "Starting balance Ending balance Transactions" at bounding box center [1036, 131] width 364 height 12
click at [908, 131] on div "Starting balance" at bounding box center [889, 131] width 51 height 10
click at [1011, 44] on button at bounding box center [1249, 43] width 21 height 21
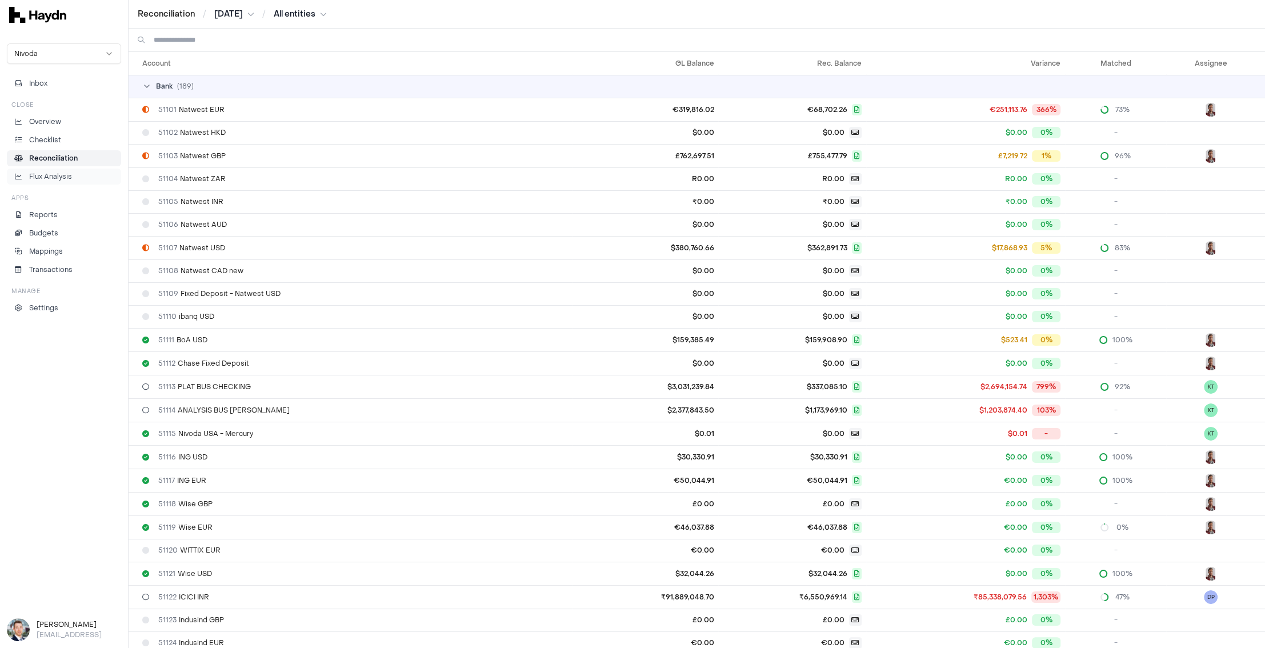
click at [40, 171] on p "Flux Analysis" at bounding box center [50, 176] width 43 height 10
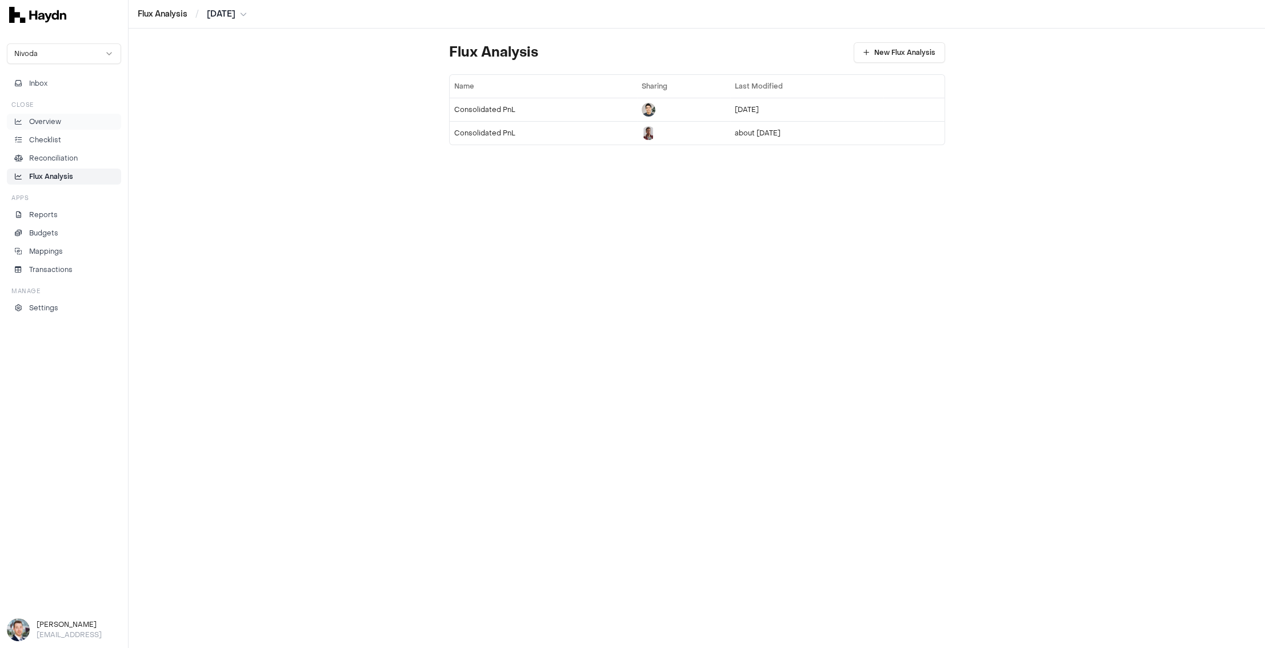
click at [49, 121] on p "Overview" at bounding box center [45, 122] width 32 height 10
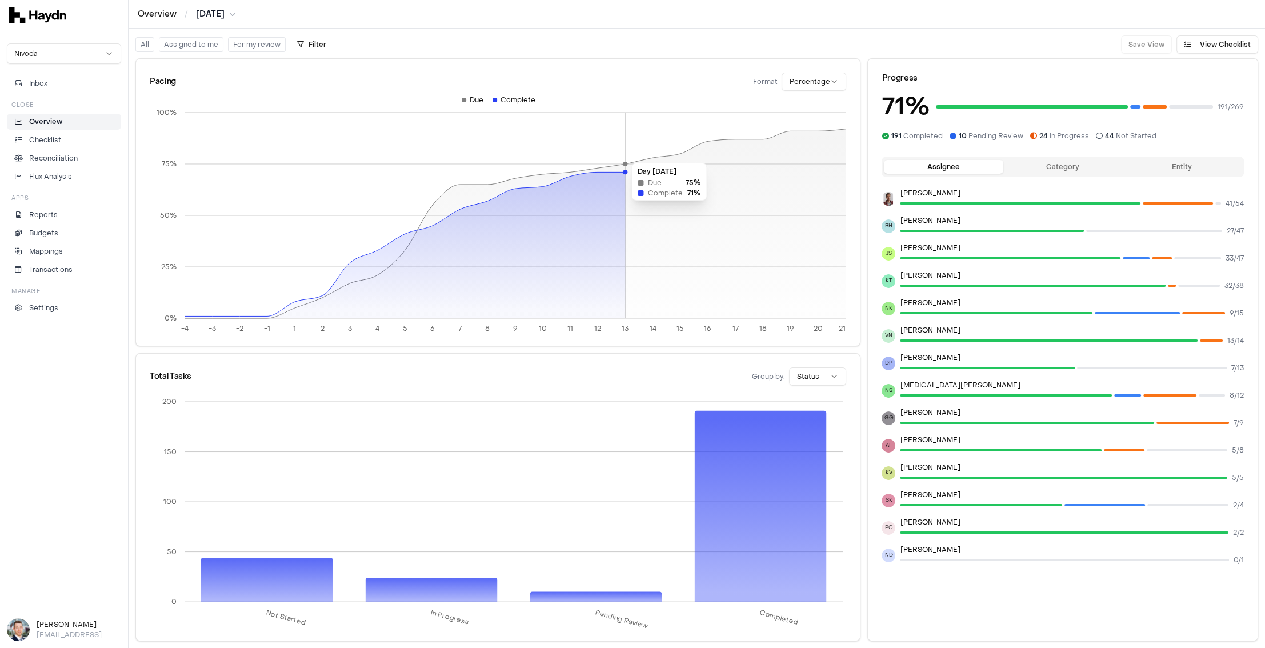
drag, startPoint x: 505, startPoint y: 157, endPoint x: 639, endPoint y: 157, distance: 133.6
click at [639, 157] on icon "-4 -3 -2 -1 1 2 3 4 5 6 7 8 9 10 11 12 13 14 15 16 17 18 19 20 21 0% 25% 50% 75…" at bounding box center [498, 218] width 696 height 246
click at [805, 77] on html "Overview / Jul 2025 Nivoda Inbox Close Overview Checklist Reconciliation Flux A…" at bounding box center [632, 324] width 1265 height 648
click at [805, 79] on html "Overview / Jul 2025 Nivoda Inbox Close Overview Checklist Reconciliation Flux A…" at bounding box center [632, 324] width 1265 height 648
click at [717, 77] on div "Pacing Format Percentage" at bounding box center [498, 82] width 696 height 18
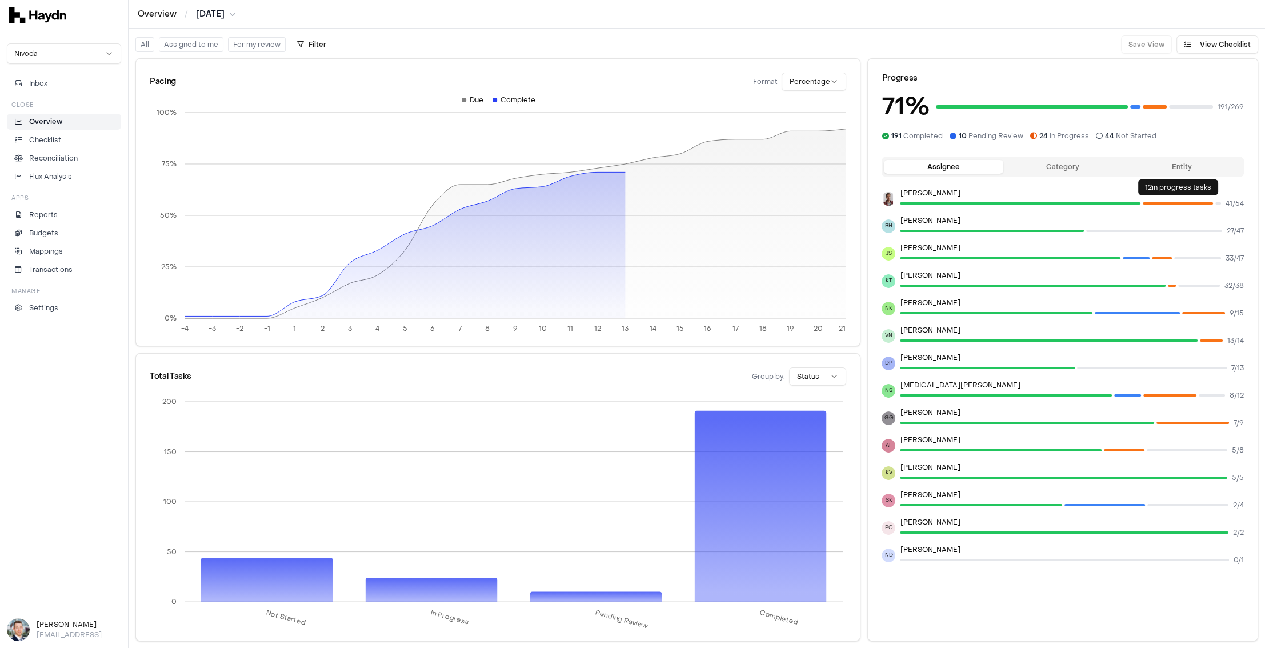
click at [1011, 164] on button "Entity" at bounding box center [1181, 167] width 119 height 14
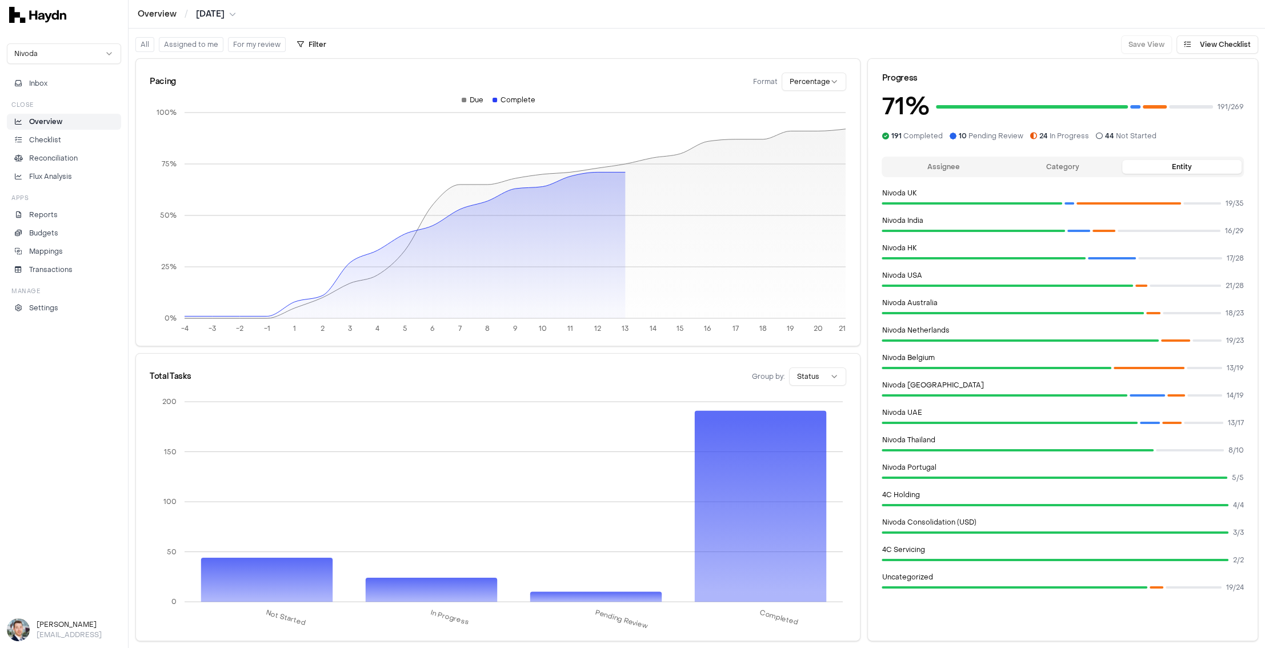
click at [938, 168] on button "Assignee" at bounding box center [943, 167] width 119 height 14
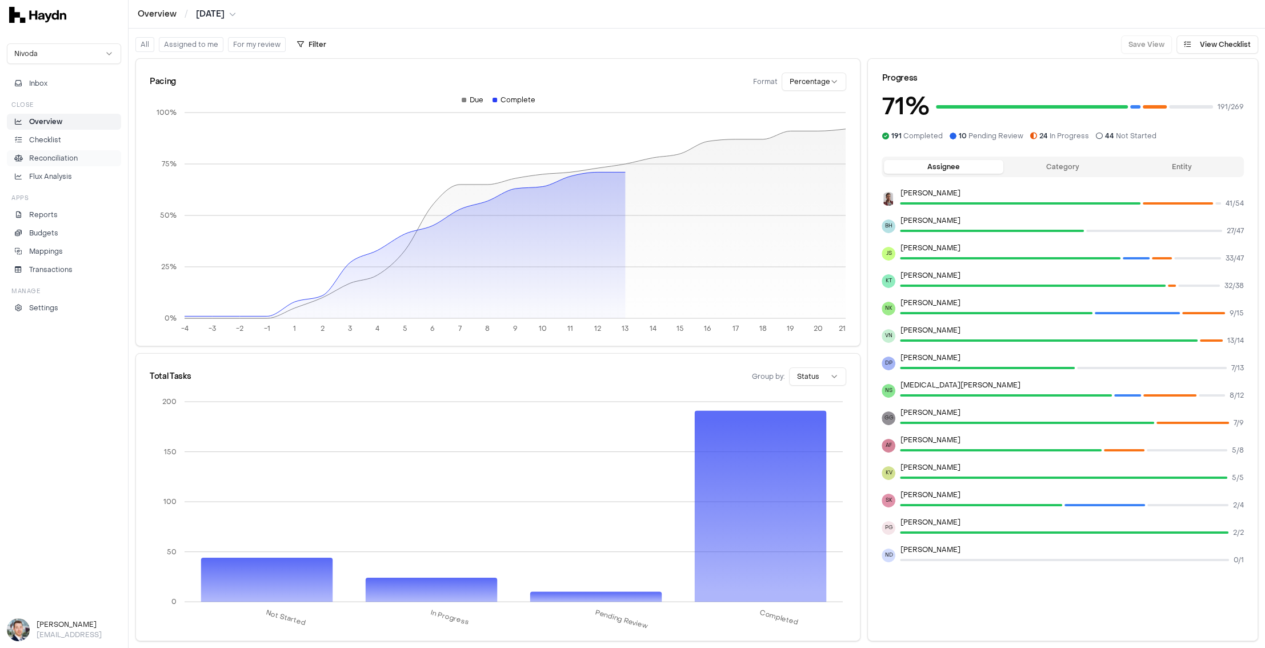
click at [73, 158] on p "Reconciliation" at bounding box center [53, 158] width 49 height 10
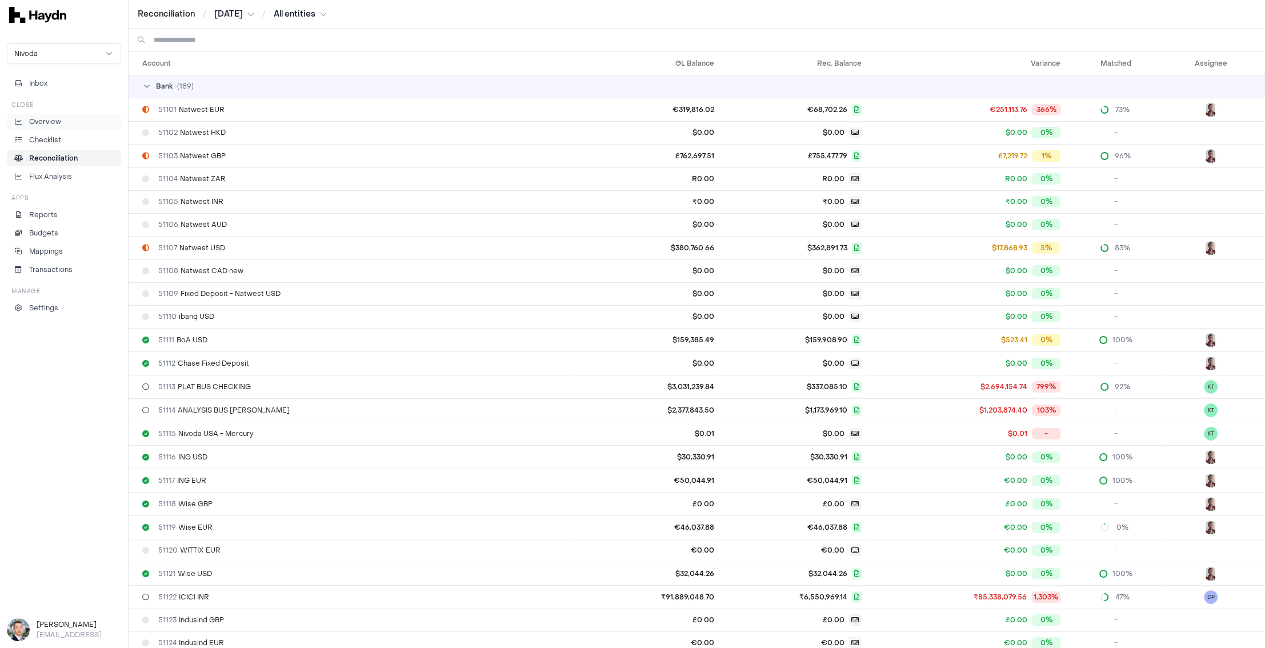
click at [48, 119] on p "Overview" at bounding box center [45, 122] width 32 height 10
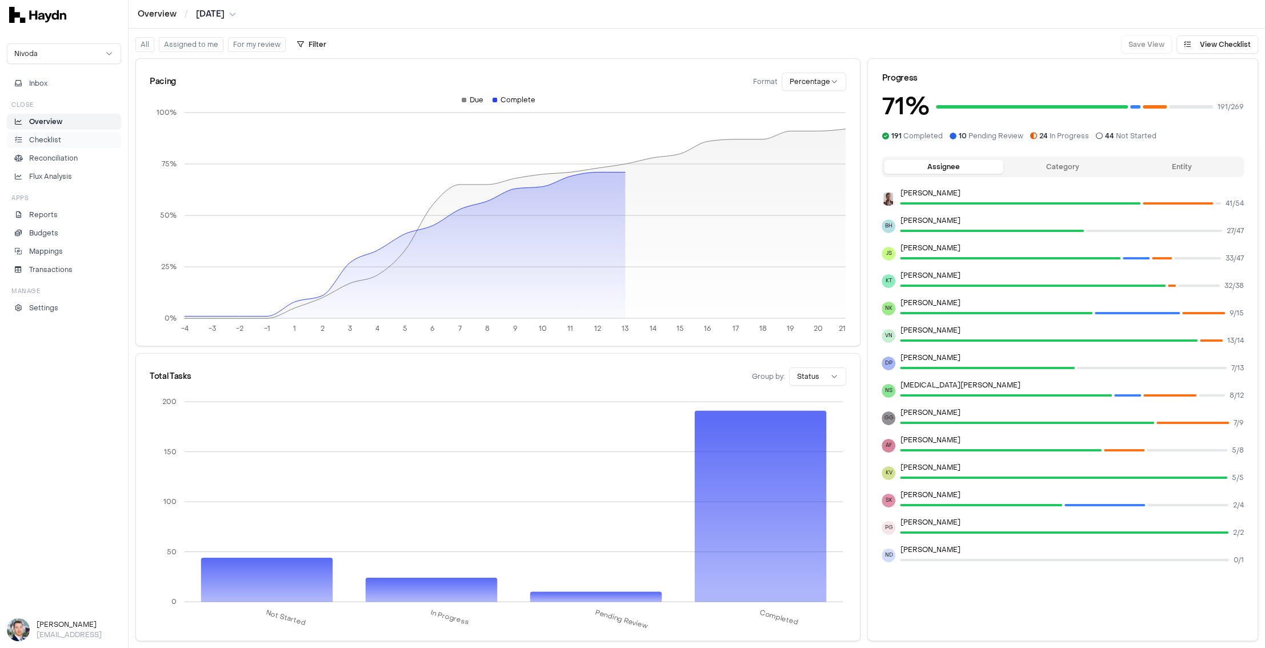
click at [57, 142] on p "Checklist" at bounding box center [45, 140] width 32 height 10
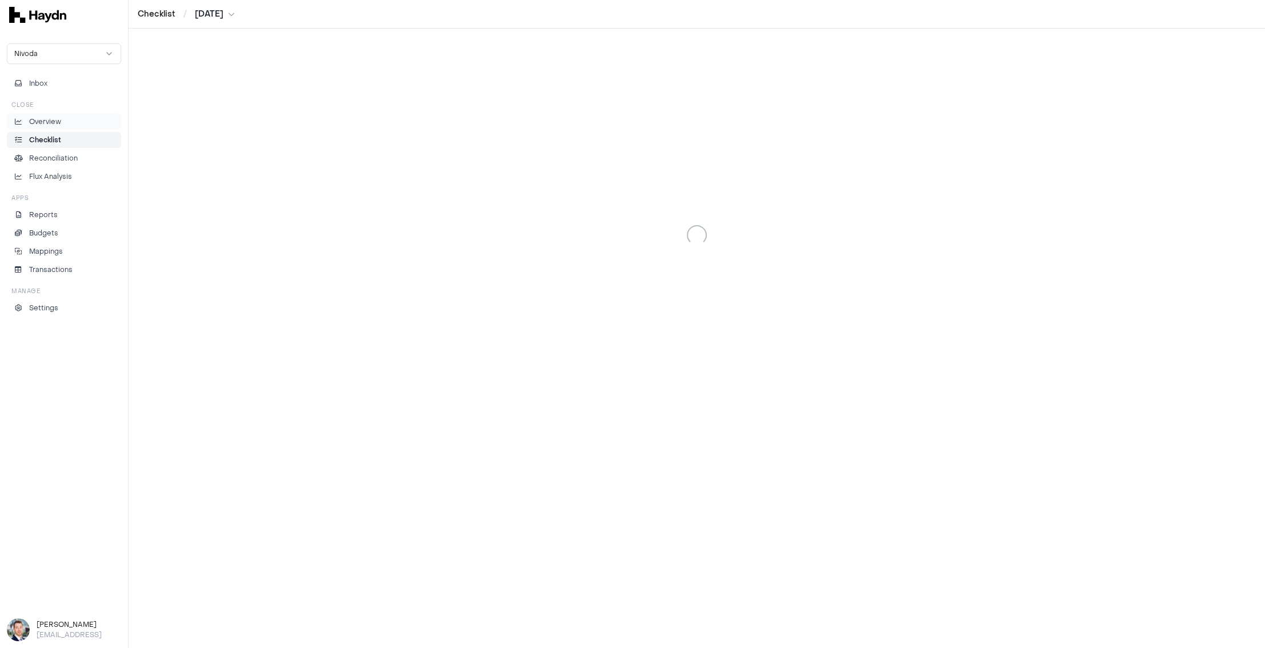
click at [58, 117] on p "Overview" at bounding box center [45, 122] width 32 height 10
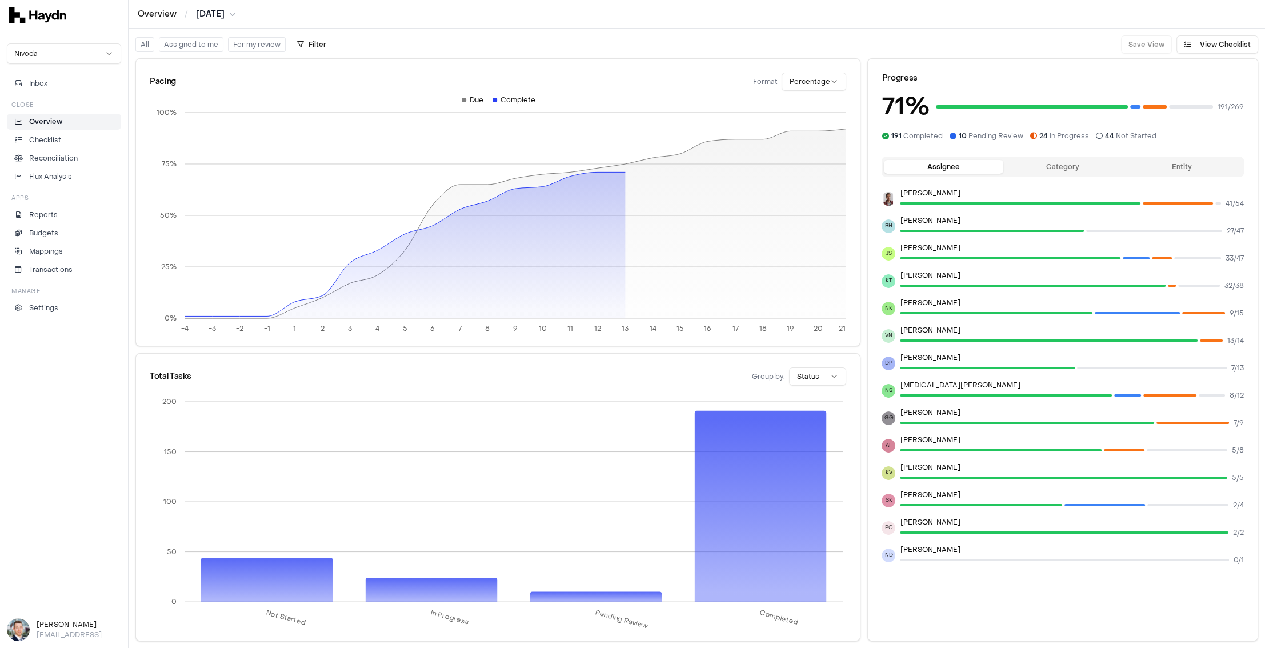
click at [1011, 171] on button "Category" at bounding box center [1062, 167] width 119 height 14
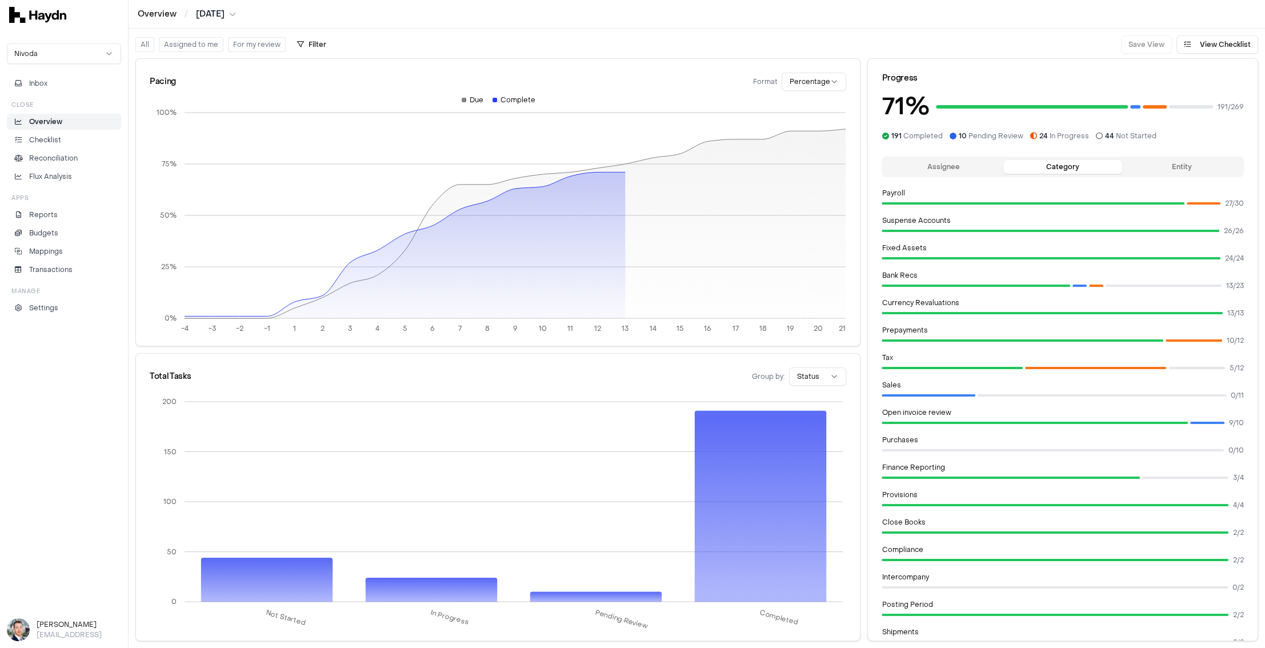
click at [940, 162] on button "Assignee" at bounding box center [943, 167] width 119 height 14
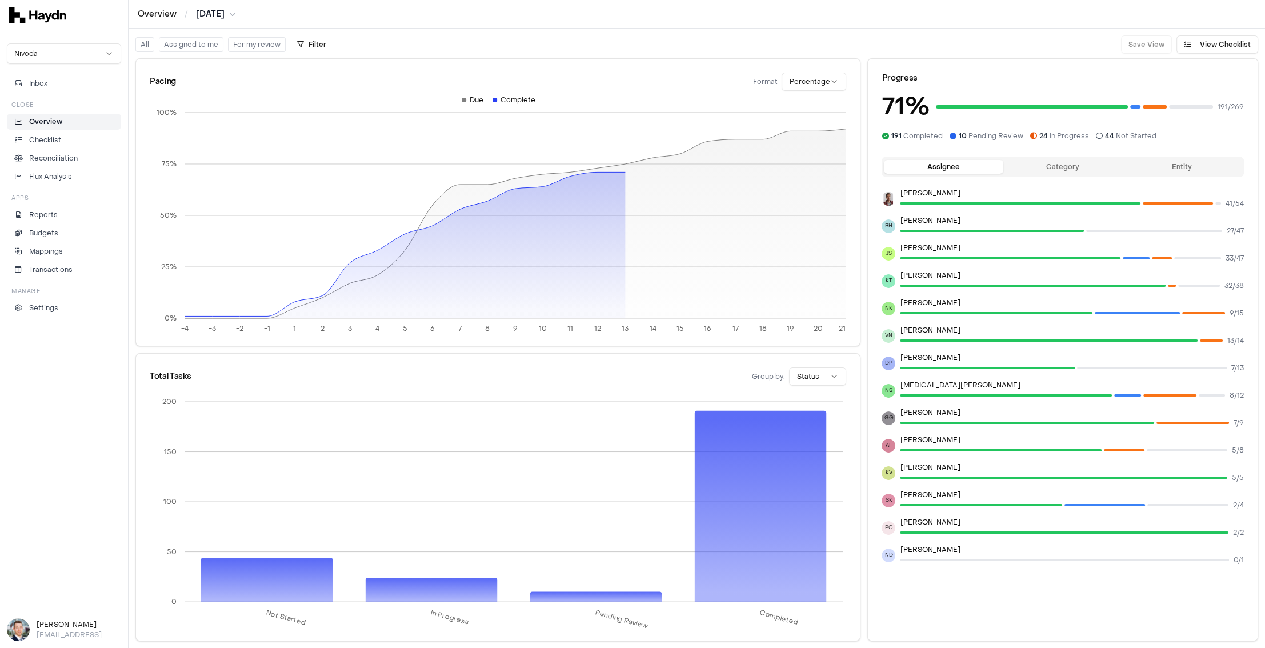
click at [1011, 163] on button "Category" at bounding box center [1062, 167] width 119 height 14
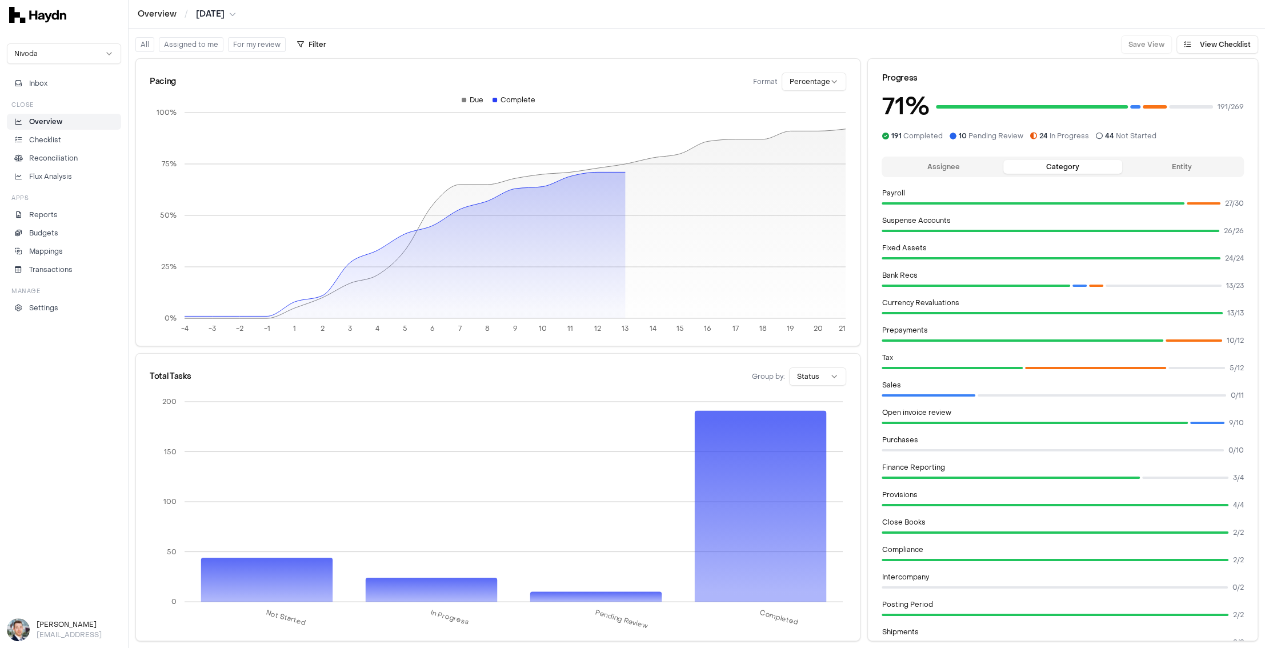
click at [1011, 170] on button "Entity" at bounding box center [1181, 167] width 119 height 14
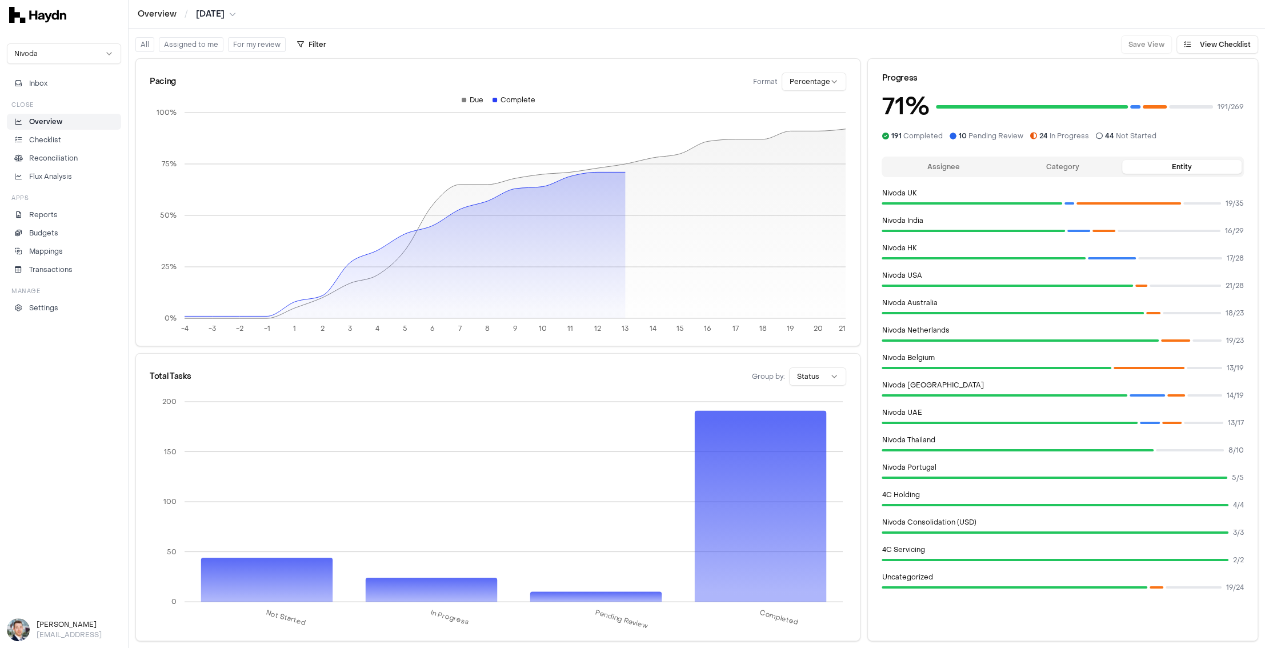
click at [1011, 167] on button "Category" at bounding box center [1062, 167] width 119 height 14
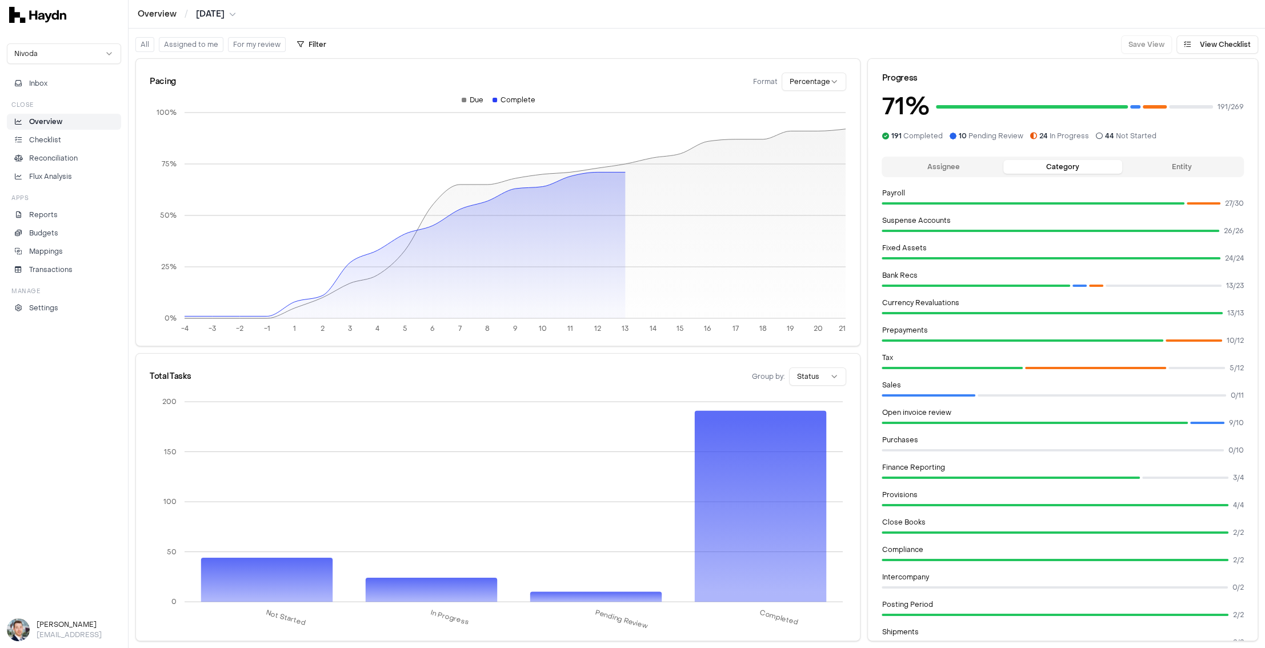
click at [952, 168] on button "Assignee" at bounding box center [943, 167] width 119 height 14
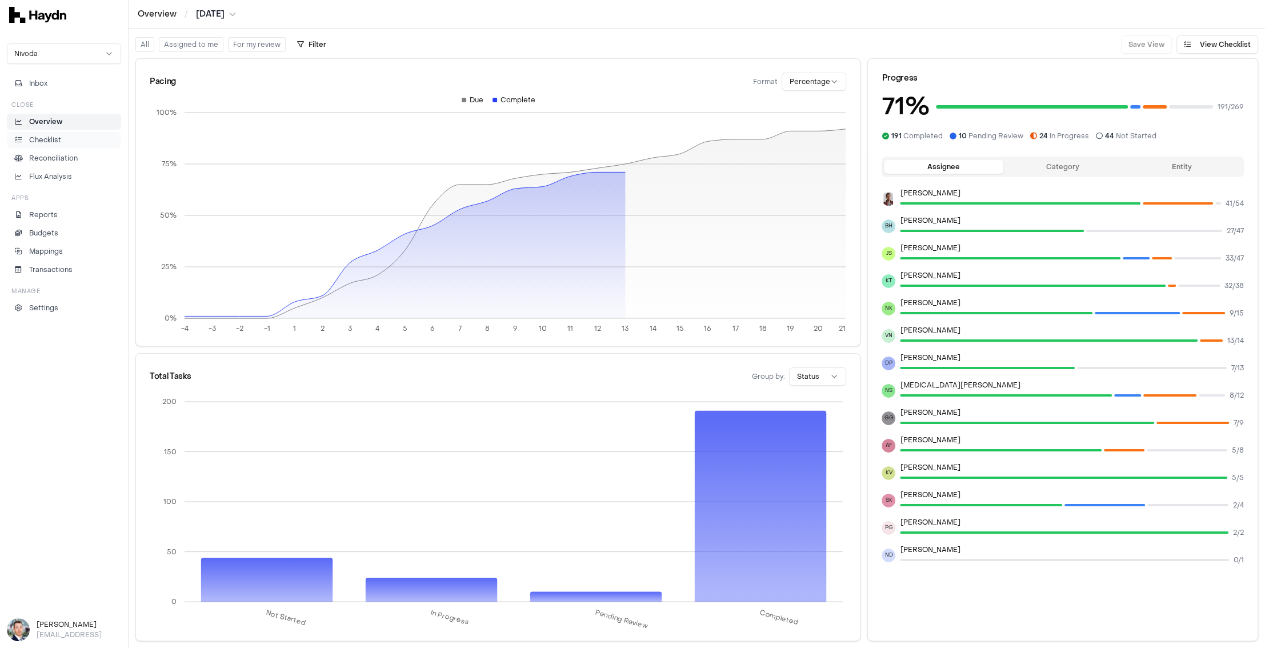
click at [73, 140] on li "Checklist" at bounding box center [64, 140] width 104 height 10
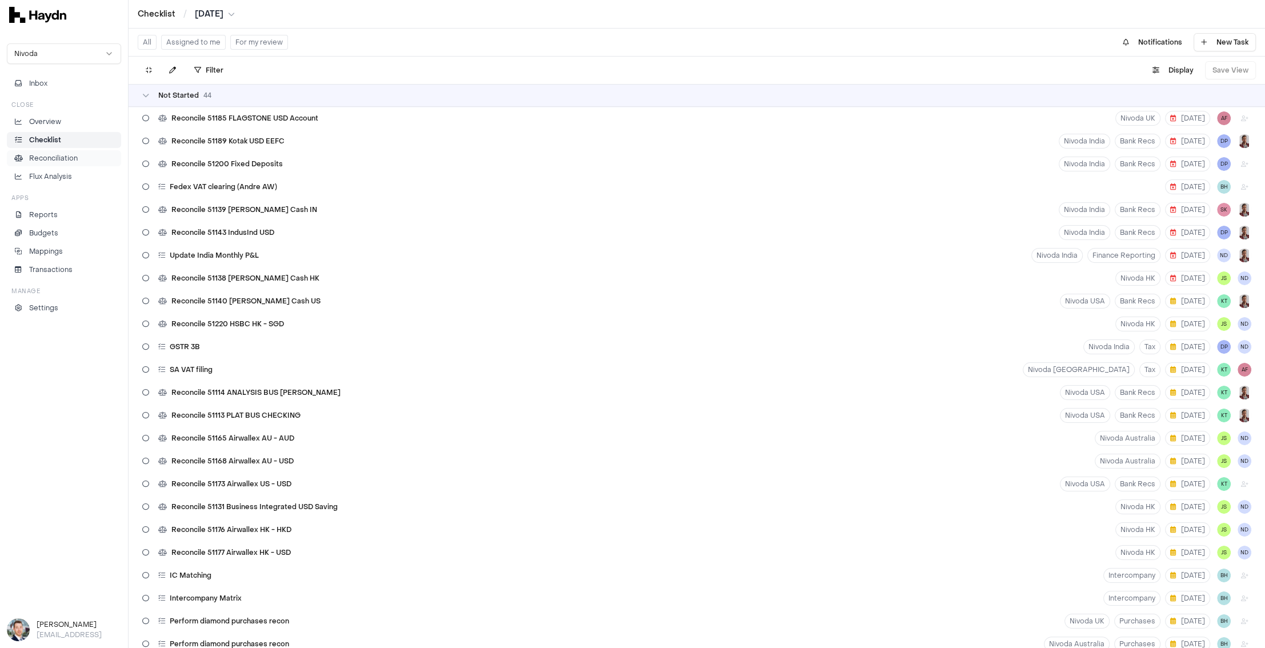
click at [65, 154] on p "Reconciliation" at bounding box center [53, 158] width 49 height 10
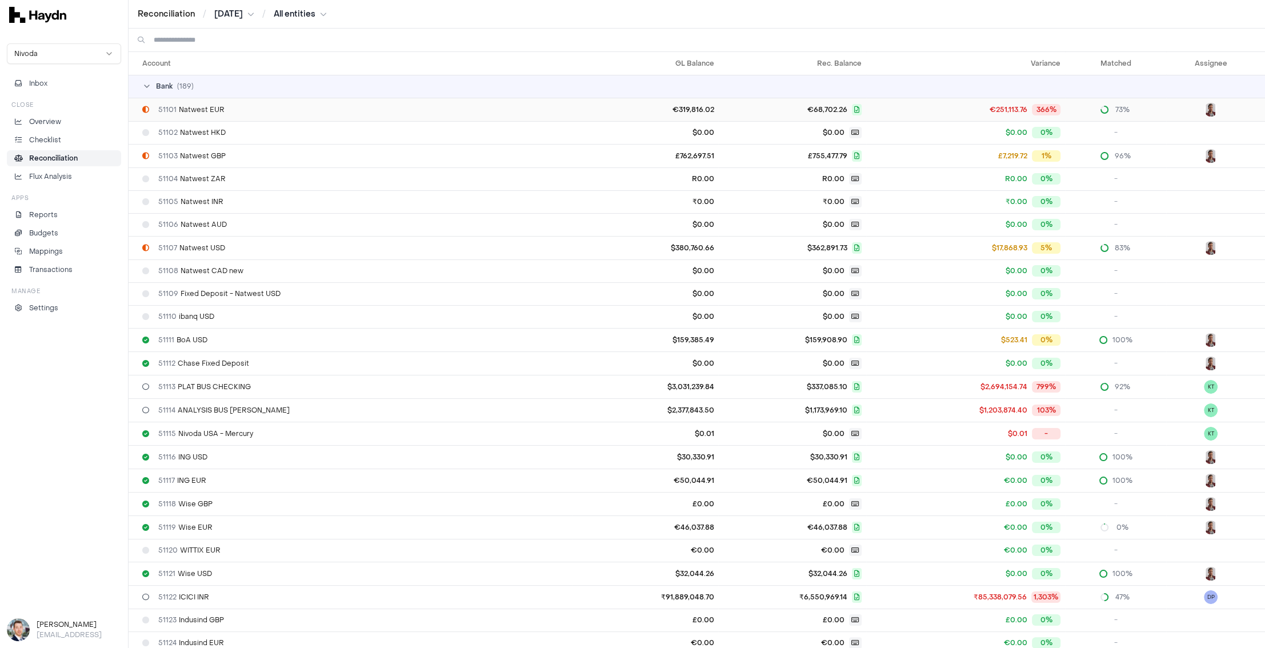
click at [367, 107] on div "51101 Natwest EUR" at bounding box center [354, 109] width 425 height 9
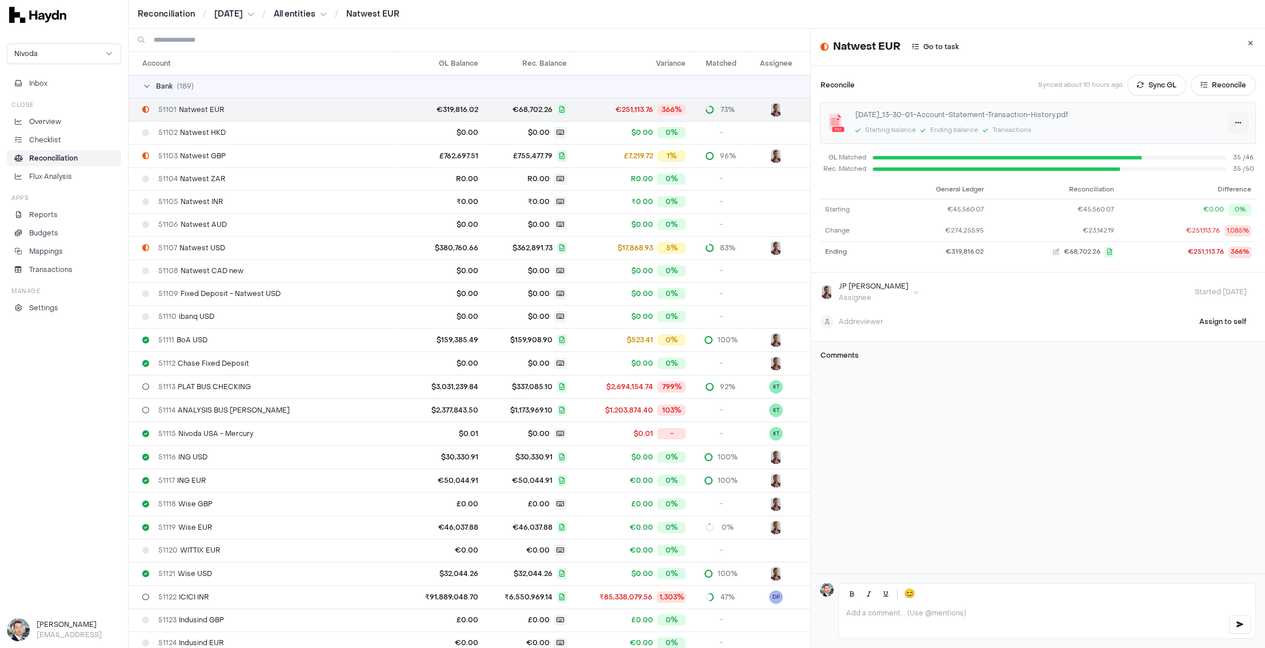
click at [1011, 118] on html "Reconciliation / Jul 2025 / All entities / Natwest EUR Nivoda Inbox Close Overv…" at bounding box center [632, 324] width 1265 height 648
click at [1011, 41] on icon at bounding box center [1249, 43] width 5 height 7
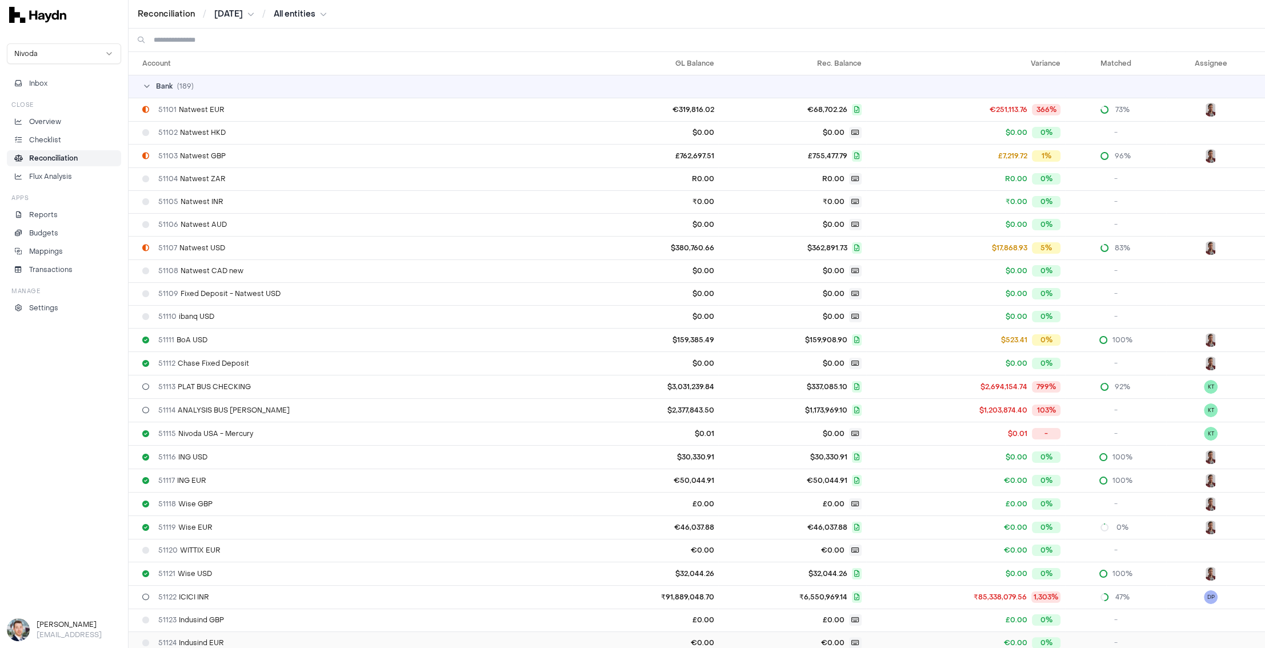
scroll to position [399, 0]
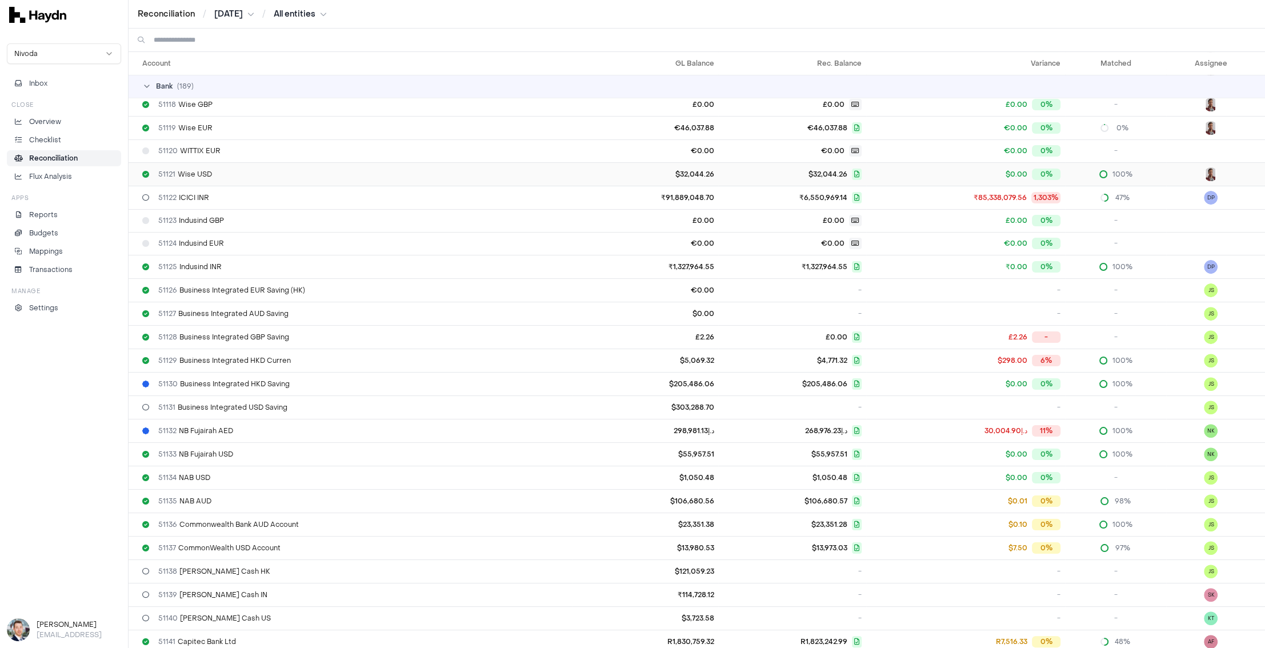
click at [197, 170] on span "51121 Wise USD" at bounding box center [185, 174] width 54 height 9
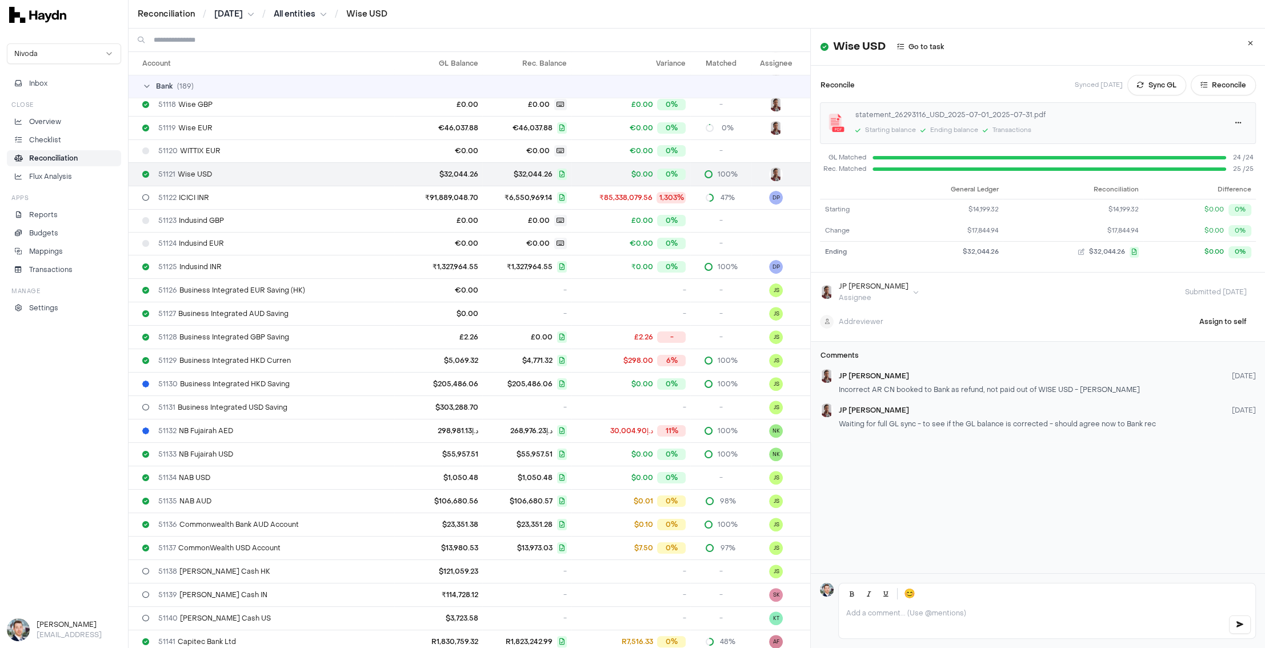
click at [1011, 44] on icon at bounding box center [1249, 43] width 5 height 7
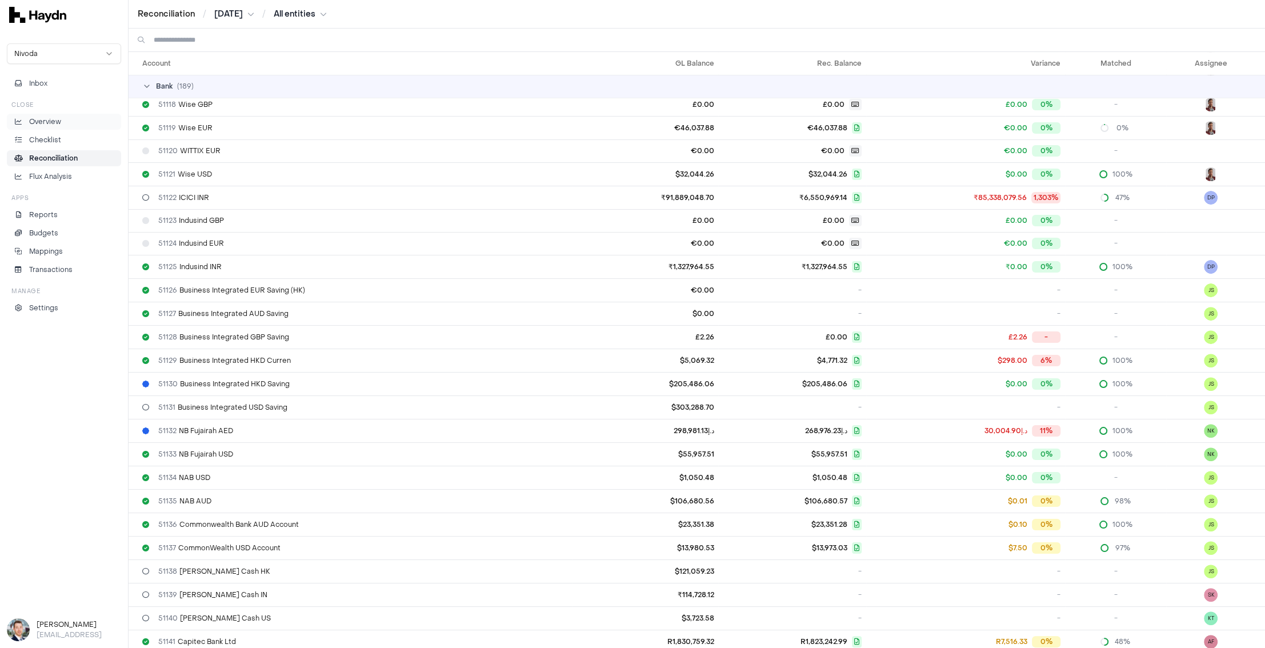
click at [44, 121] on p "Overview" at bounding box center [45, 122] width 32 height 10
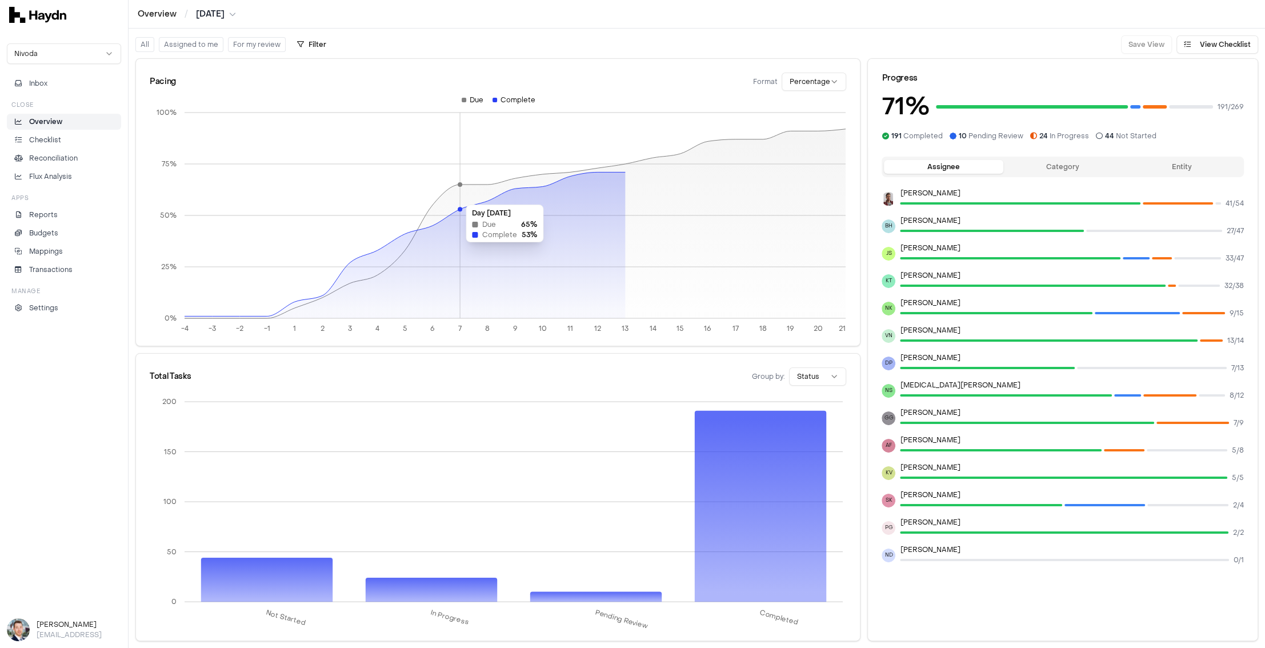
drag, startPoint x: 511, startPoint y: 196, endPoint x: 447, endPoint y: 199, distance: 64.6
click at [447, 199] on icon "-4 -3 -2 -1 1 2 3 4 5 6 7 8 9 10 11 12 13 14 15 16 17 18 19 20 21 0% 25% 50% 75…" at bounding box center [498, 218] width 696 height 246
click at [58, 303] on li "Settings" at bounding box center [64, 308] width 104 height 10
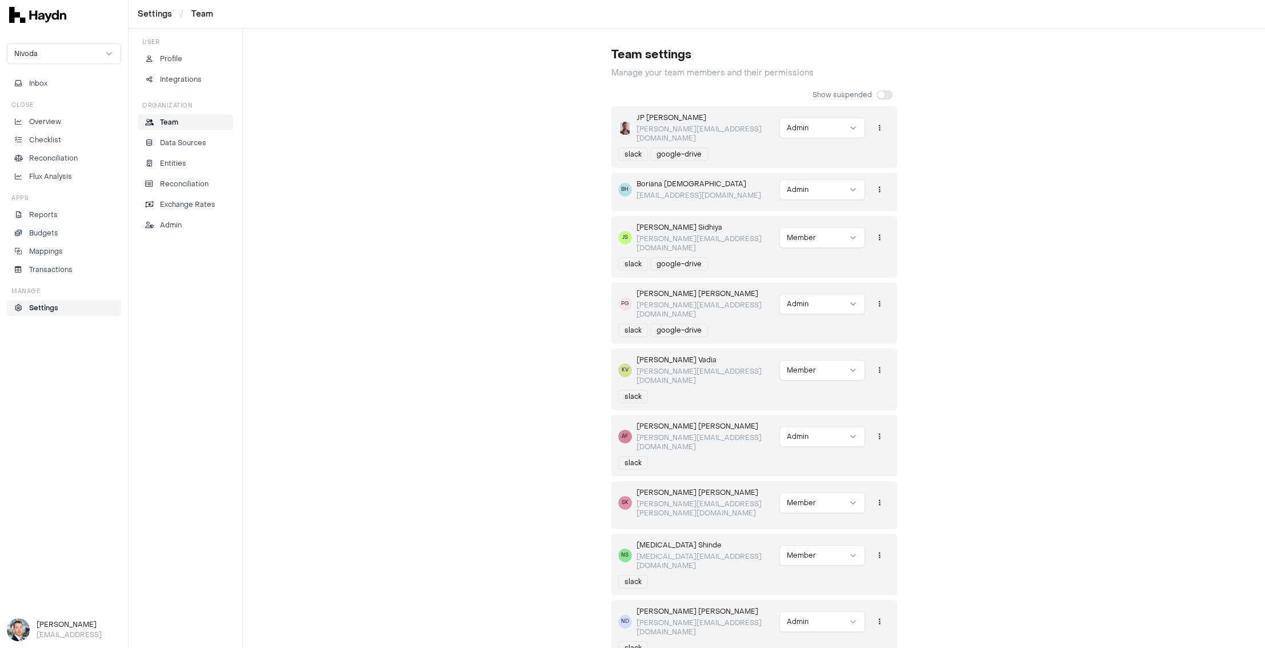
click at [876, 93] on button "button" at bounding box center [884, 94] width 16 height 9
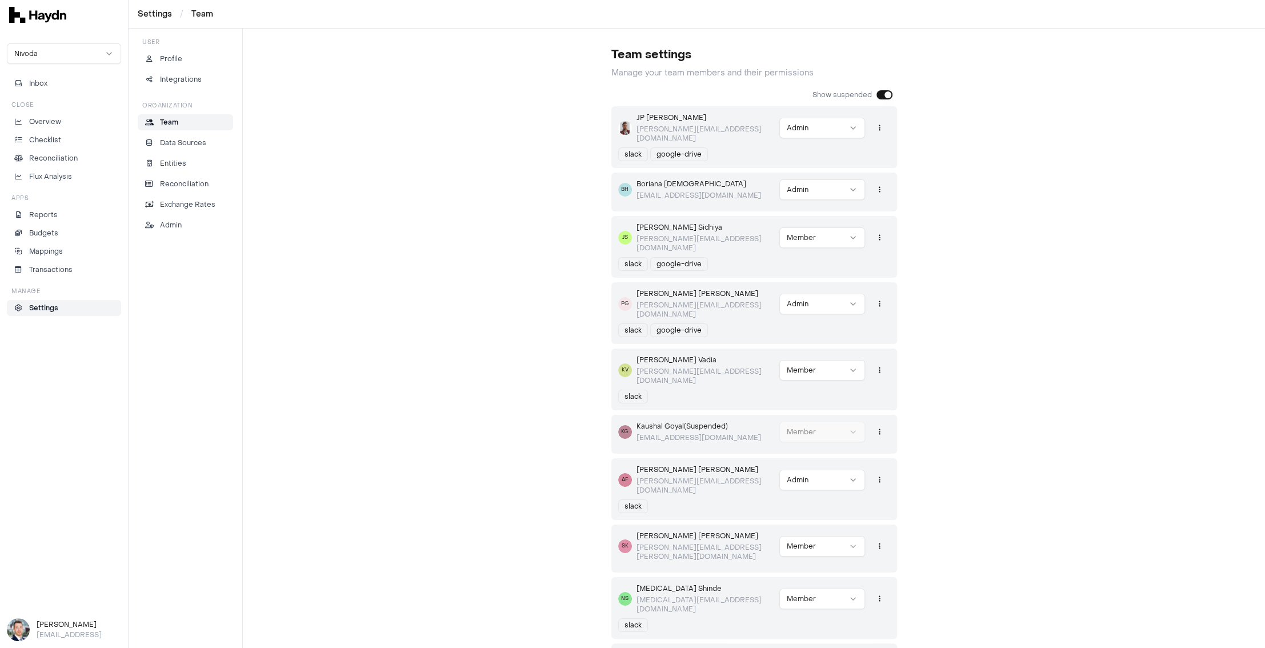
click at [877, 93] on button "button" at bounding box center [884, 94] width 16 height 9
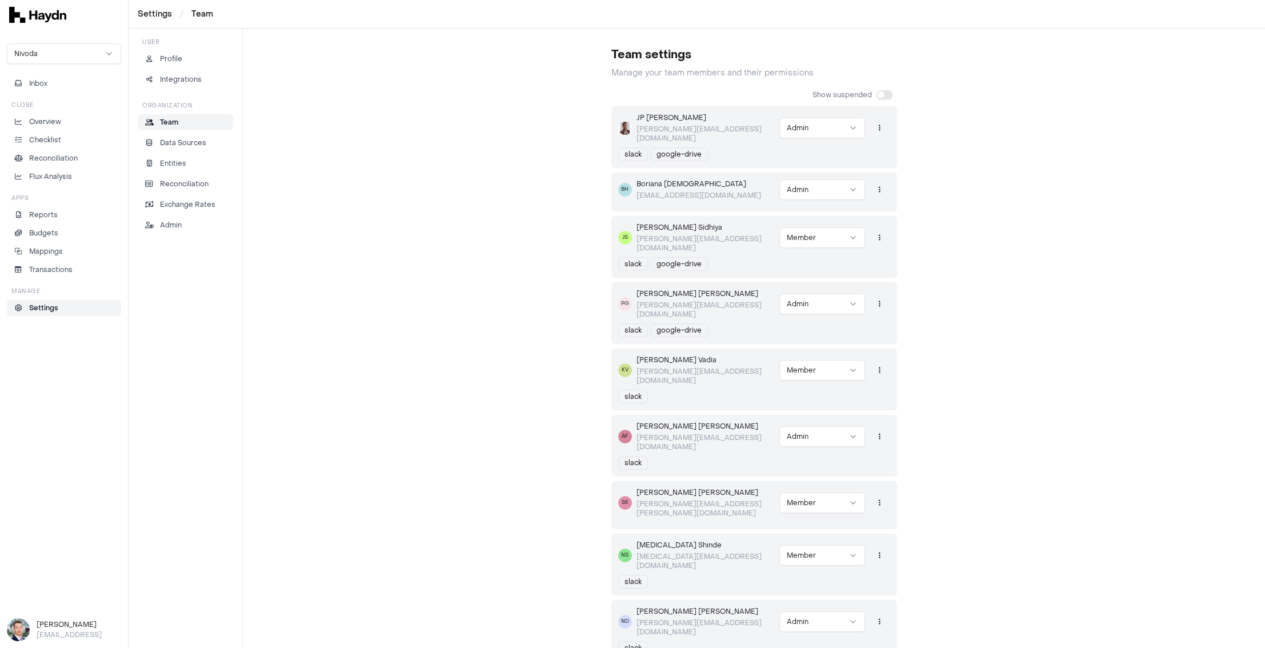
click at [877, 93] on button "button" at bounding box center [884, 94] width 16 height 9
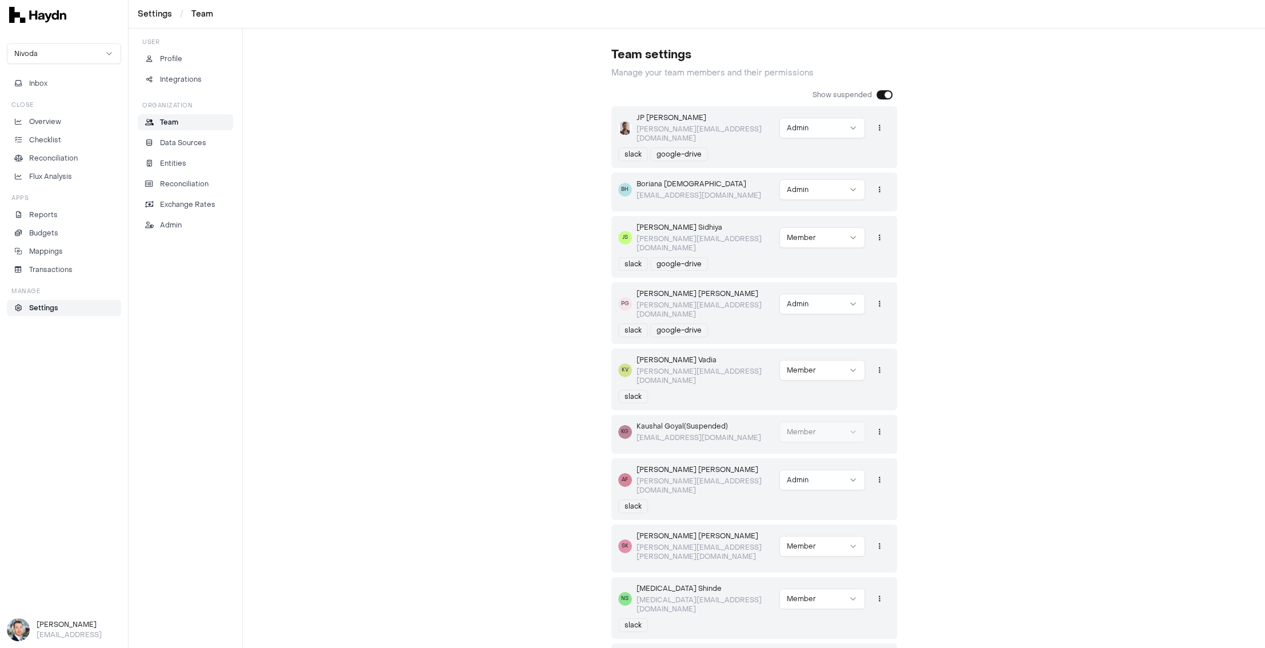
click at [877, 93] on button "button" at bounding box center [884, 94] width 16 height 9
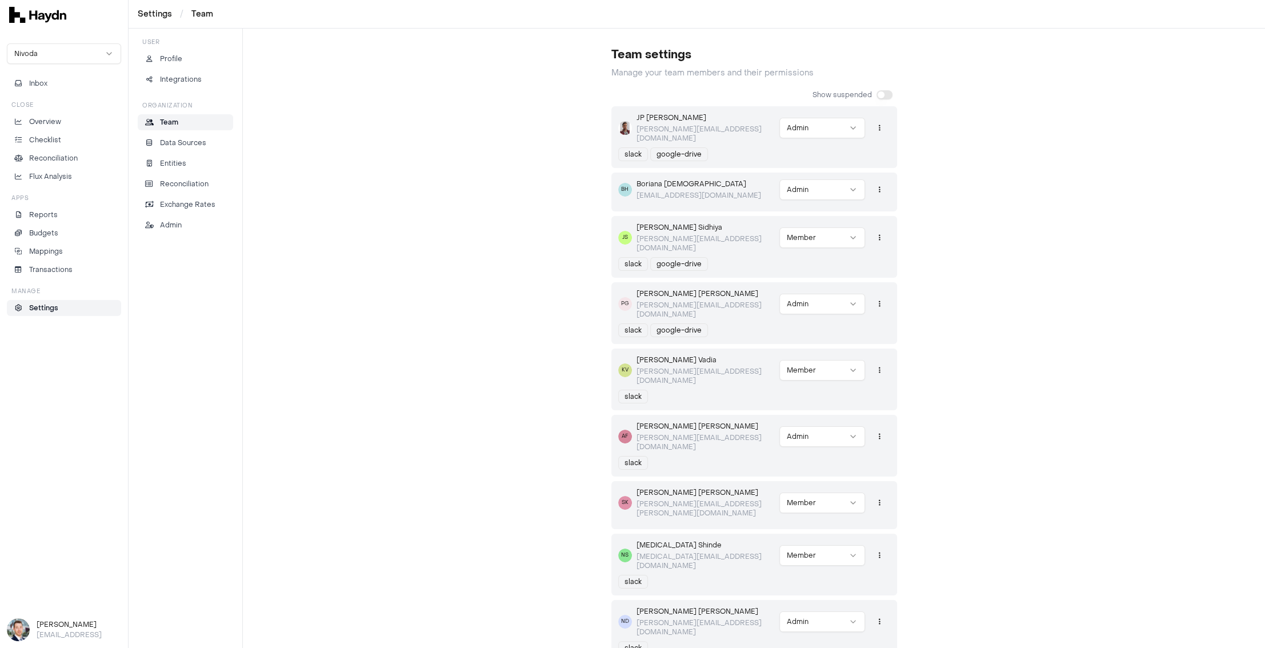
click at [877, 93] on button "button" at bounding box center [884, 94] width 16 height 9
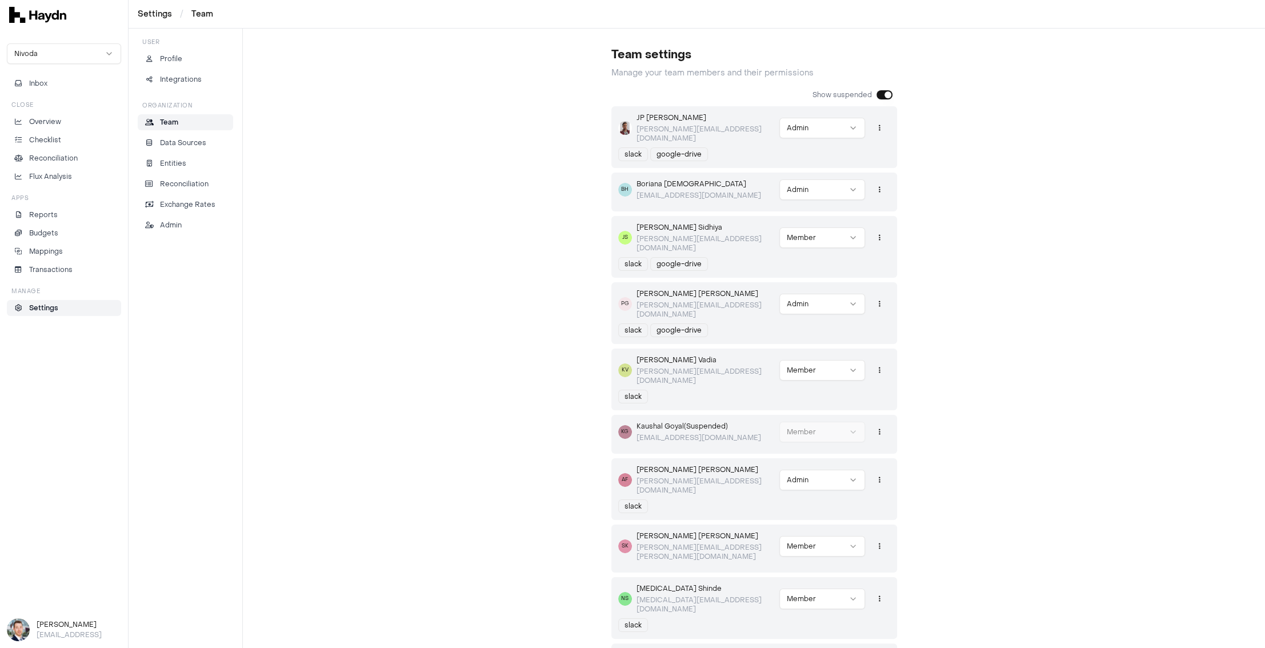
click at [877, 93] on button "button" at bounding box center [884, 94] width 16 height 9
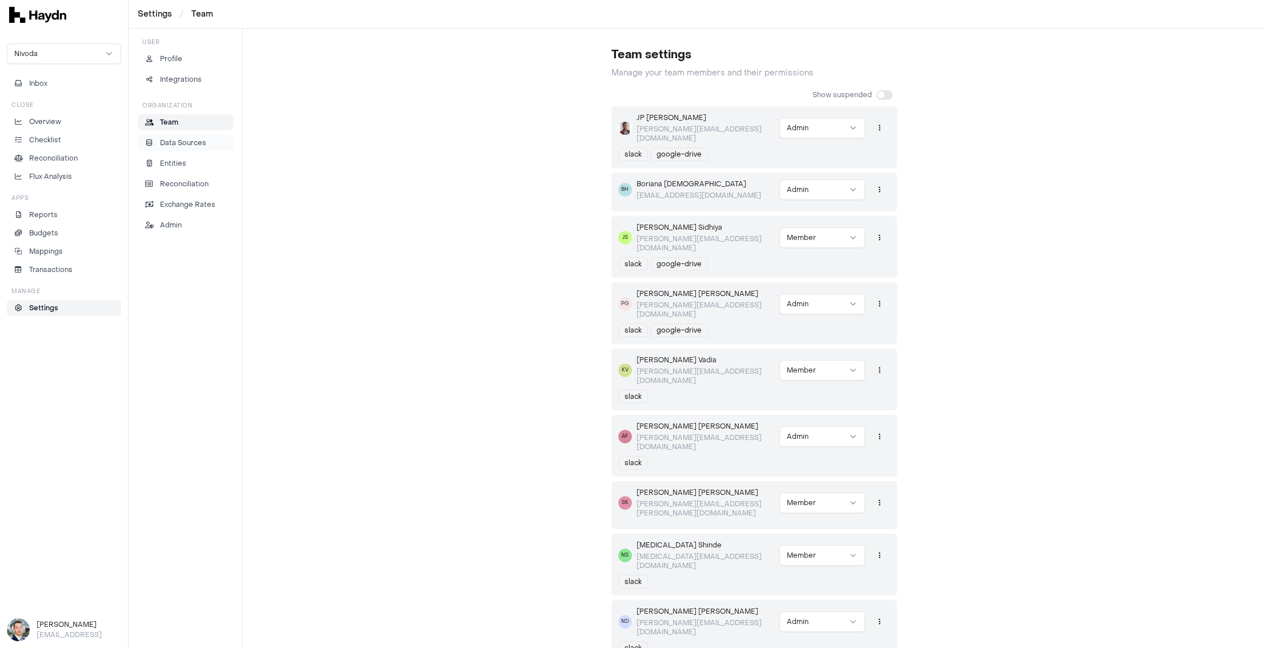
click at [185, 138] on p "Data Sources" at bounding box center [183, 143] width 46 height 10
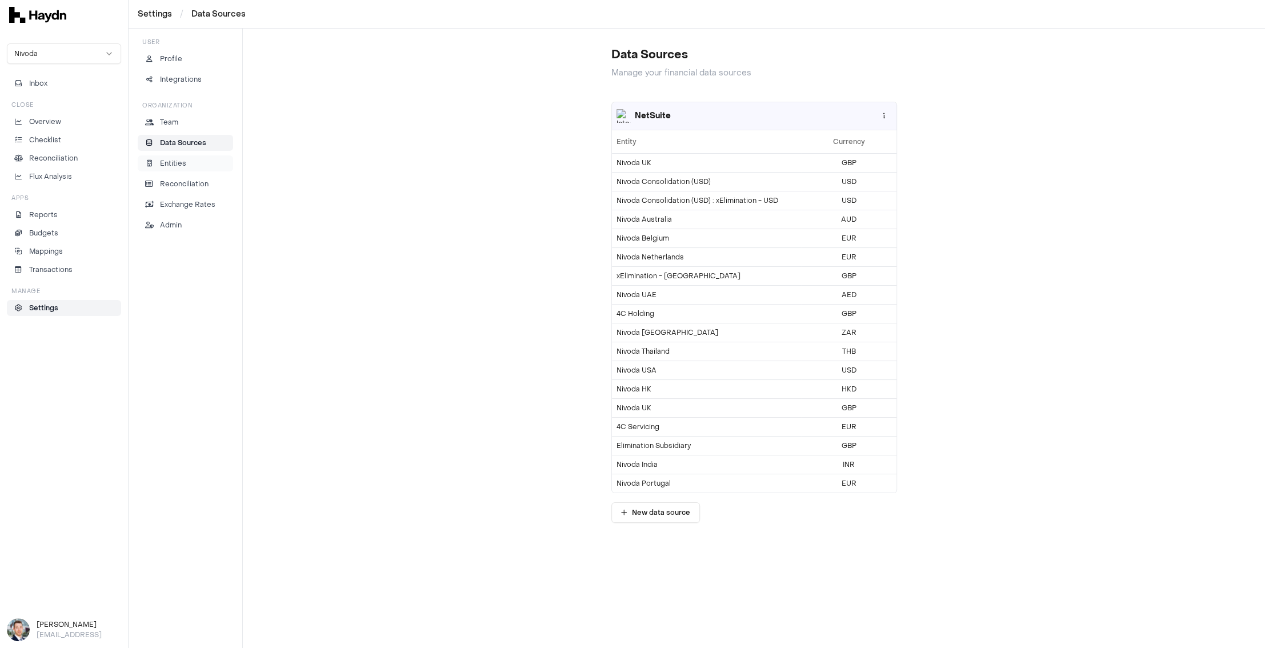
click at [176, 162] on p "Entities" at bounding box center [173, 163] width 26 height 10
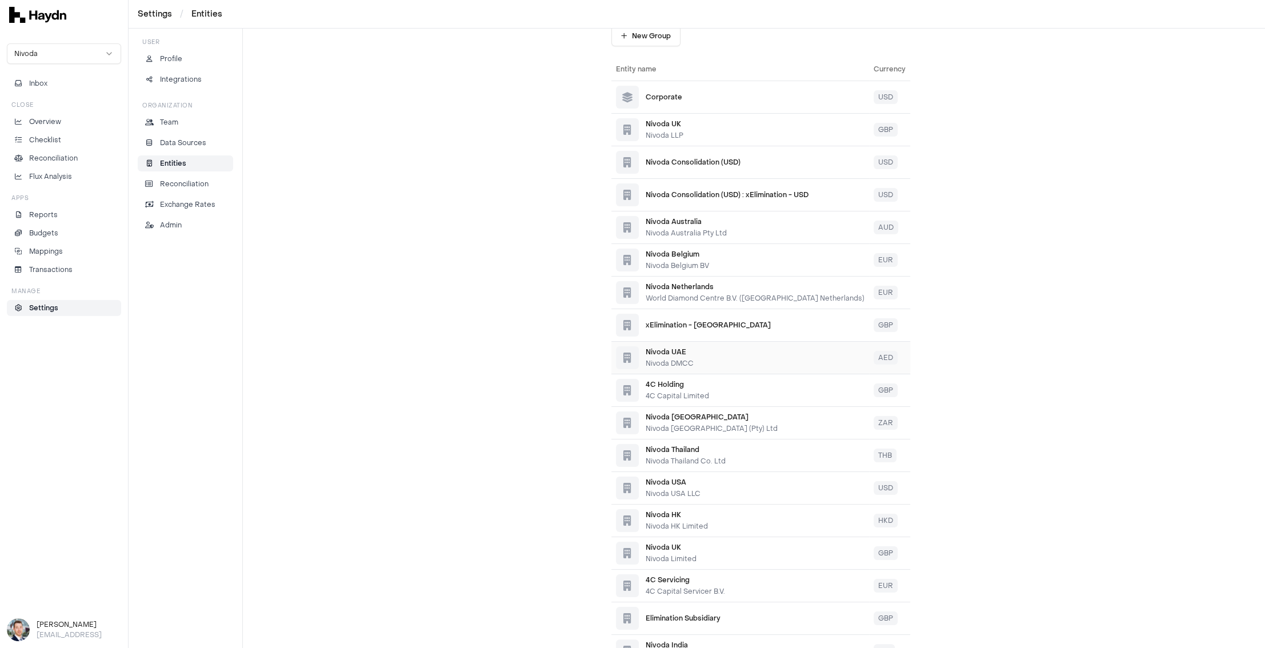
scroll to position [121, 0]
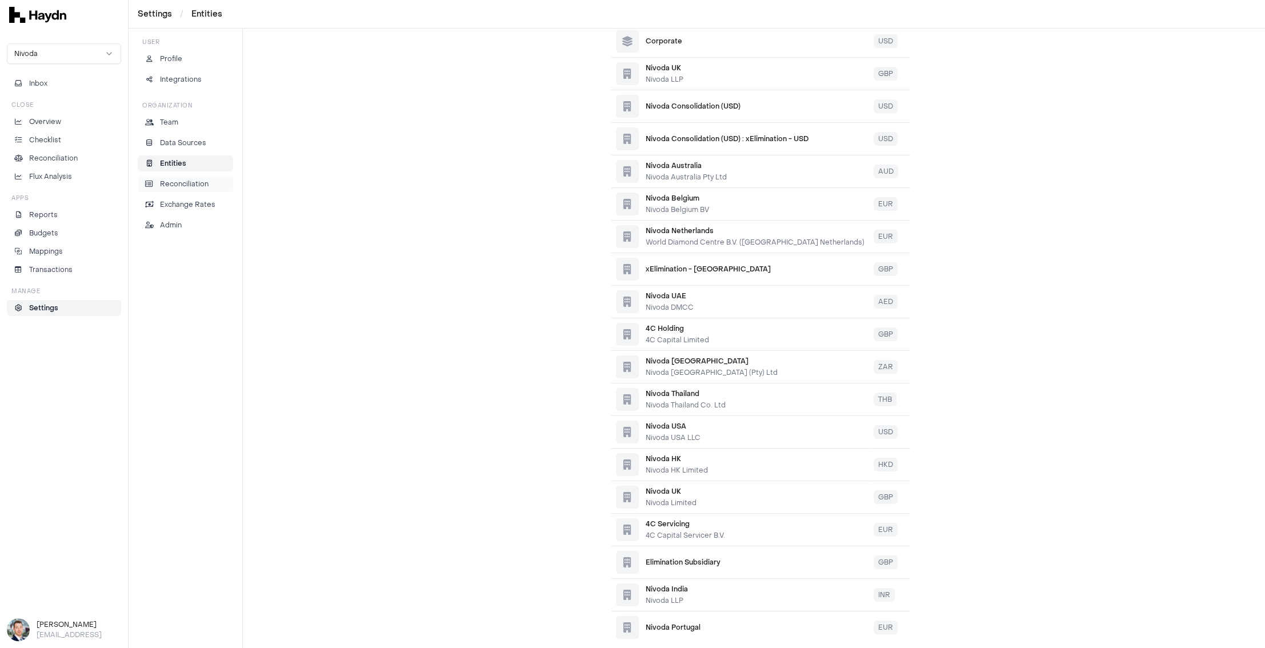
click at [180, 184] on p "Reconciliation" at bounding box center [184, 184] width 49 height 10
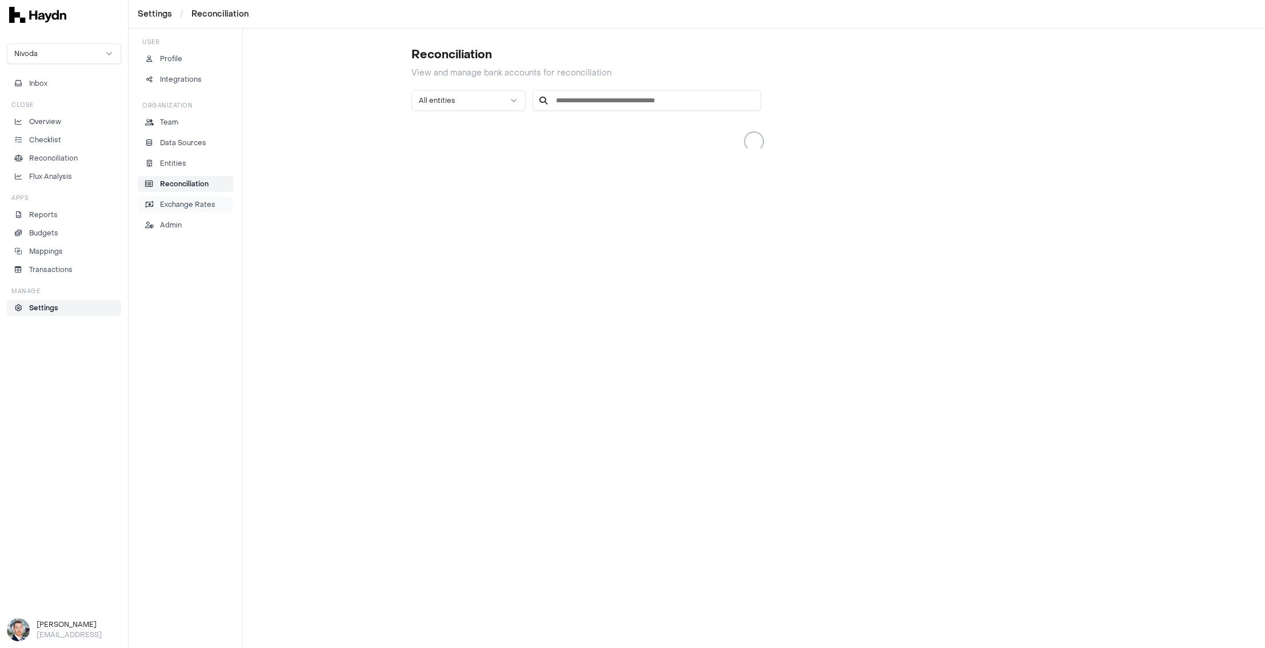
click at [183, 204] on p "Exchange Rates" at bounding box center [187, 204] width 55 height 10
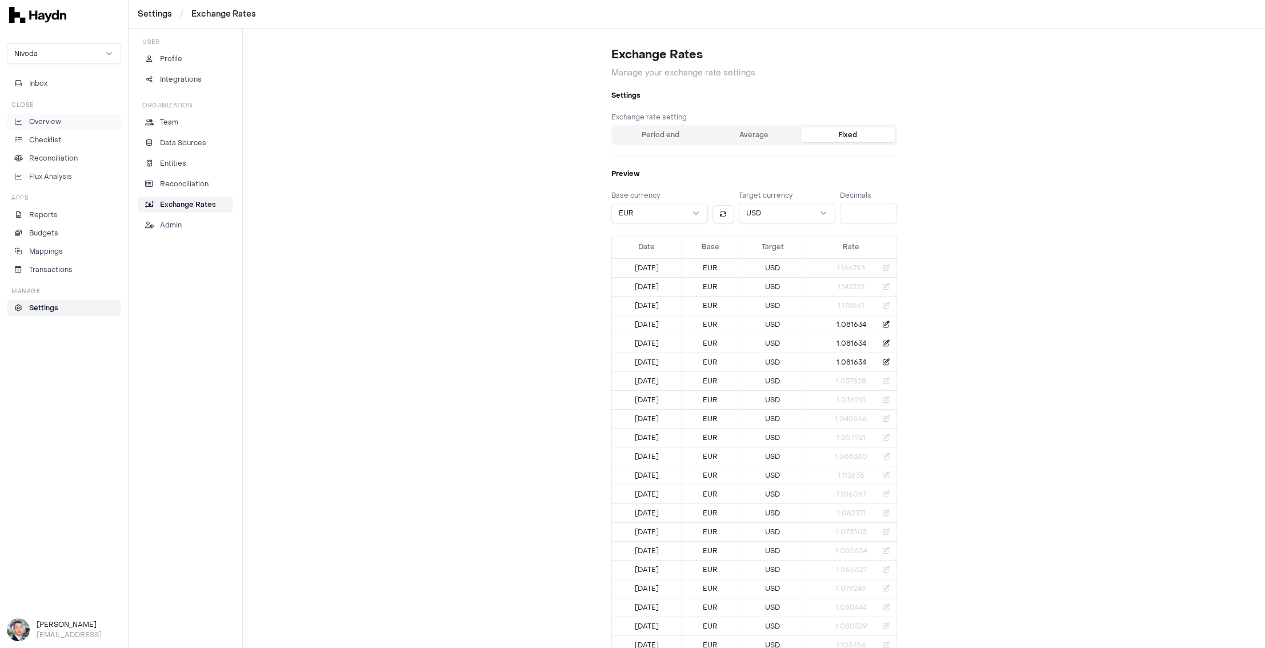
click at [43, 115] on link "Overview" at bounding box center [64, 122] width 114 height 16
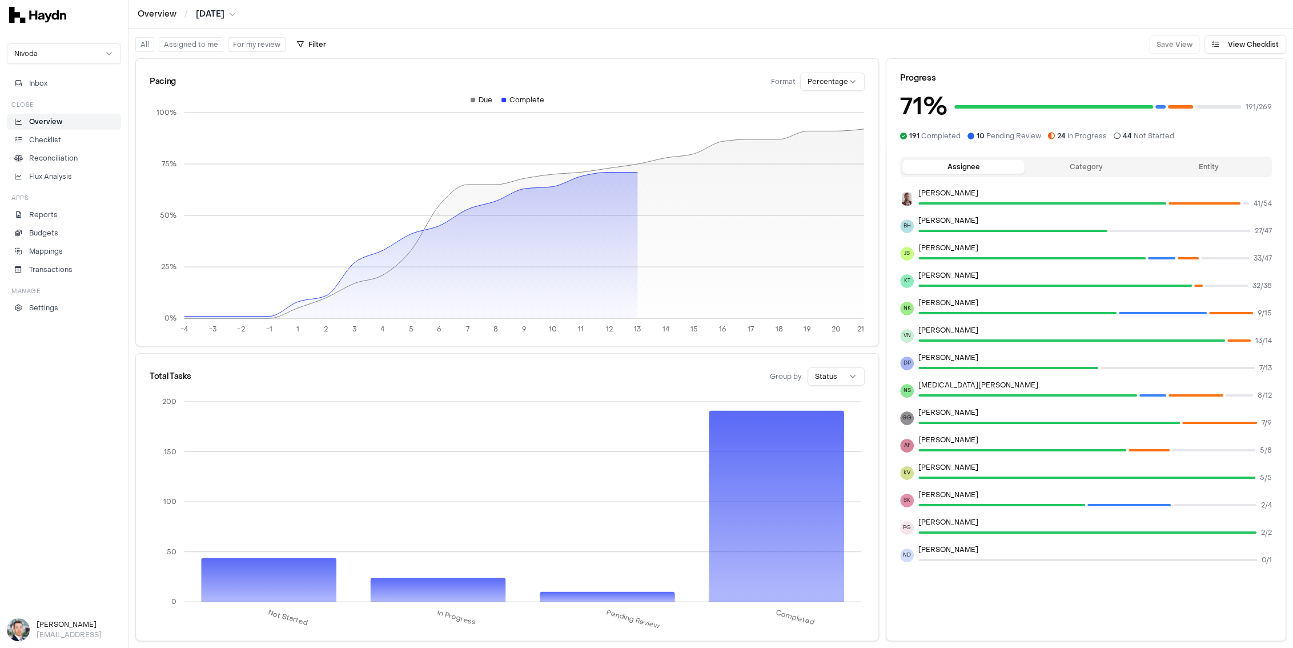
click at [1011, 167] on button "Category" at bounding box center [1086, 167] width 122 height 14
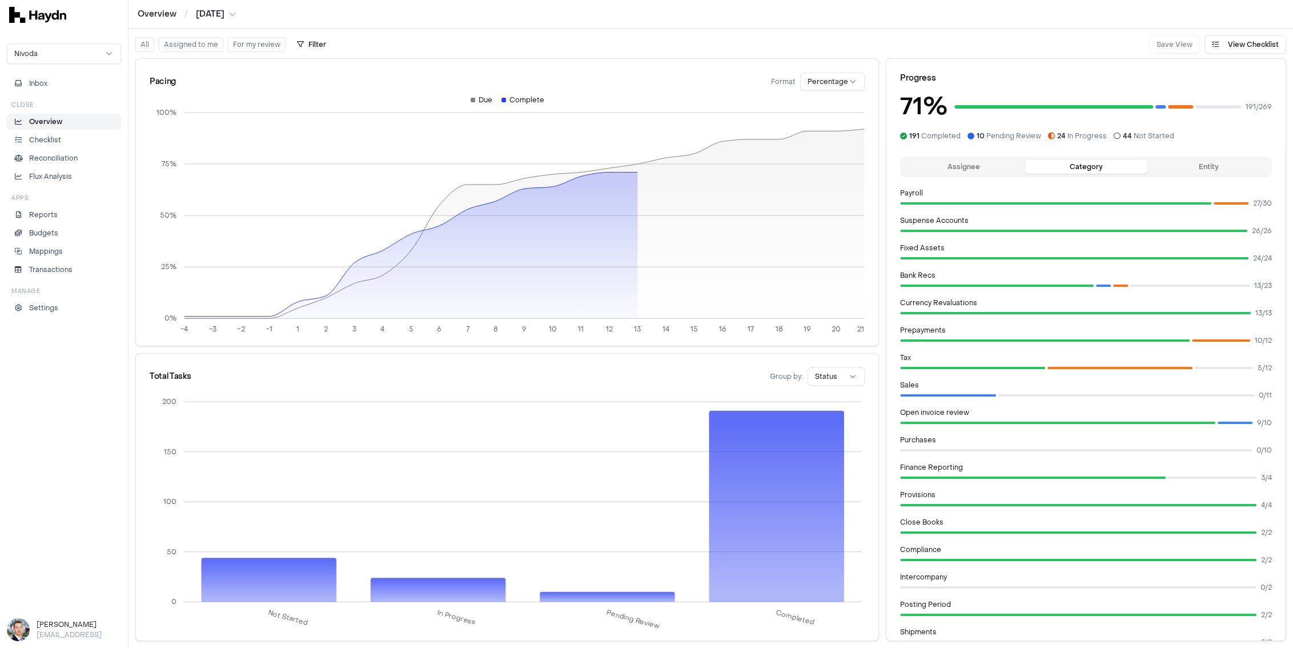
click at [982, 164] on button "Assignee" at bounding box center [963, 167] width 122 height 14
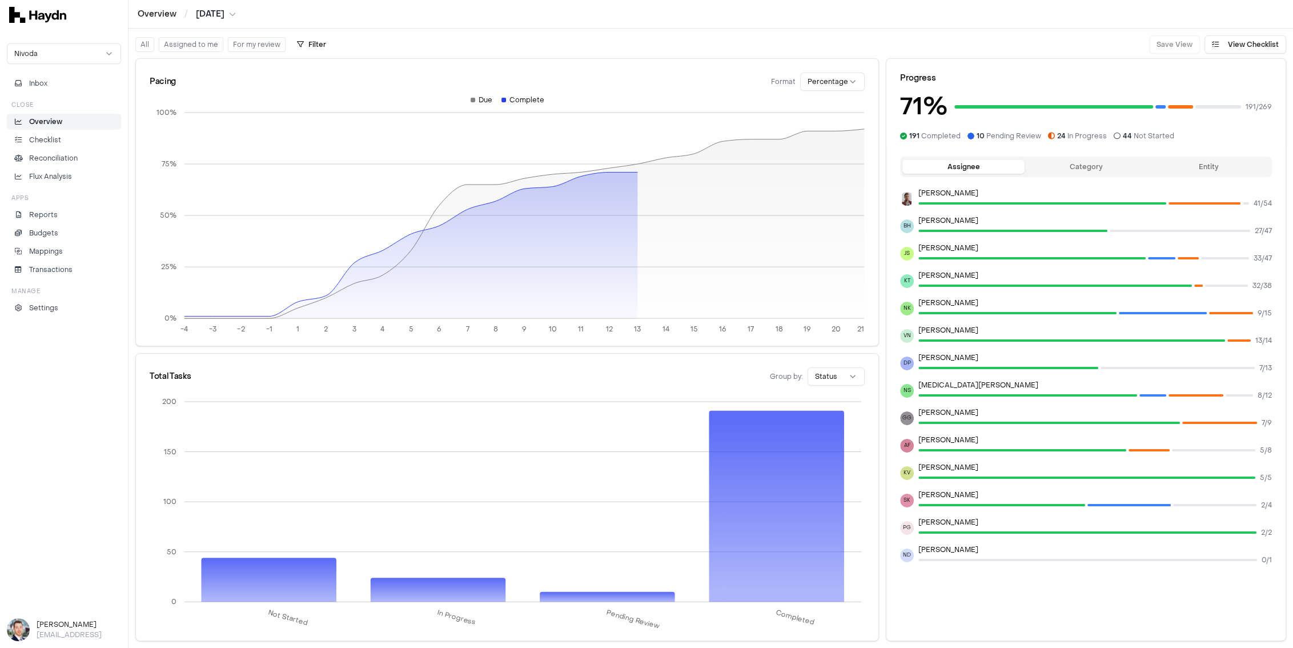
click at [990, 134] on span "10 Pending Review" at bounding box center [1009, 135] width 65 height 9
click at [902, 137] on icon at bounding box center [903, 136] width 7 height 7
click at [1011, 136] on div "191 Completed 10 Pending Review 24 In Progress 44 Not Started" at bounding box center [1086, 135] width 372 height 9
click at [1011, 137] on icon at bounding box center [1117, 136] width 7 height 7
click at [78, 115] on link "Overview" at bounding box center [64, 122] width 114 height 16
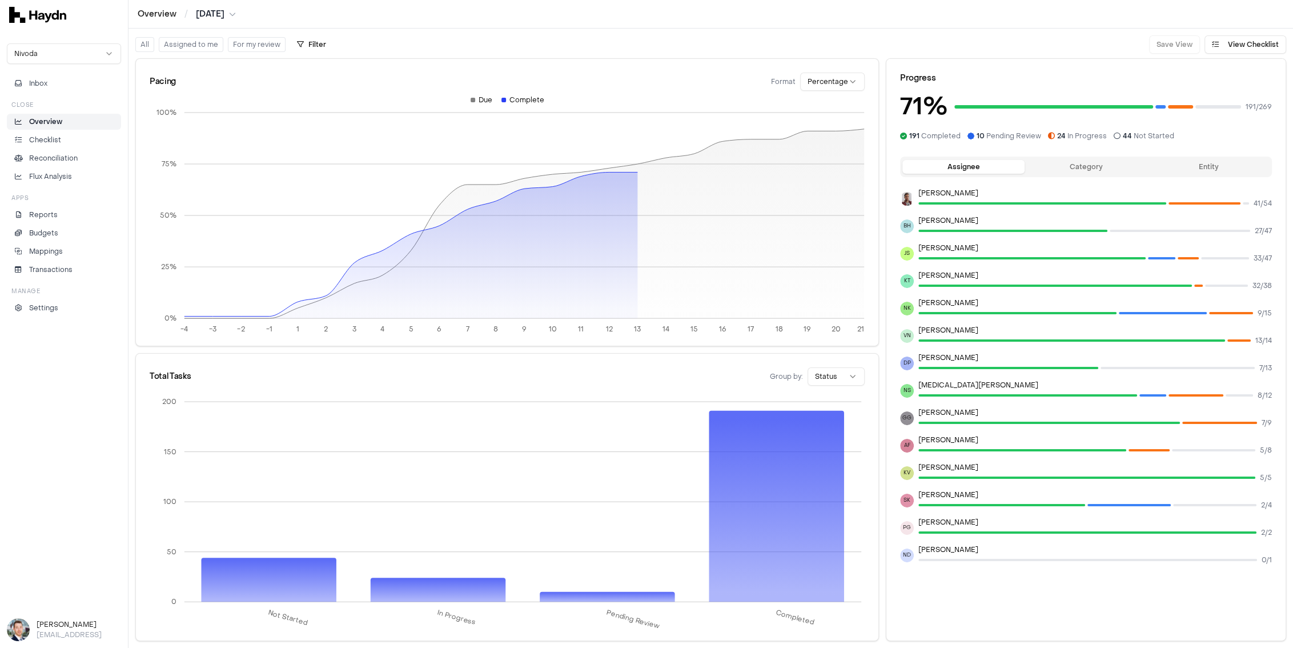
click at [74, 118] on li "Overview" at bounding box center [64, 122] width 104 height 10
click at [61, 135] on li "Checklist" at bounding box center [64, 140] width 104 height 10
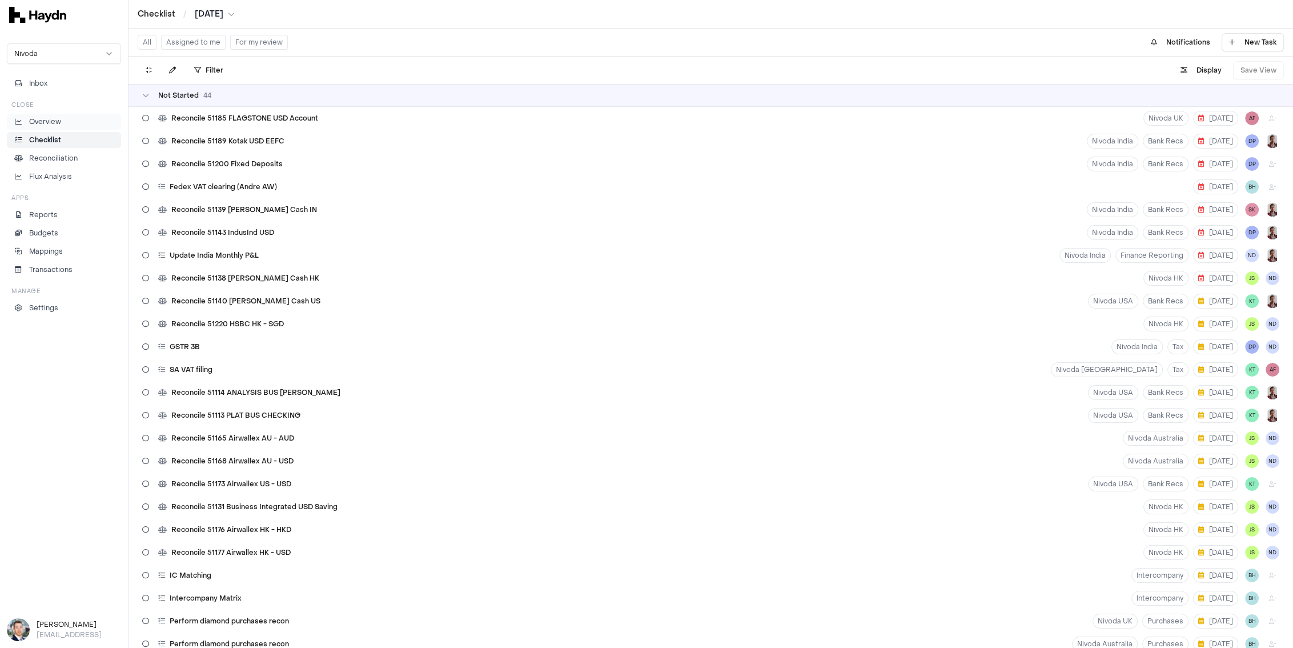
click at [58, 123] on p "Overview" at bounding box center [45, 122] width 32 height 10
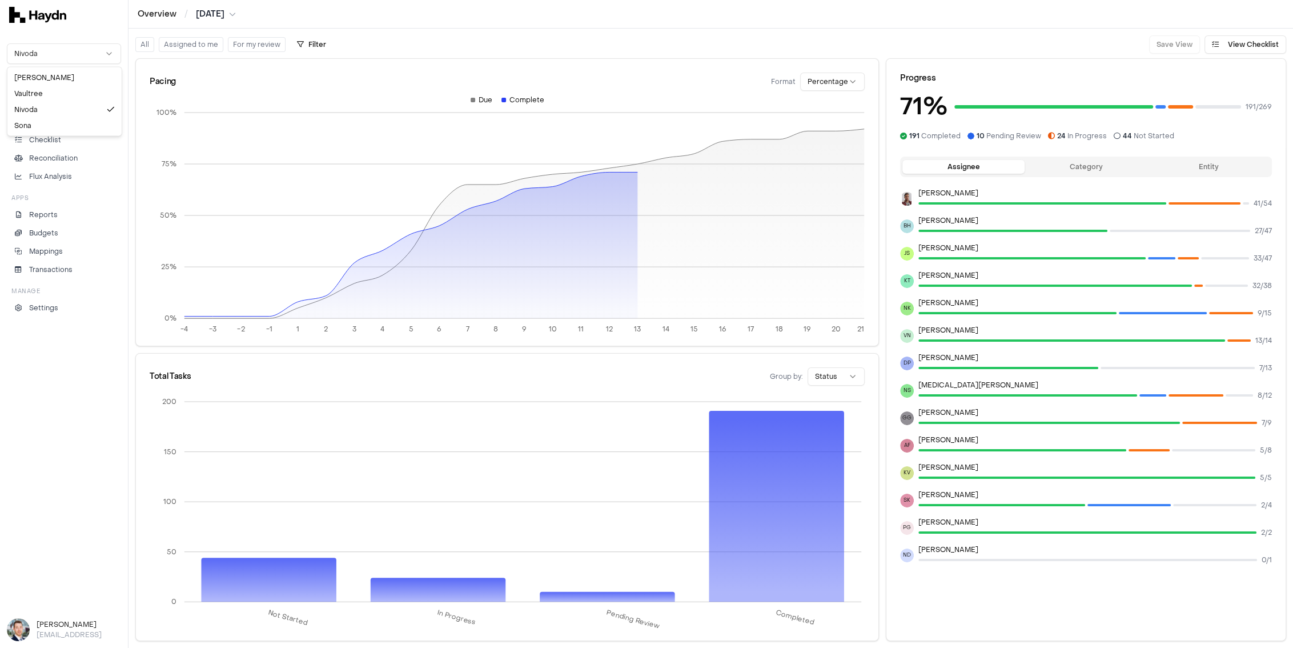
click at [79, 58] on html "Overview / Jul 2025 Nivoda Inbox Close Overview Checklist Reconciliation Flux A…" at bounding box center [646, 324] width 1293 height 648
click at [87, 34] on div "Nivoda Inbox Close Overview Checklist Reconciliation Flux Analysis Apps Reports…" at bounding box center [64, 324] width 128 height 648
drag, startPoint x: 515, startPoint y: 97, endPoint x: 504, endPoint y: 96, distance: 10.9
click at [504, 96] on div "Complete" at bounding box center [522, 99] width 43 height 9
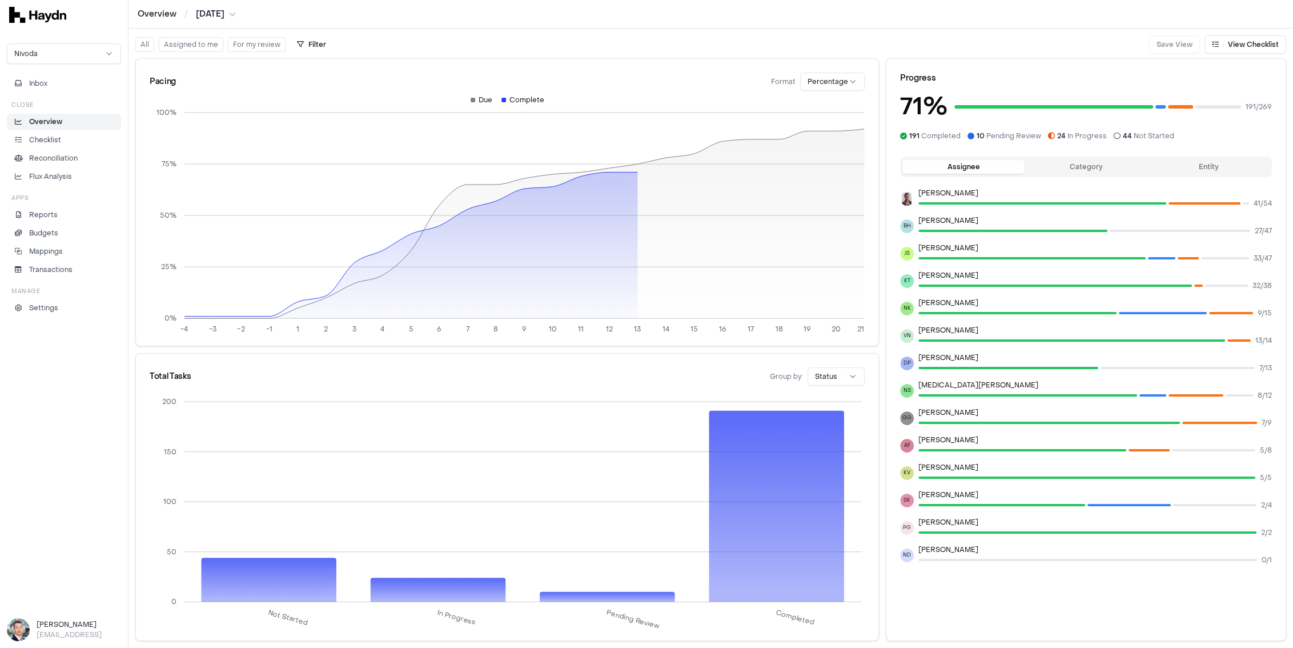
click at [503, 95] on div "Complete" at bounding box center [522, 99] width 43 height 9
drag, startPoint x: 562, startPoint y: 185, endPoint x: 924, endPoint y: 175, distance: 362.2
click at [914, 180] on div "Pacing Format Percentage -4 -3 -2 -1 1 2 3 4 5 6 7 8 9 10 11 12 13 14 15 16 17 …" at bounding box center [711, 351] width 1165 height 594
click at [1011, 167] on button "Category" at bounding box center [1086, 167] width 122 height 14
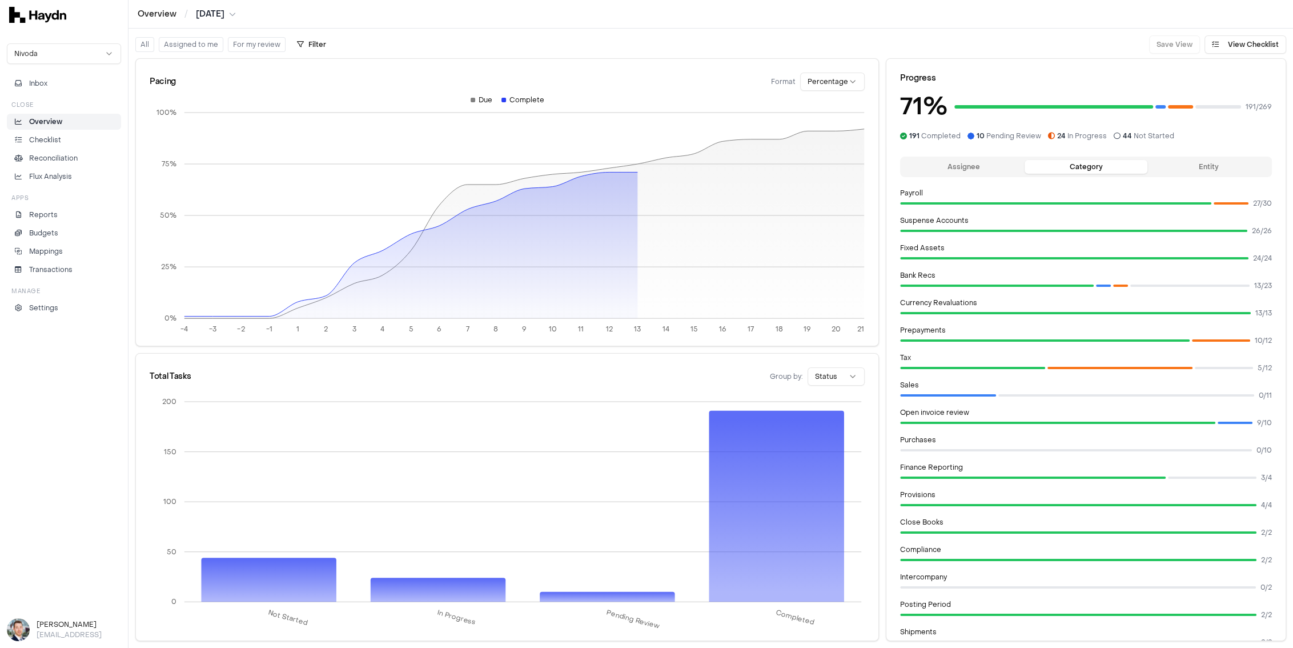
click at [1011, 166] on button "Entity" at bounding box center [1208, 167] width 122 height 14
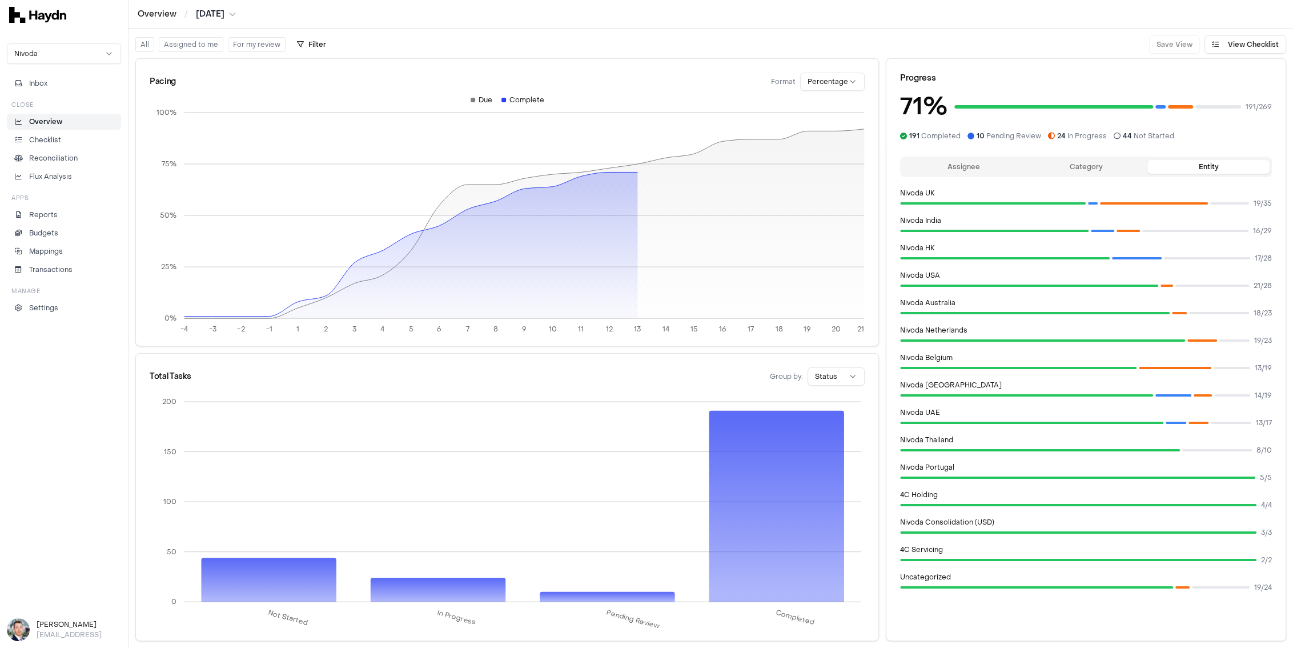
click at [942, 166] on button "Assignee" at bounding box center [963, 167] width 122 height 14
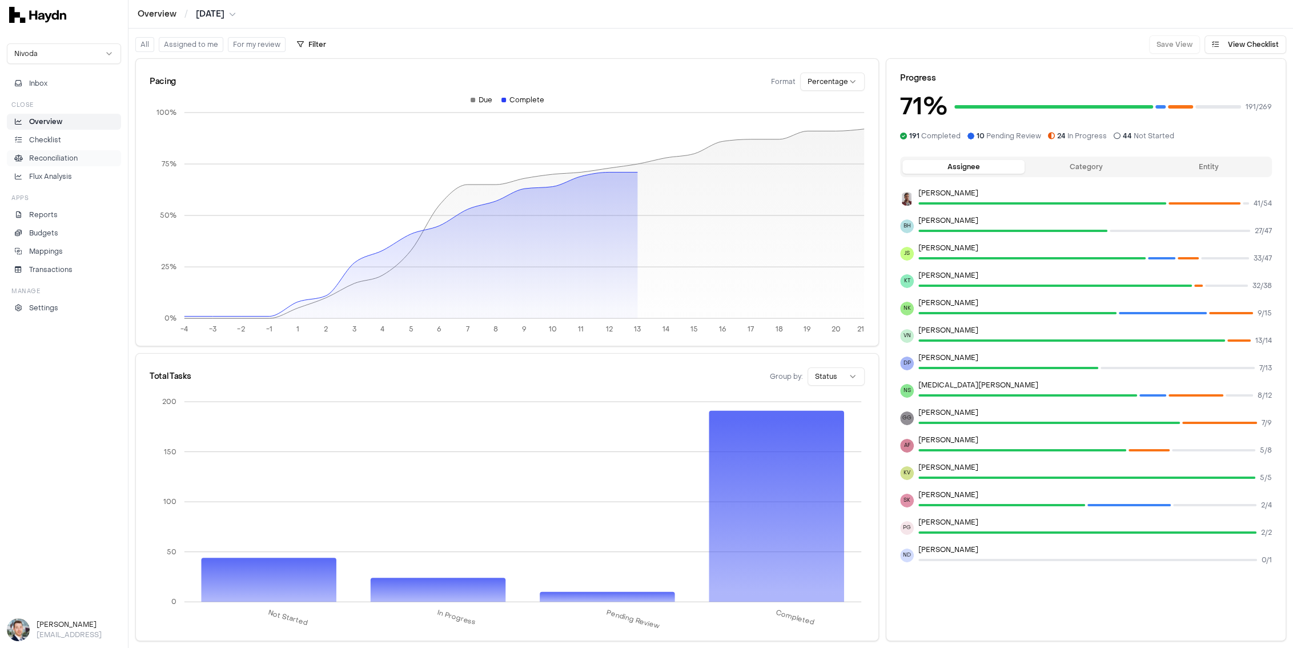
click at [63, 156] on p "Reconciliation" at bounding box center [53, 158] width 49 height 10
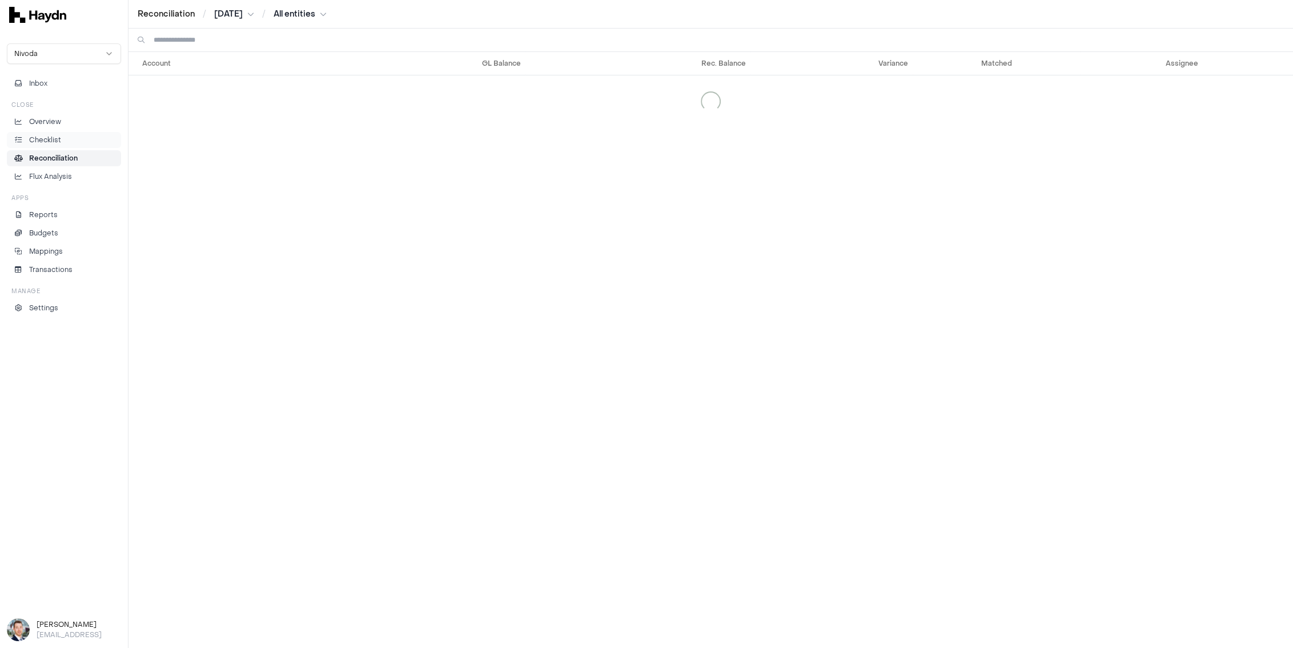
click at [60, 138] on li "Checklist" at bounding box center [64, 140] width 104 height 10
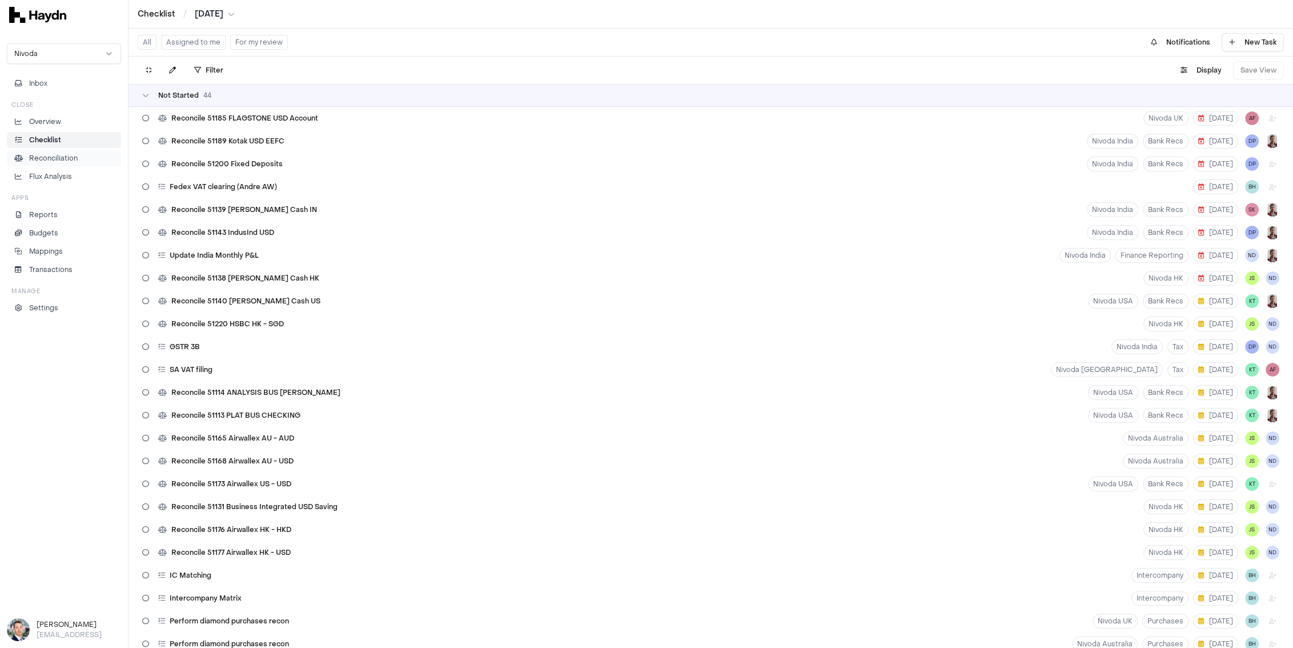
click at [57, 158] on p "Reconciliation" at bounding box center [53, 158] width 49 height 10
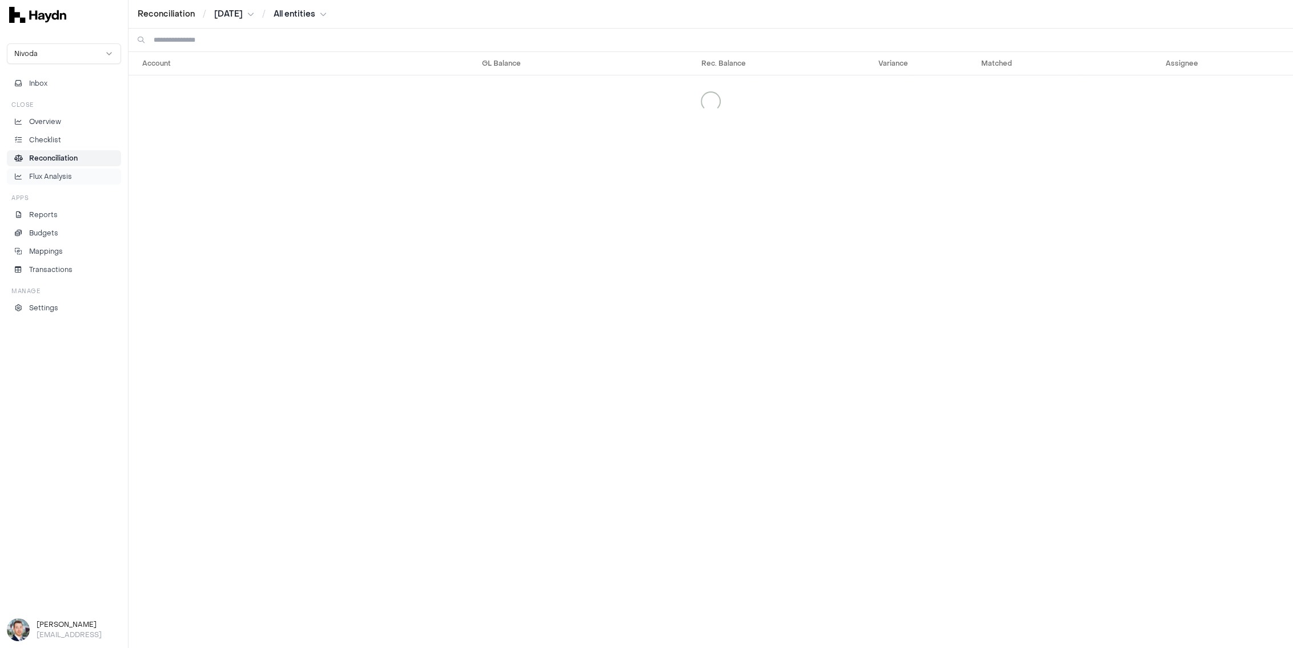
click at [53, 171] on p "Flux Analysis" at bounding box center [50, 176] width 43 height 10
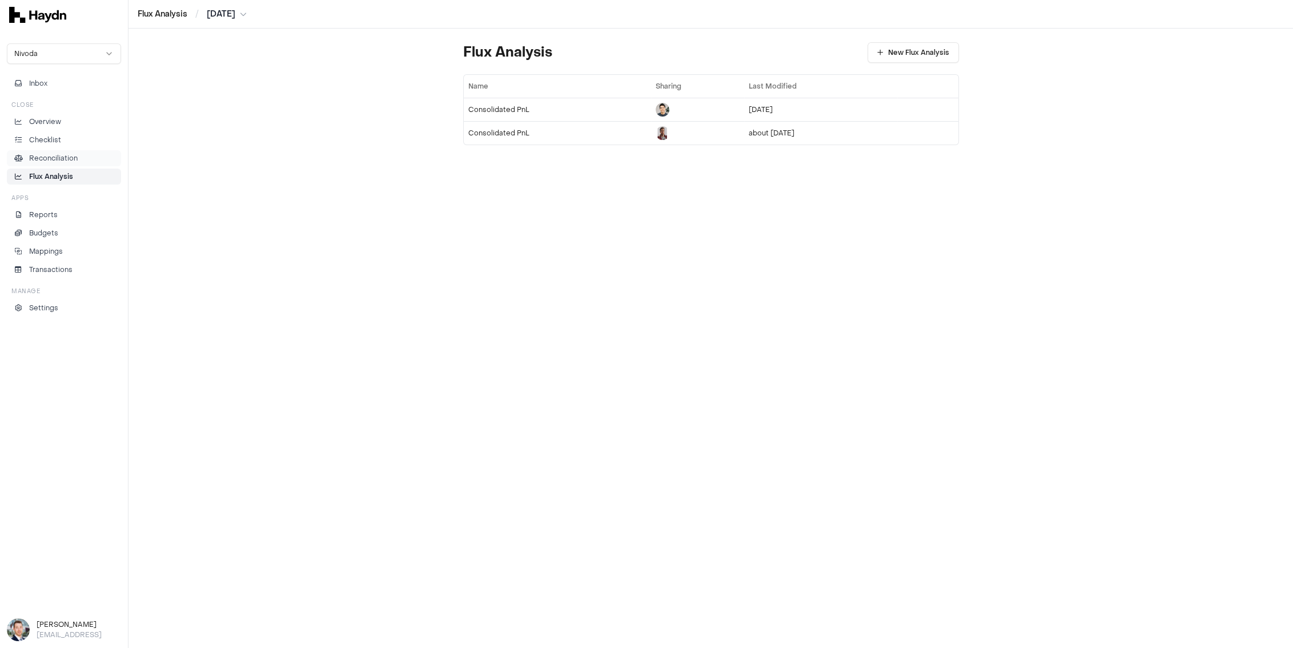
click at [53, 156] on p "Reconciliation" at bounding box center [53, 158] width 49 height 10
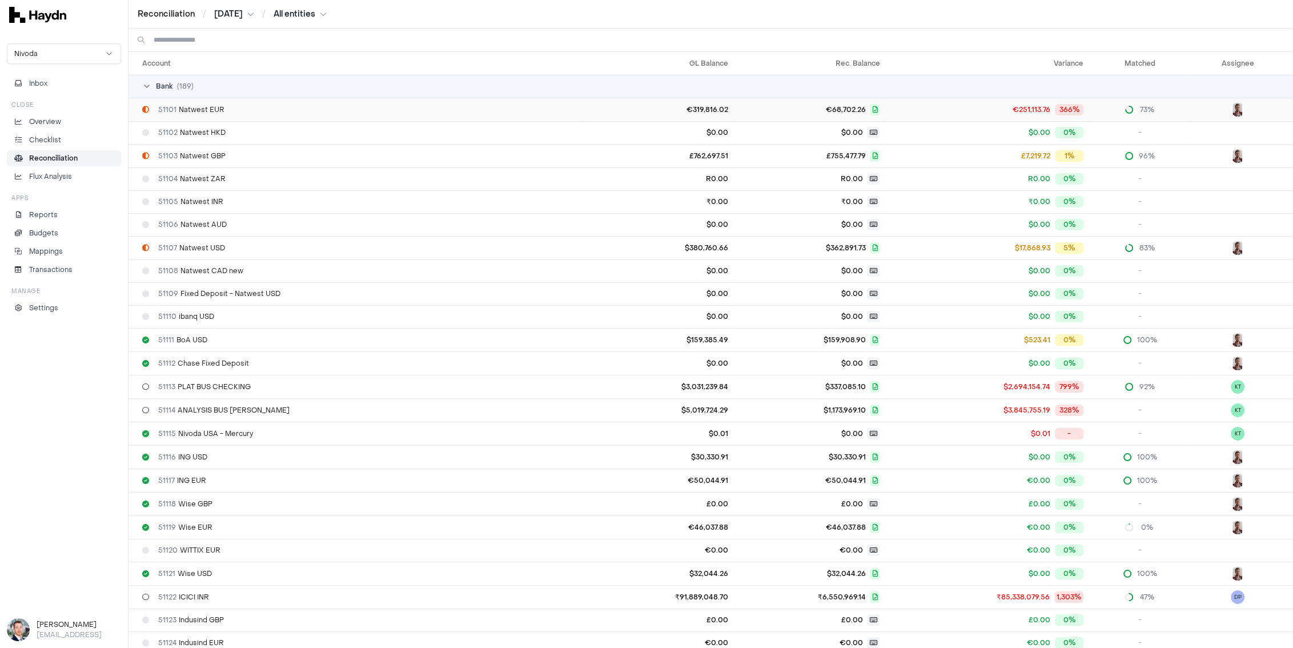
click at [681, 111] on td "€319,816.02" at bounding box center [658, 109] width 150 height 23
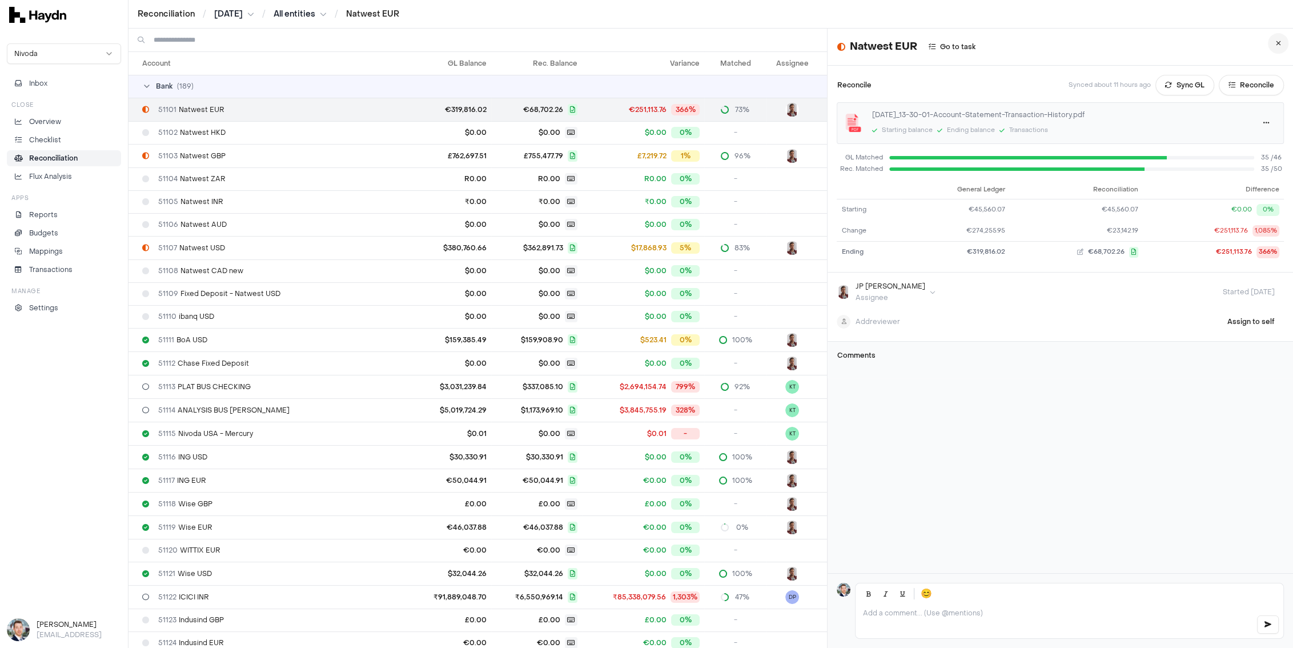
click at [1011, 42] on button at bounding box center [1278, 43] width 21 height 21
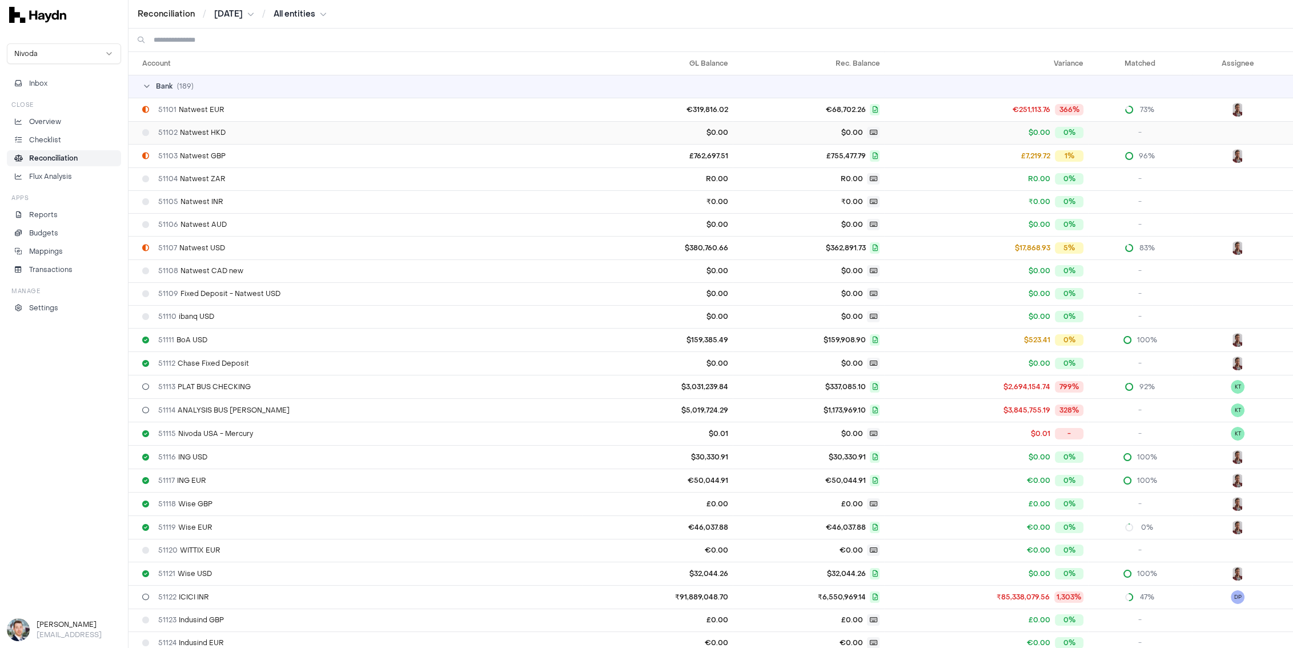
click at [477, 130] on div "51102 Natwest HKD" at bounding box center [360, 132] width 436 height 9
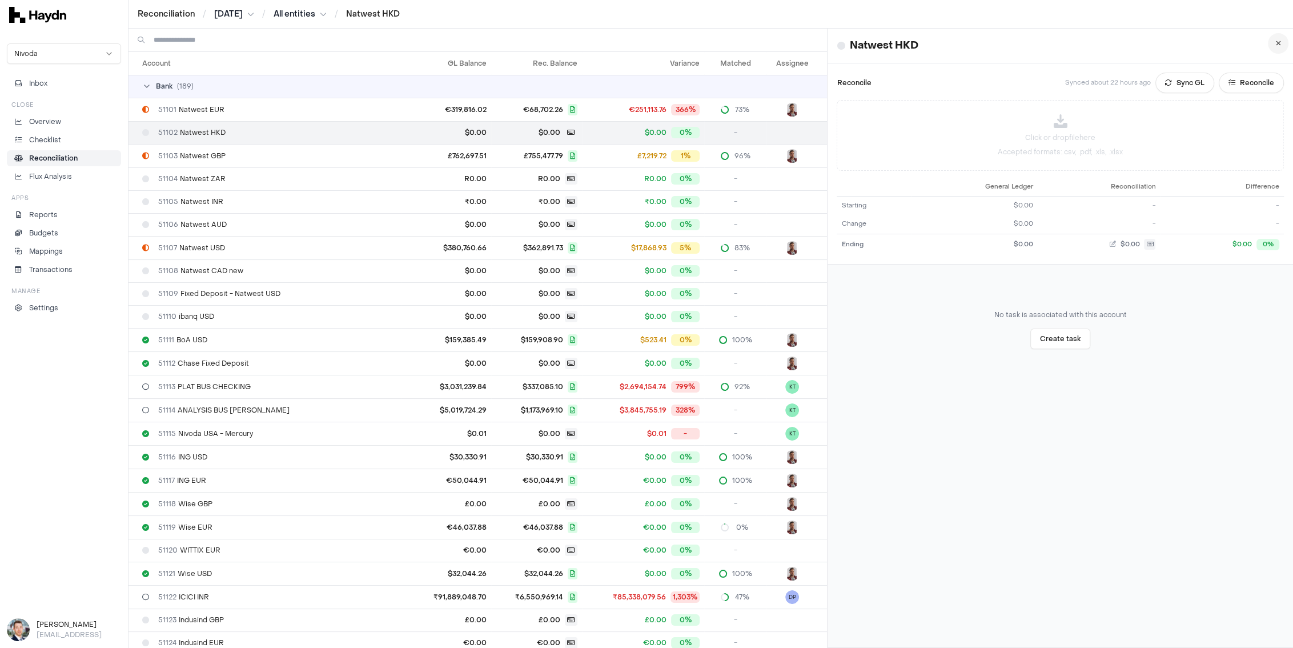
click at [1011, 46] on icon at bounding box center [1278, 43] width 5 height 7
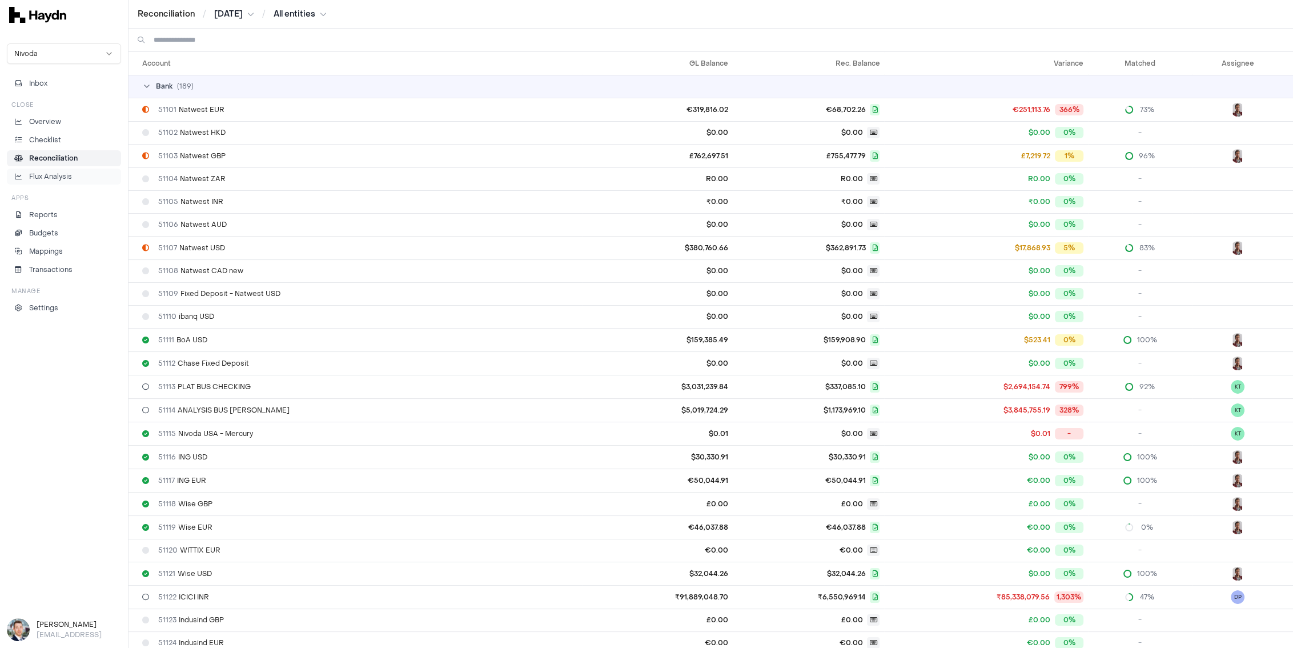
click at [39, 168] on link "Flux Analysis" at bounding box center [64, 176] width 114 height 16
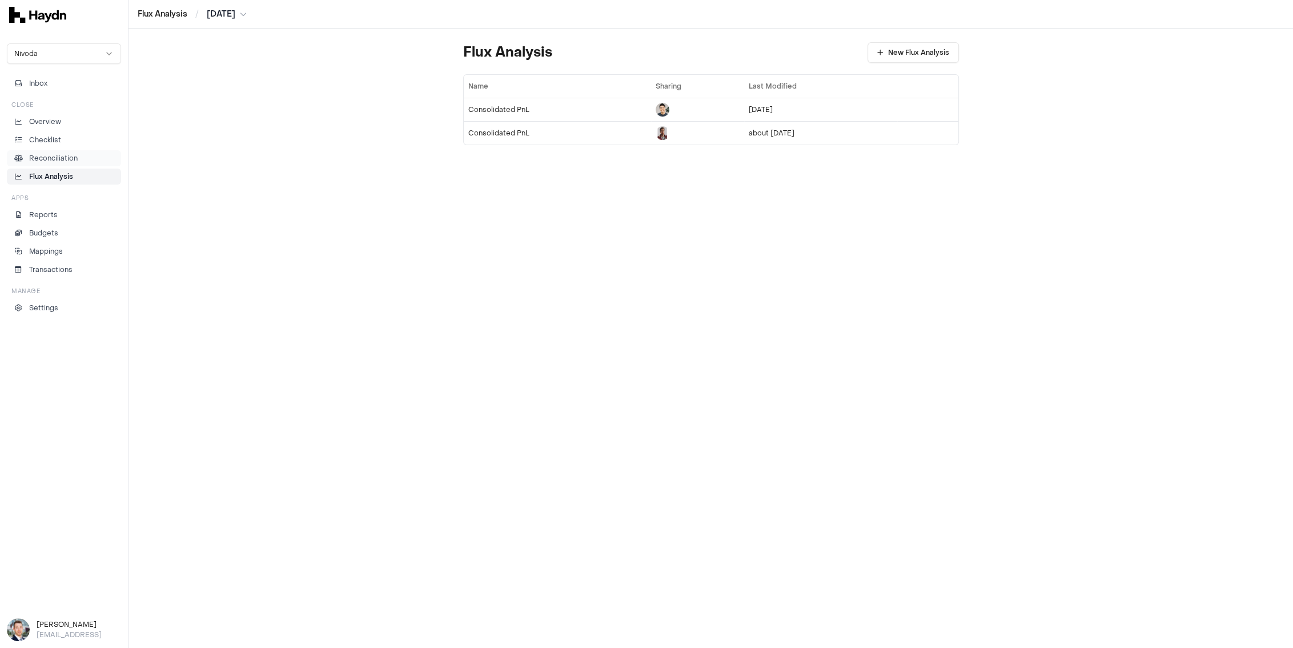
click at [44, 158] on p "Reconciliation" at bounding box center [53, 158] width 49 height 10
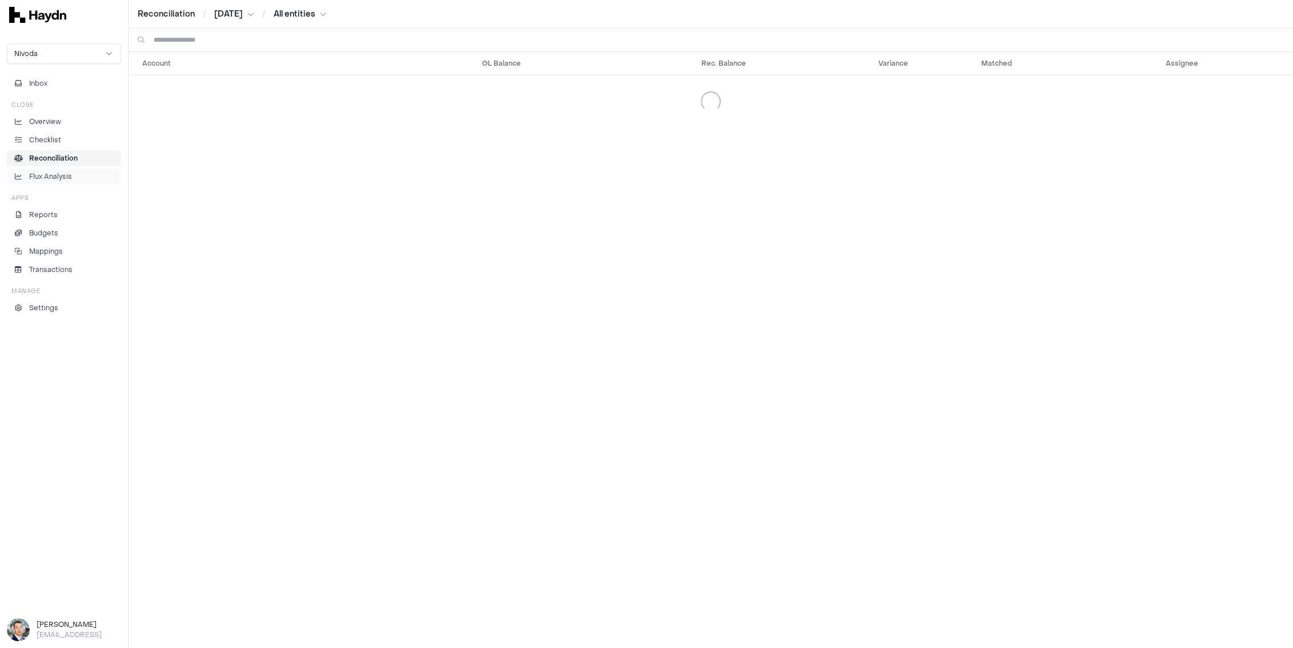
click at [46, 175] on p "Flux Analysis" at bounding box center [50, 176] width 43 height 10
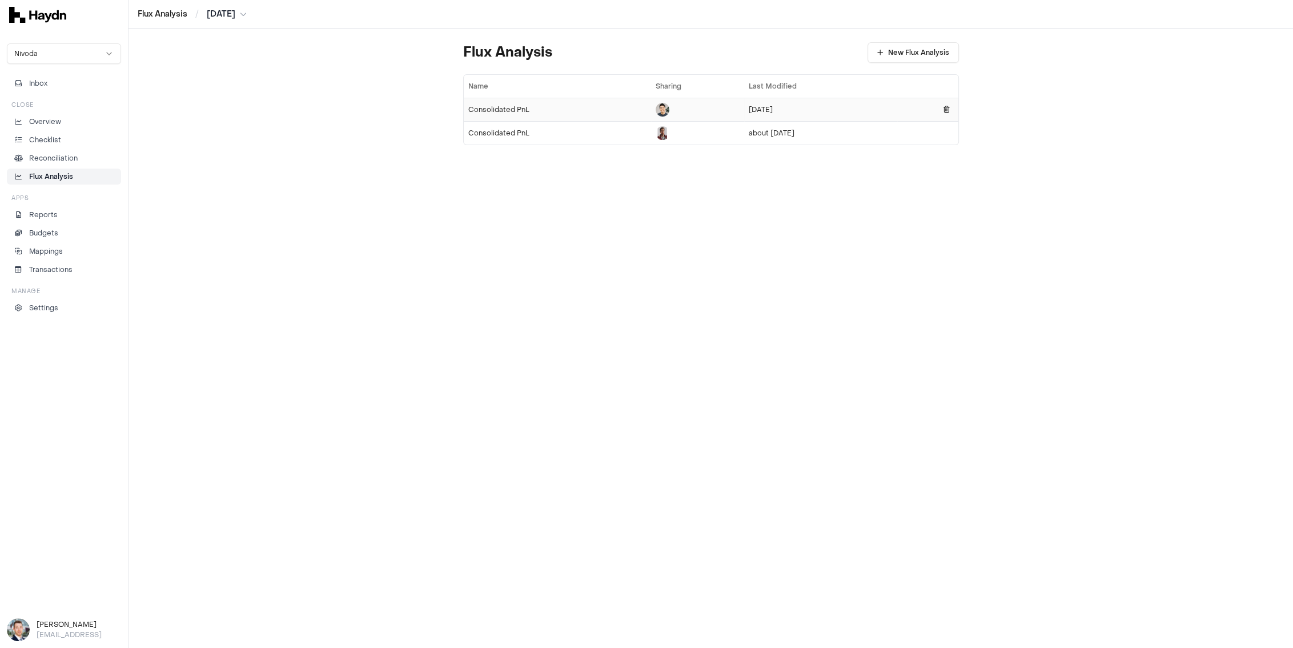
click at [515, 110] on div "Consolidated PnL" at bounding box center [557, 109] width 179 height 9
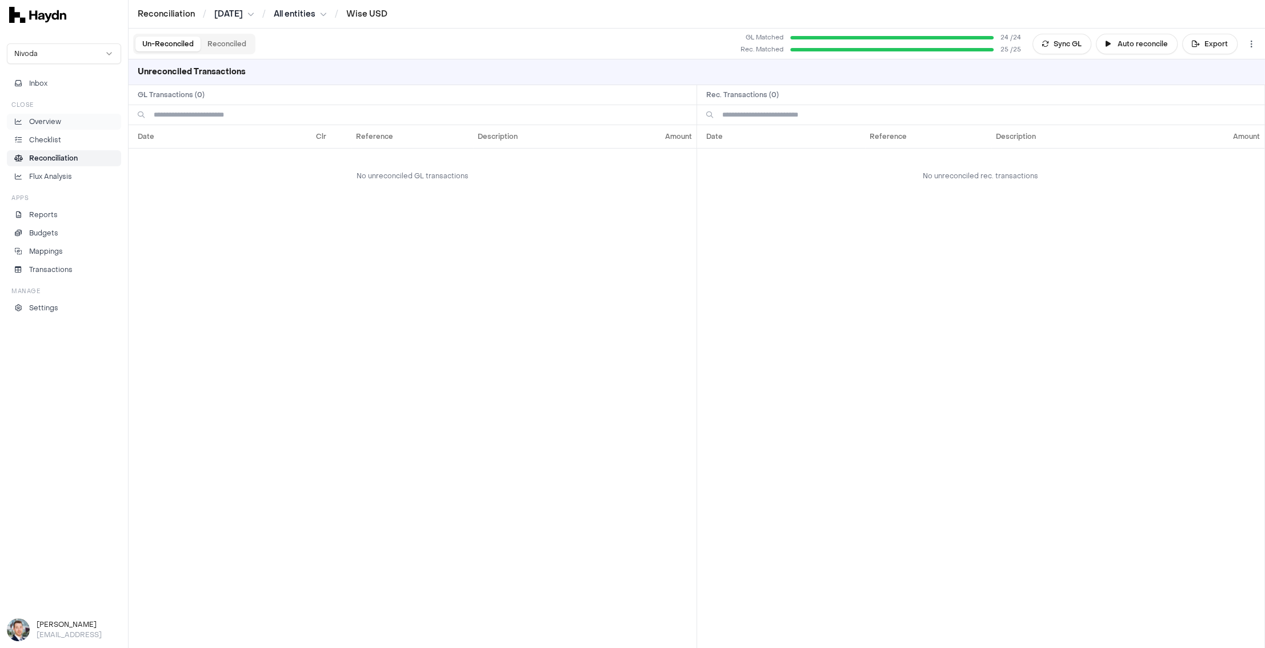
click at [48, 117] on p "Overview" at bounding box center [45, 122] width 32 height 10
